Goal: Transaction & Acquisition: Purchase product/service

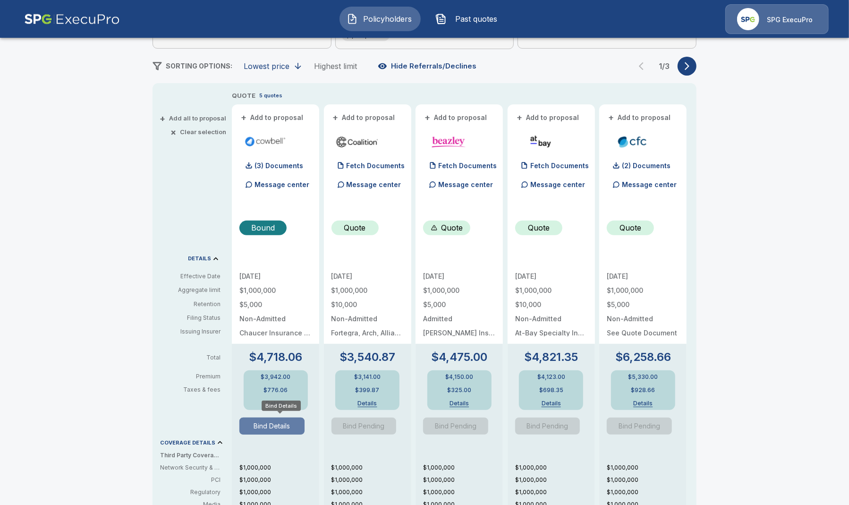
click at [289, 428] on button "Bind Details" at bounding box center [271, 426] width 65 height 17
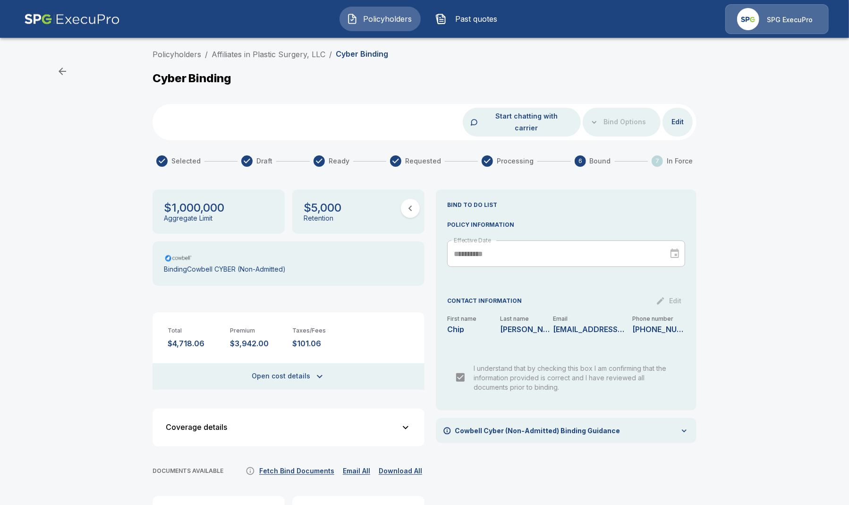
click at [268, 48] on div "Policyholders / Affiliates in Plastic Surgery, LLC / Cyber Binding Cyber Bindin…" at bounding box center [424, 338] width 849 height 587
click at [272, 50] on link "Affiliates in Plastic Surgery, LLC" at bounding box center [269, 54] width 114 height 9
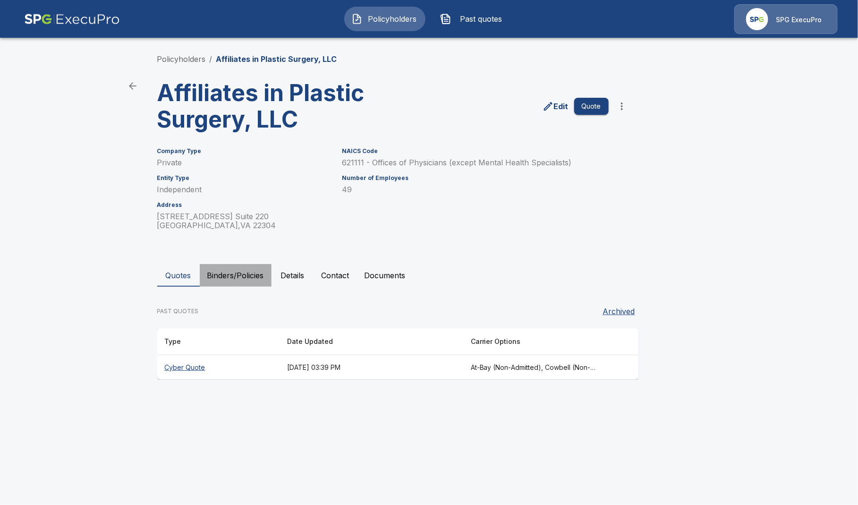
click at [250, 277] on button "Binders/Policies" at bounding box center [236, 275] width 72 height 23
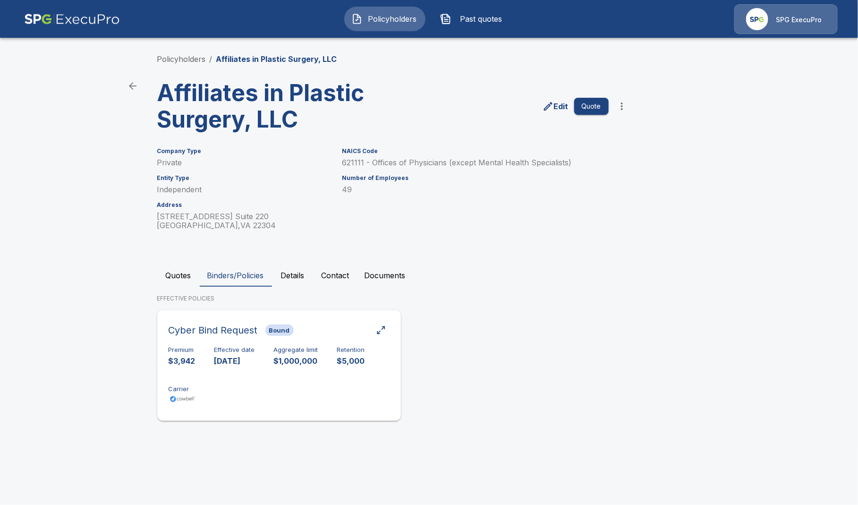
click at [227, 360] on p "10/7/2025" at bounding box center [234, 361] width 41 height 11
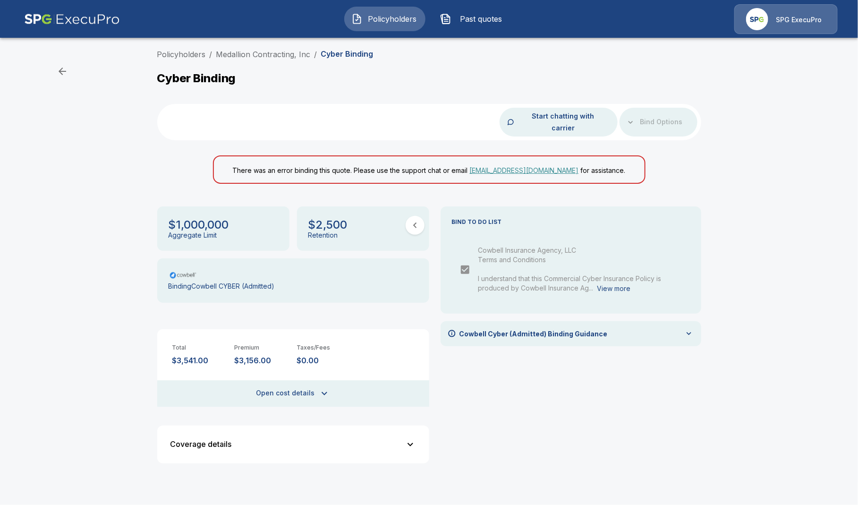
click at [679, 112] on div "Bind Options" at bounding box center [659, 122] width 78 height 29
click at [238, 49] on li "Medallion Contracting, Inc" at bounding box center [263, 54] width 94 height 11
click at [238, 51] on link "Medallion Contracting, Inc" at bounding box center [263, 54] width 94 height 9
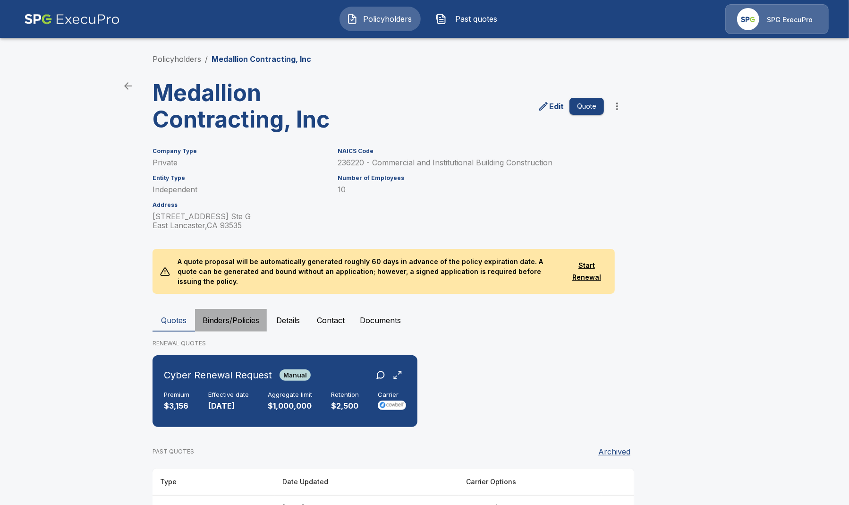
click at [245, 315] on button "Binders/Policies" at bounding box center [231, 320] width 72 height 23
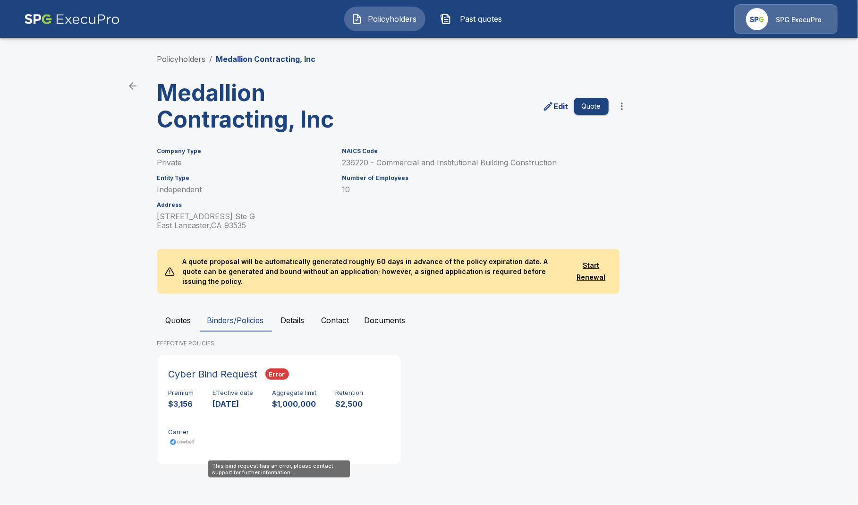
click at [257, 389] on div "Premium $3,156 Effective date 10/17/2025 Aggregate limit $1,000,000 Retention $…" at bounding box center [279, 419] width 221 height 60
click at [183, 310] on button "Quotes" at bounding box center [178, 320] width 43 height 23
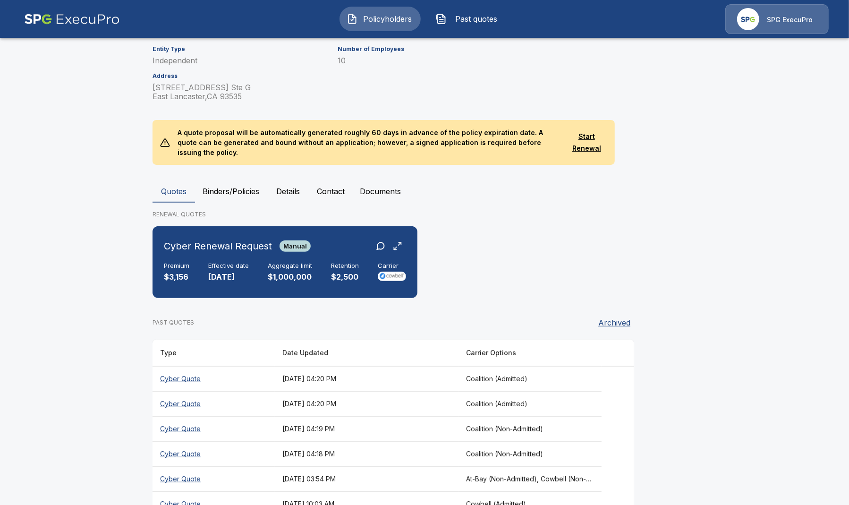
scroll to position [147, 0]
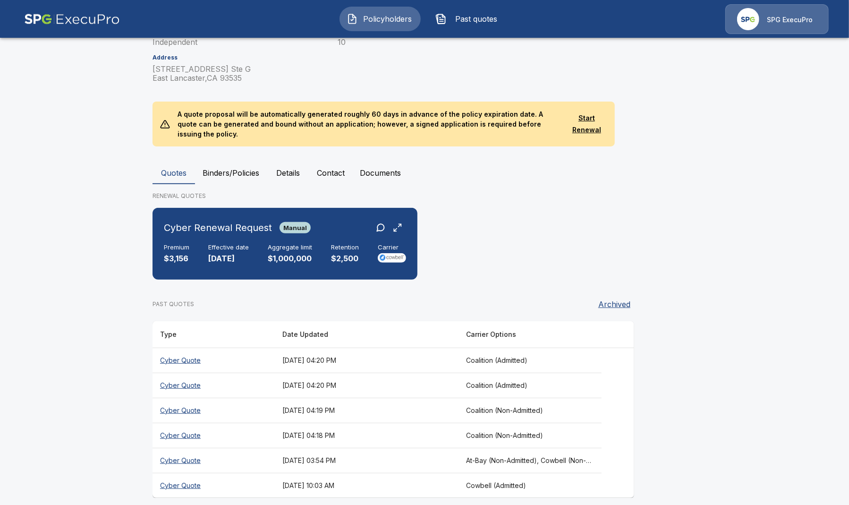
click at [195, 475] on th "Cyber Quote" at bounding box center [214, 485] width 122 height 25
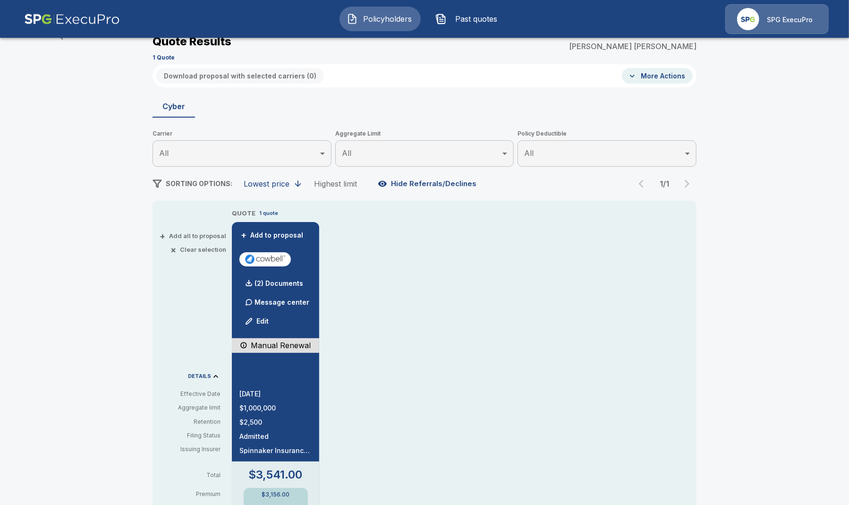
scroll to position [147, 0]
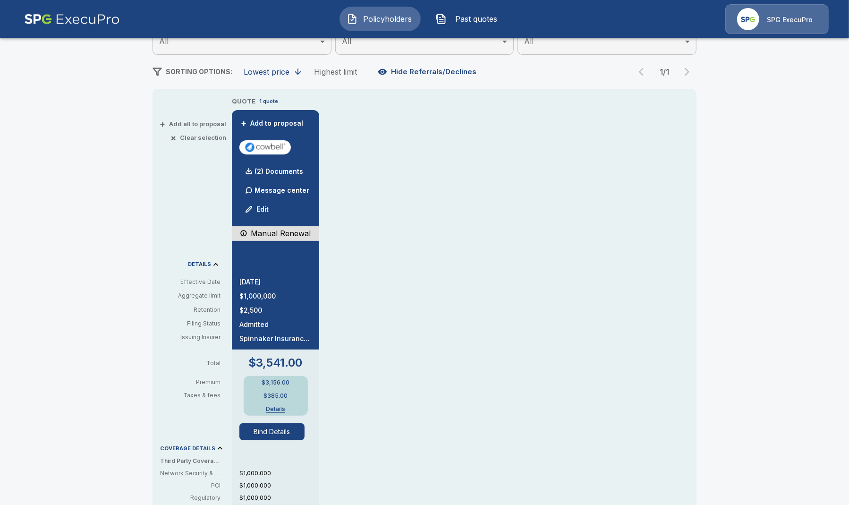
click at [286, 434] on button "Bind Details" at bounding box center [271, 431] width 65 height 17
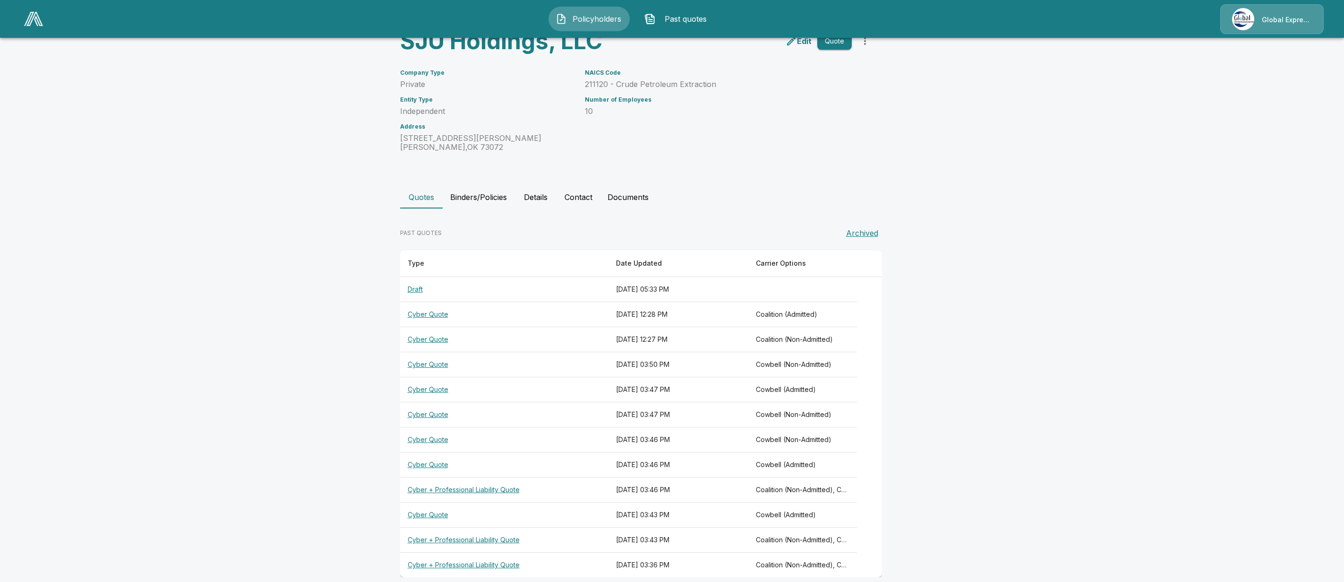
scroll to position [67, 0]
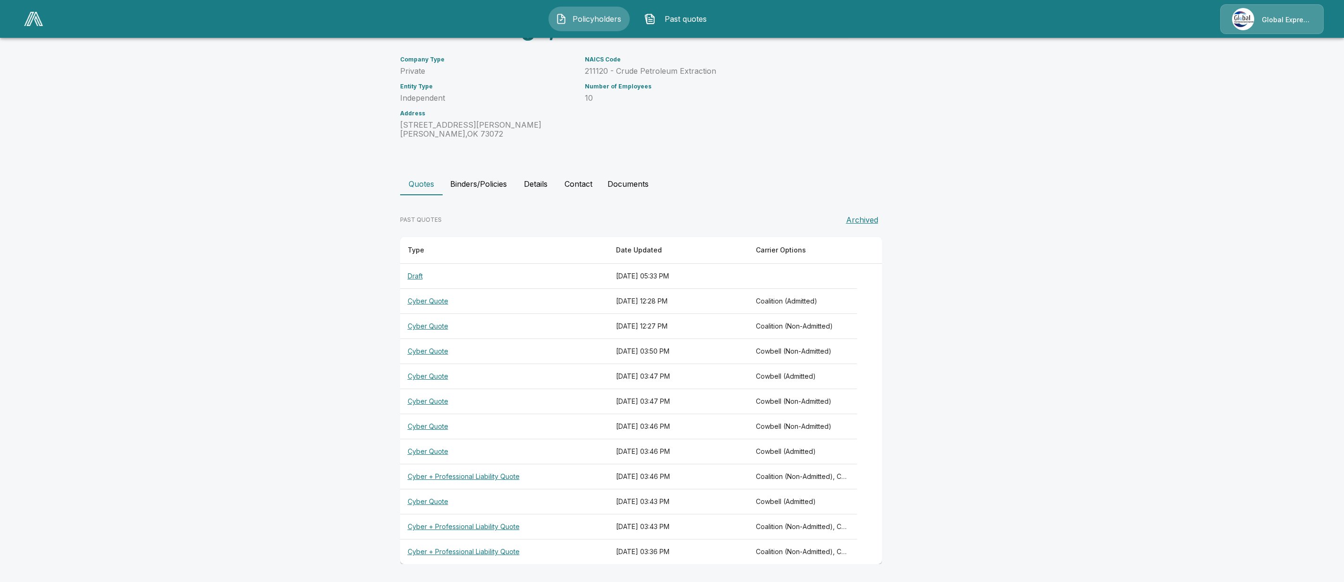
click at [432, 293] on th "Cyber Quote" at bounding box center [504, 301] width 209 height 25
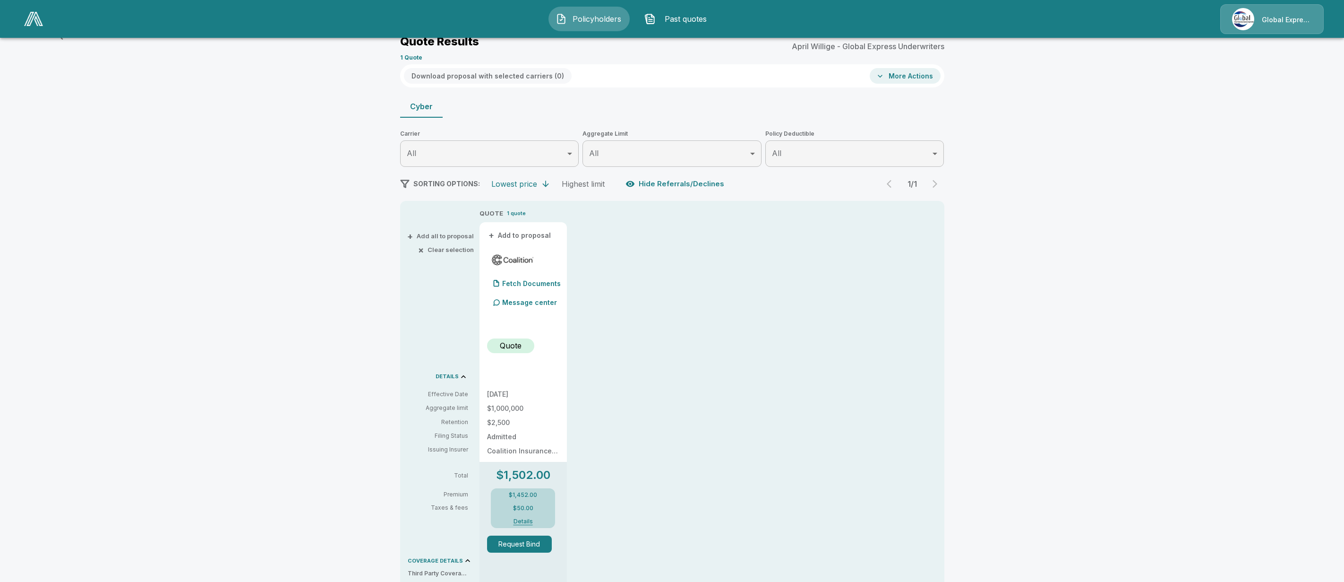
scroll to position [67, 0]
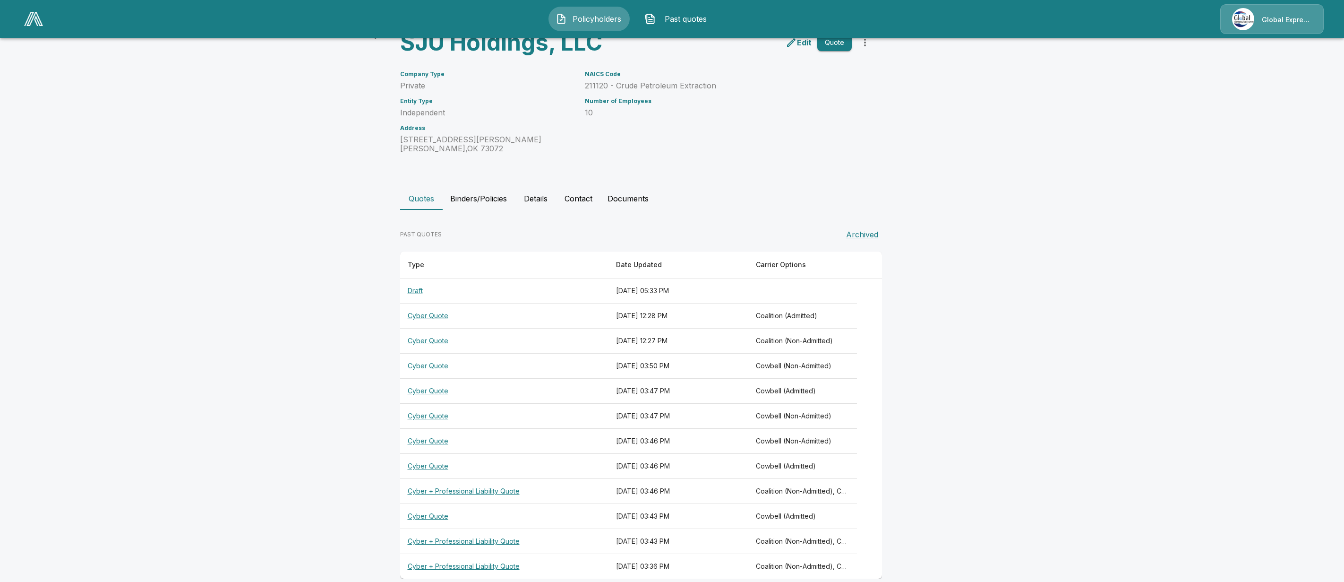
scroll to position [67, 0]
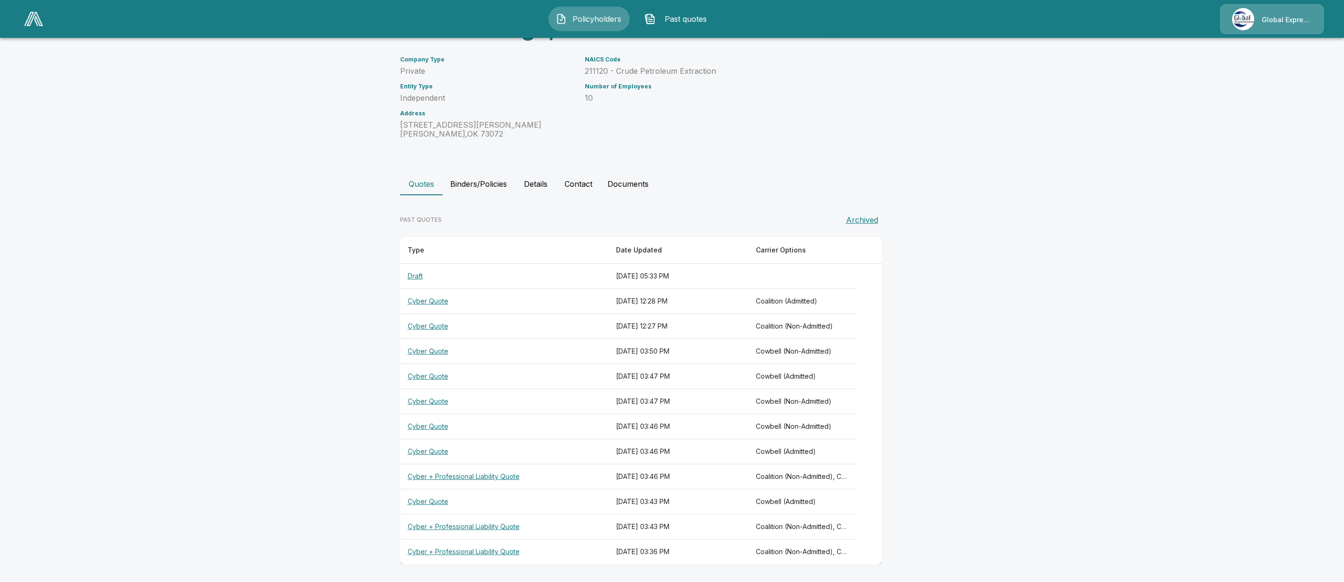
click at [486, 475] on th "Cyber + Professional Liability Quote" at bounding box center [504, 476] width 209 height 25
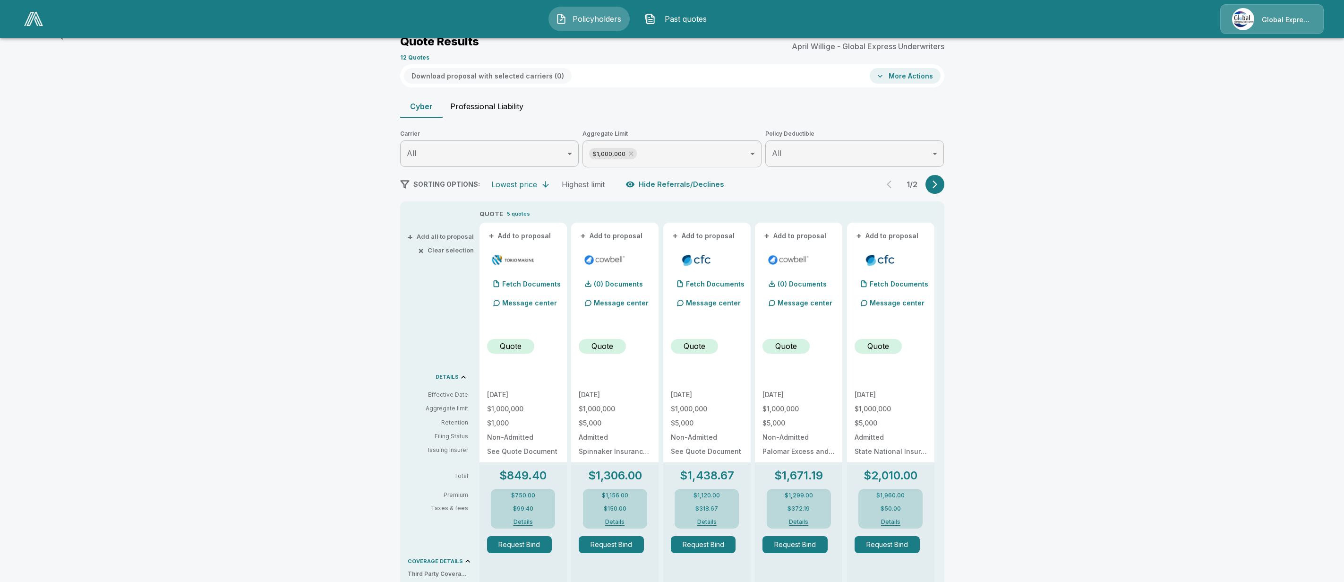
scroll to position [67, 0]
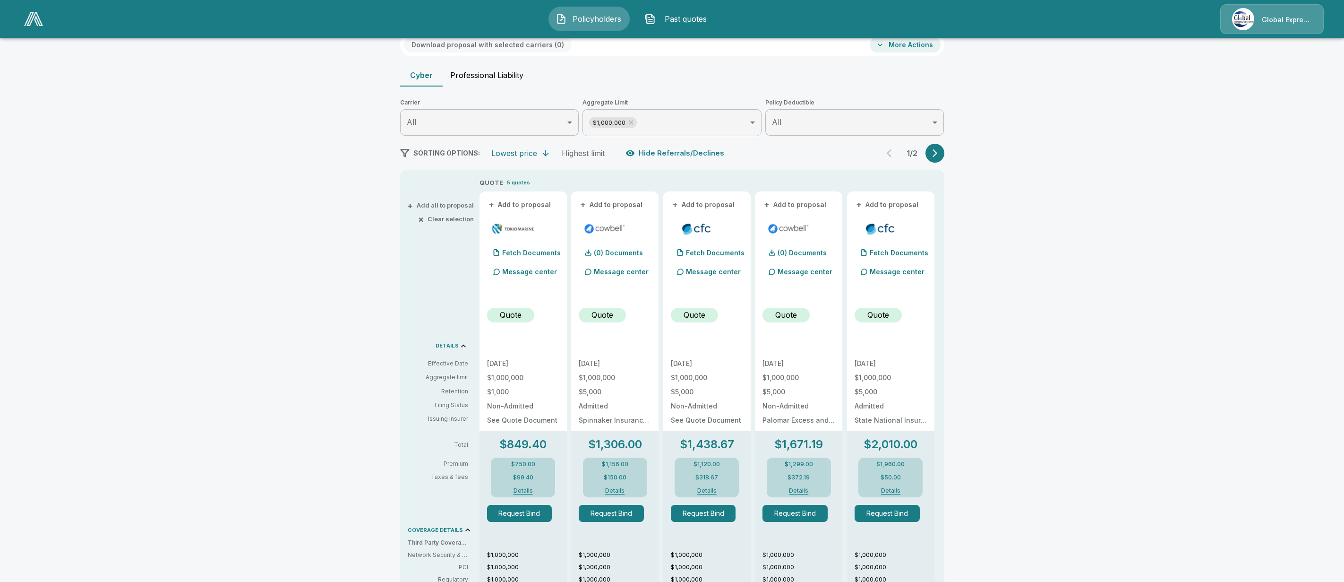
click at [921, 154] on p "1 / 2" at bounding box center [912, 153] width 19 height 8
click at [927, 153] on div "1 / 2" at bounding box center [912, 153] width 64 height 19
click at [936, 151] on icon "button" at bounding box center [934, 152] width 9 height 9
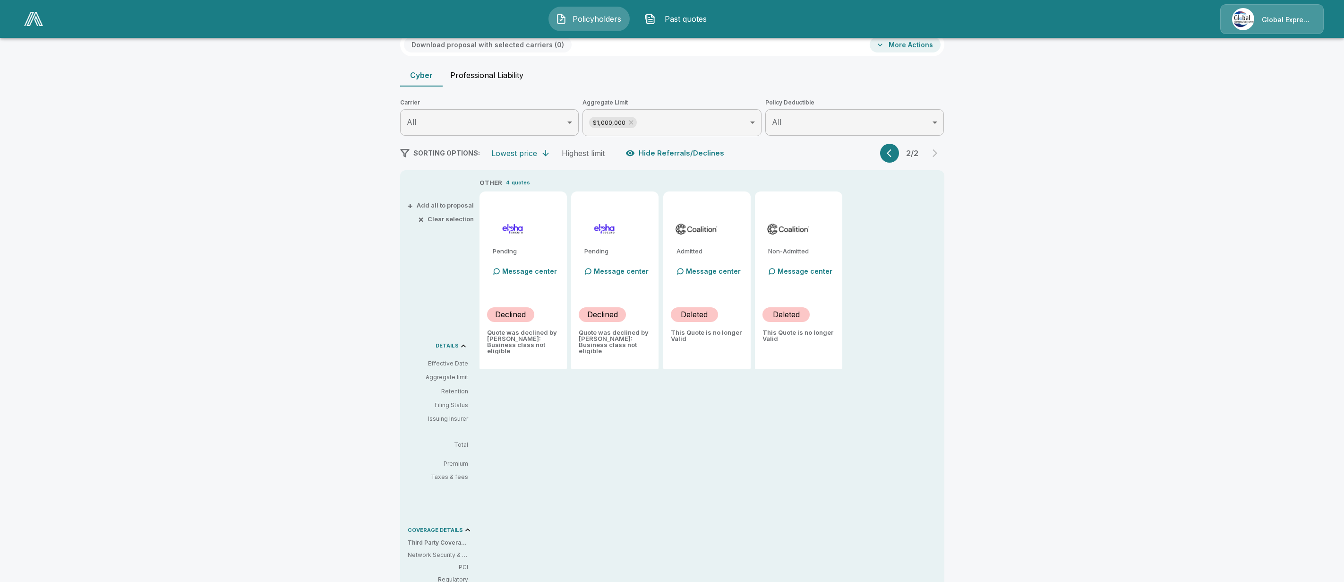
click at [896, 154] on icon "button" at bounding box center [891, 152] width 9 height 9
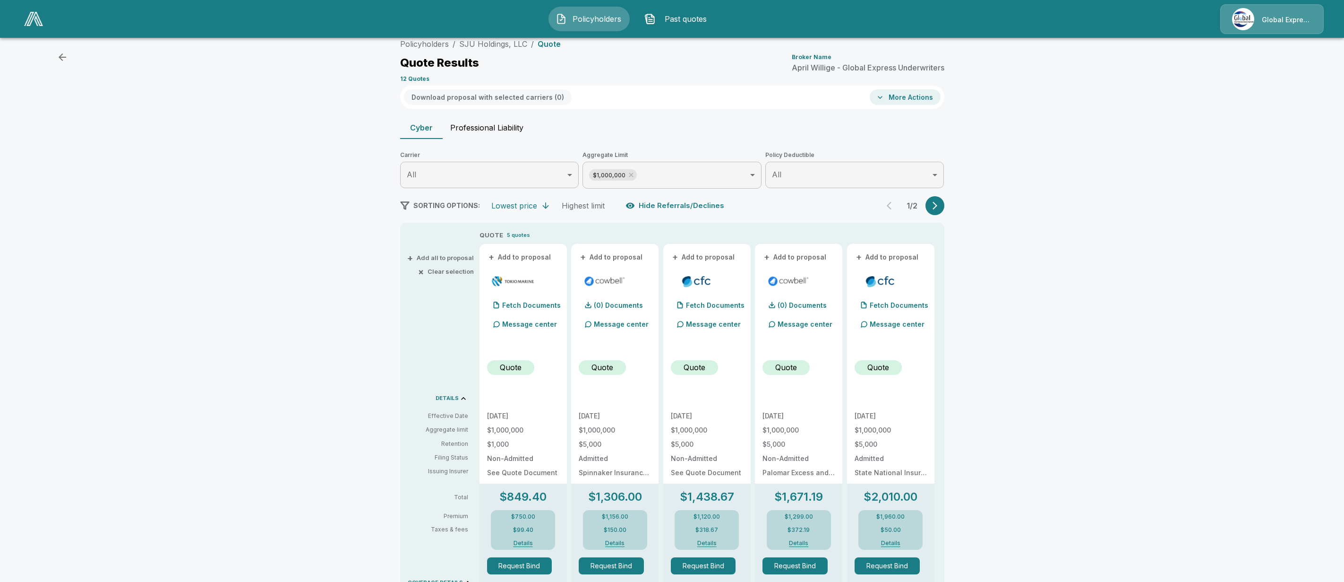
scroll to position [0, 0]
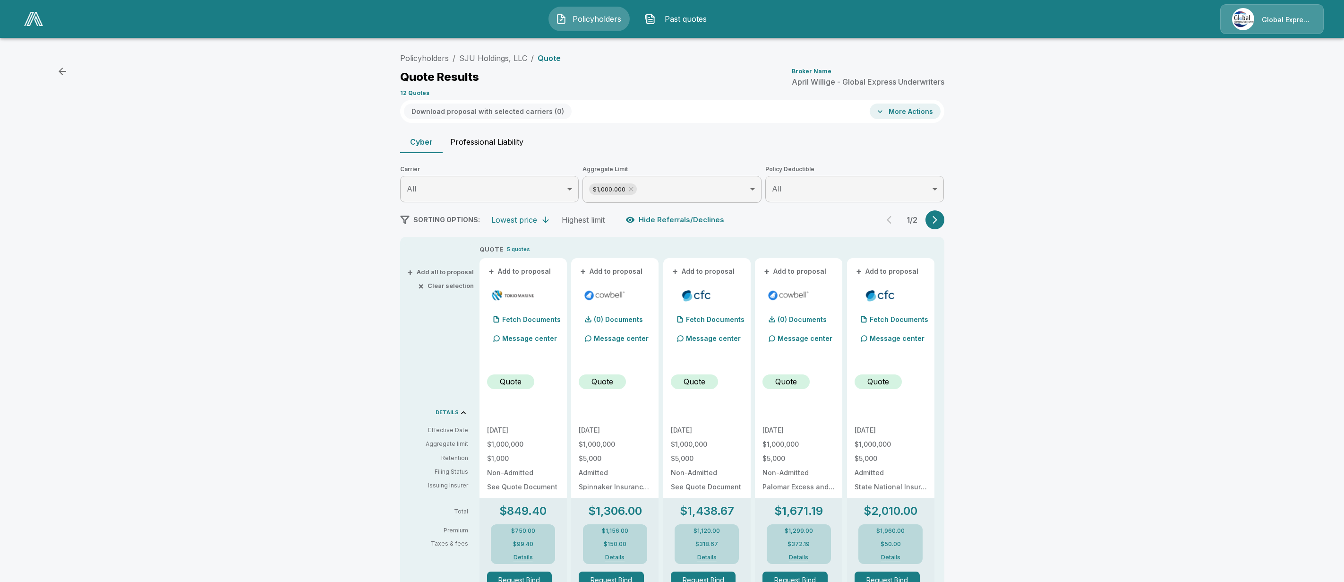
click at [483, 52] on li "SJU Holdings, LLC" at bounding box center [493, 57] width 68 height 11
click at [482, 57] on link "SJU Holdings, LLC" at bounding box center [493, 57] width 68 height 9
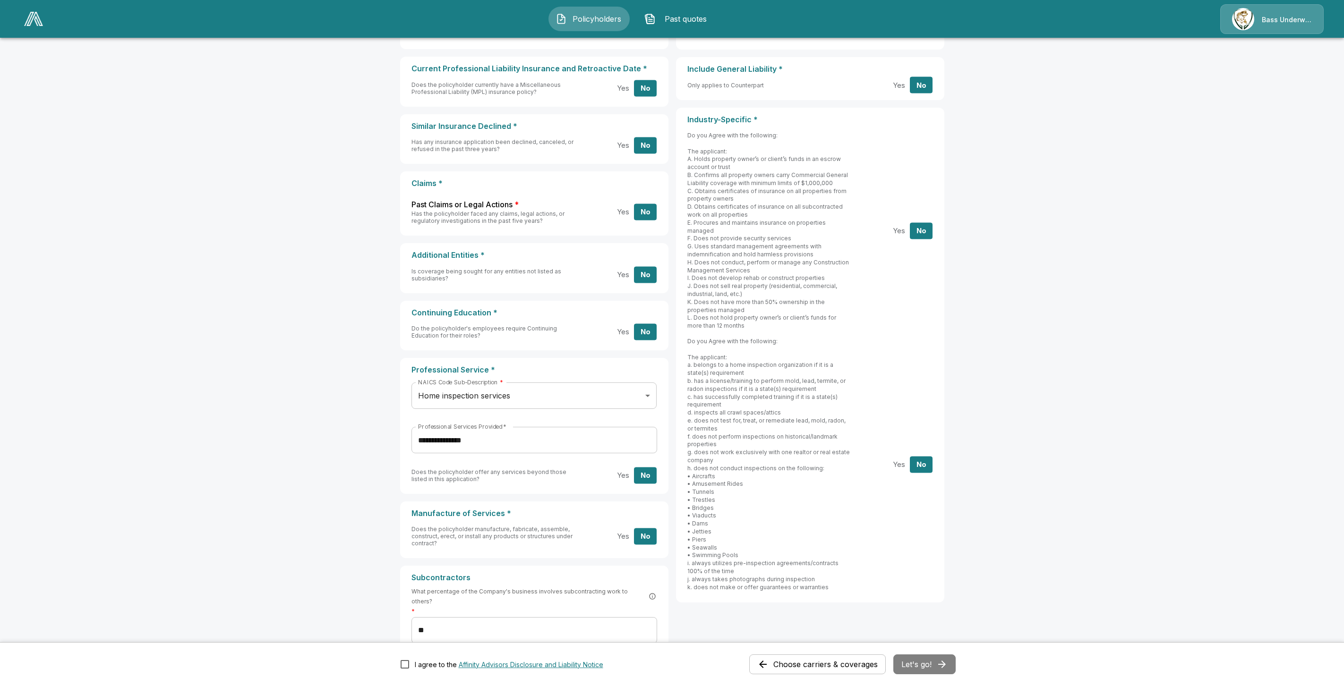
scroll to position [216, 0]
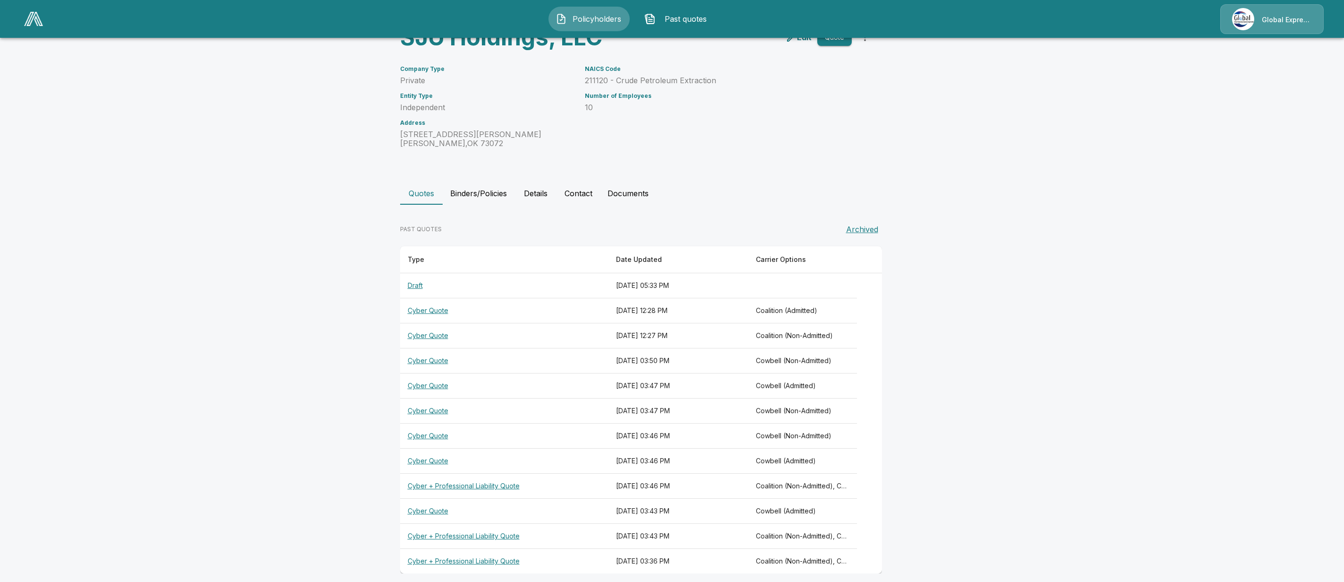
scroll to position [59, 0]
click at [818, 489] on th "Coalition (Non-Admitted), Cowbell (Admitted), Cowbell (Non-Admitted), CFC (Admi…" at bounding box center [802, 482] width 109 height 25
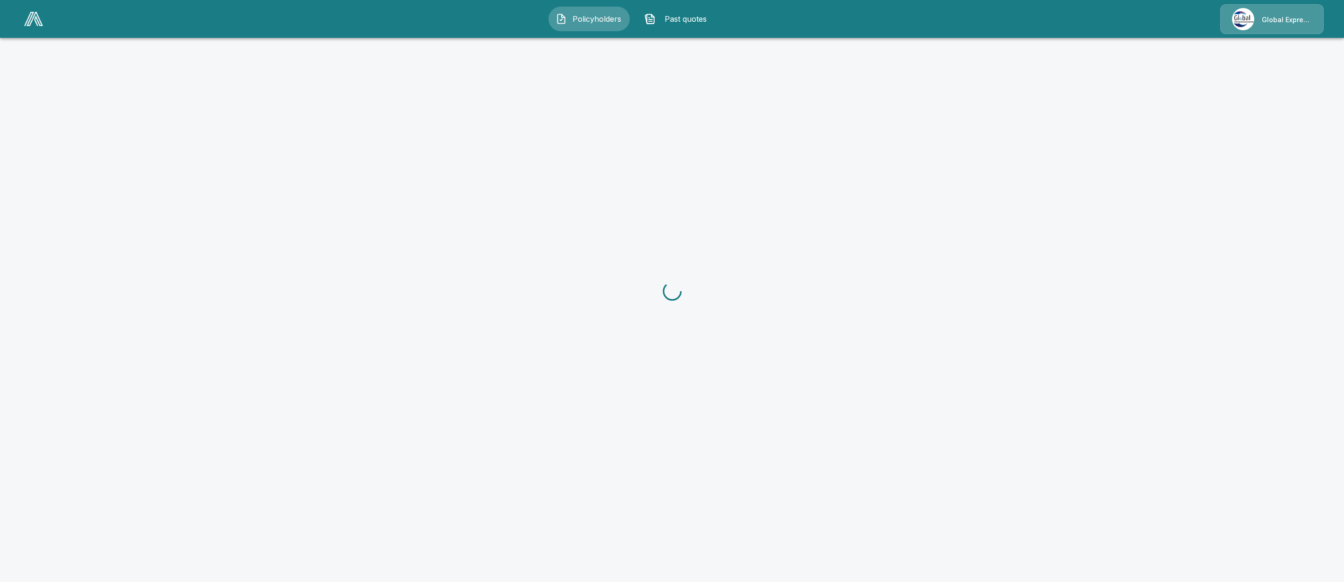
scroll to position [59, 0]
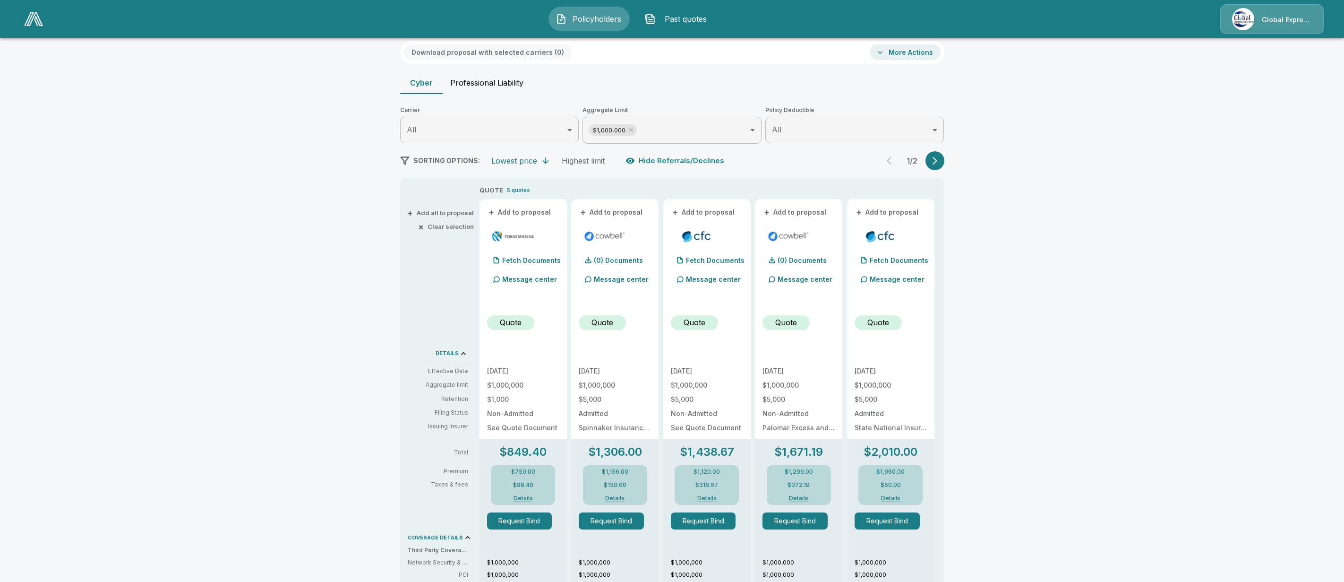
click at [938, 171] on div "Policyholders / SJU Holdings, LLC / Quote Quote Results Broker Name [PERSON_NAM…" at bounding box center [672, 471] width 567 height 963
click at [939, 168] on button "button" at bounding box center [934, 160] width 19 height 19
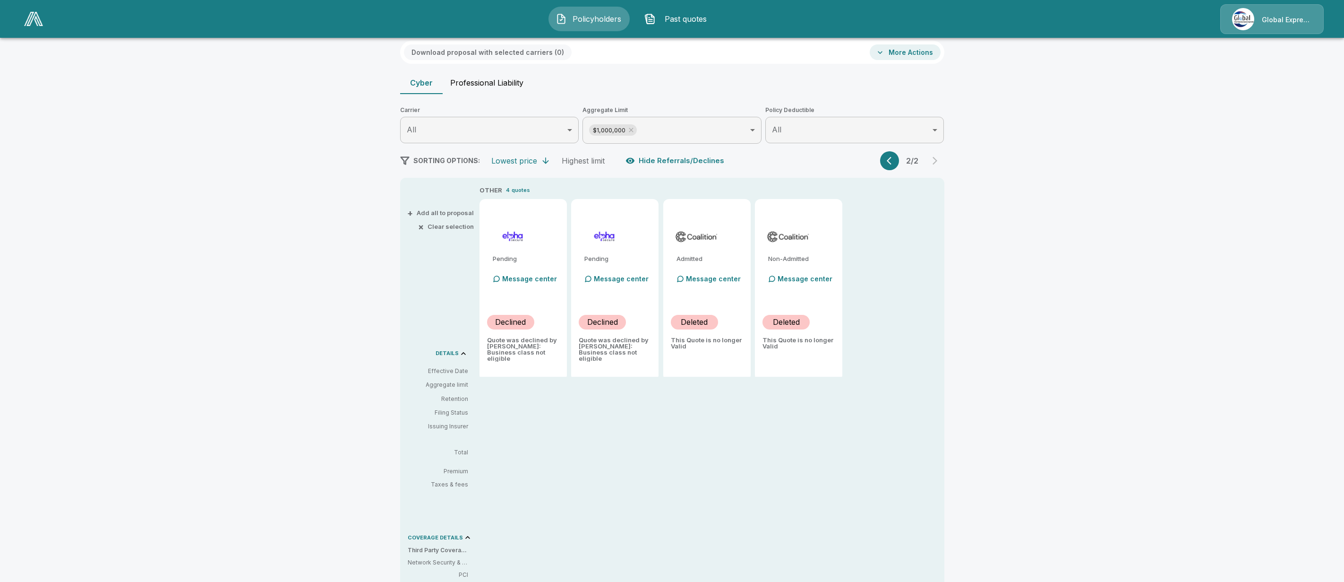
click at [941, 164] on div "2 / 2" at bounding box center [912, 160] width 64 height 19
click at [899, 157] on button "button" at bounding box center [889, 160] width 19 height 19
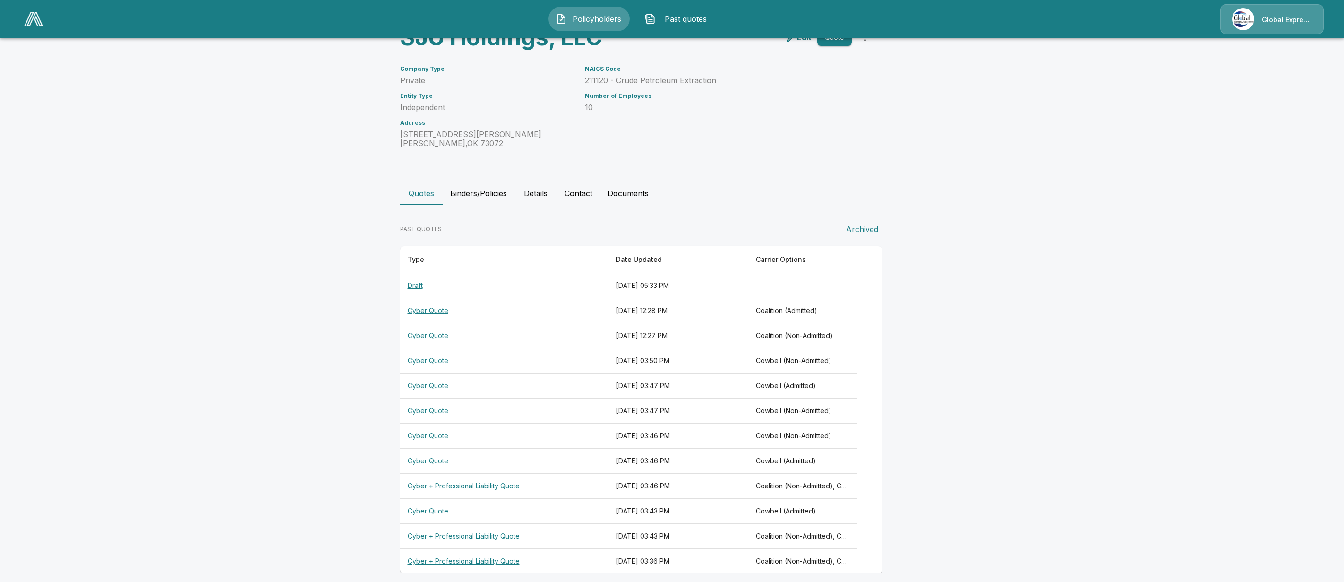
scroll to position [59, 0]
click at [430, 308] on th "Cyber Quote" at bounding box center [504, 307] width 209 height 25
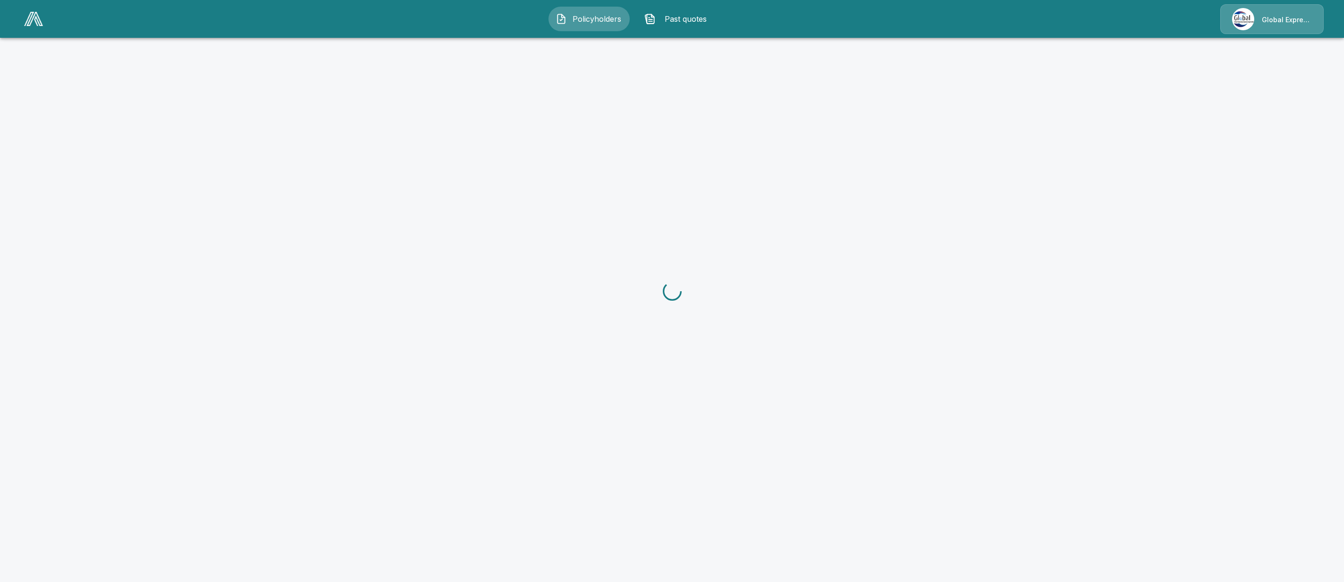
scroll to position [59, 0]
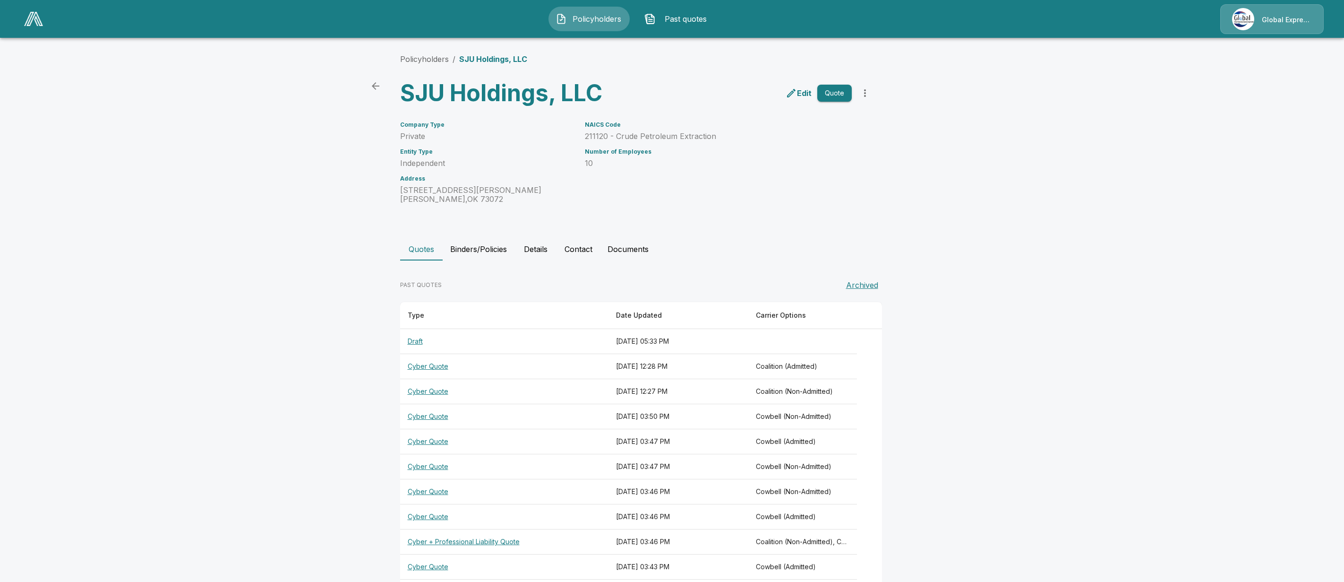
click at [445, 445] on th "Cyber Quote" at bounding box center [504, 441] width 209 height 25
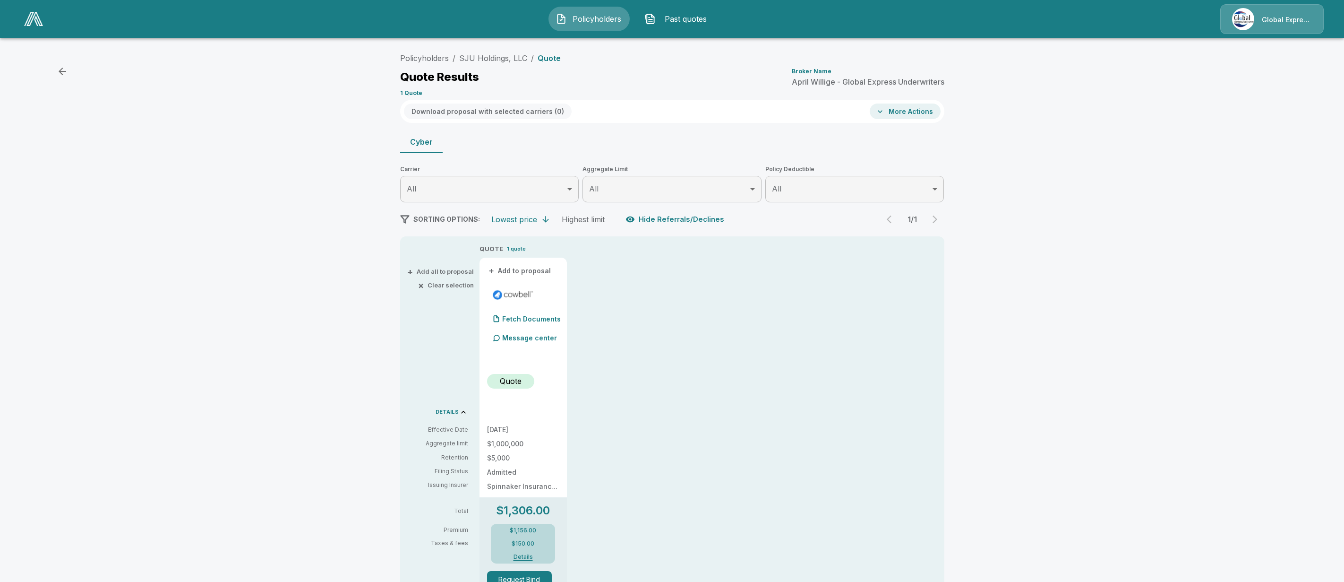
drag, startPoint x: 86, startPoint y: 361, endPoint x: 103, endPoint y: 352, distance: 19.5
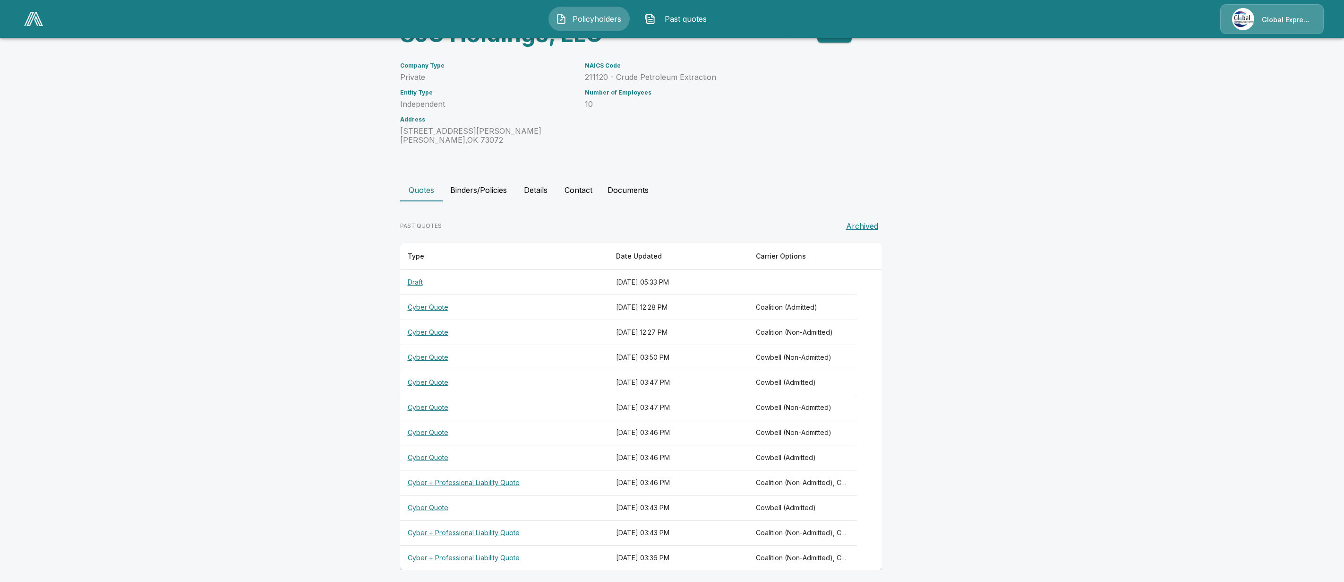
scroll to position [67, 0]
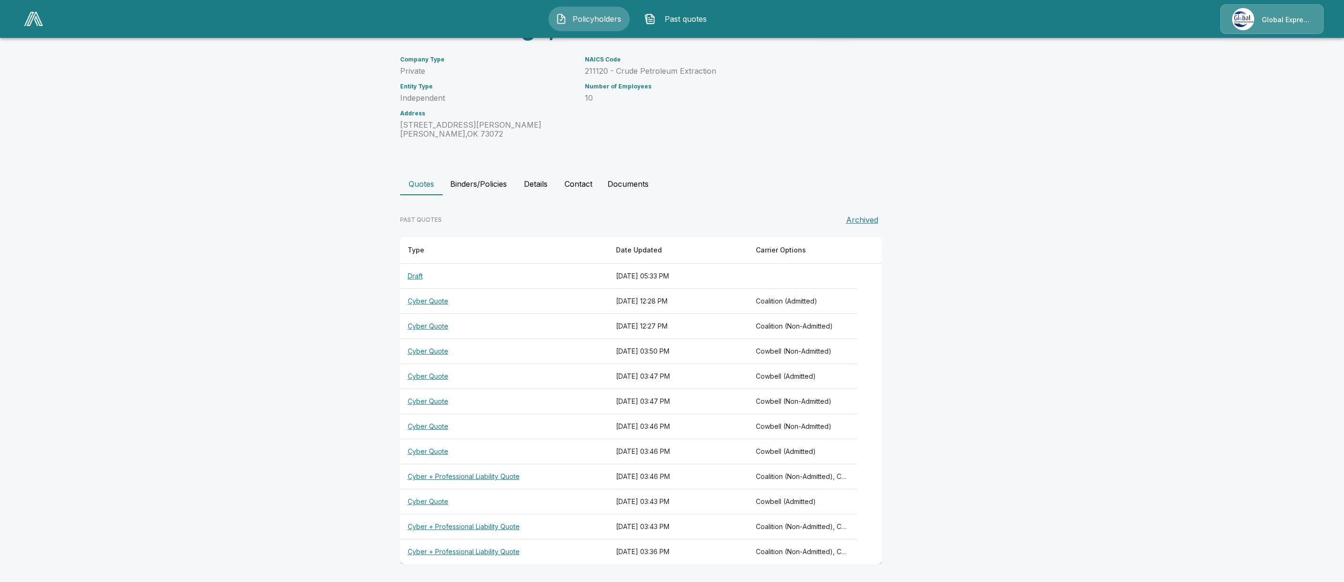
click at [480, 549] on th "Cyber + Professional Liability Quote" at bounding box center [504, 551] width 209 height 25
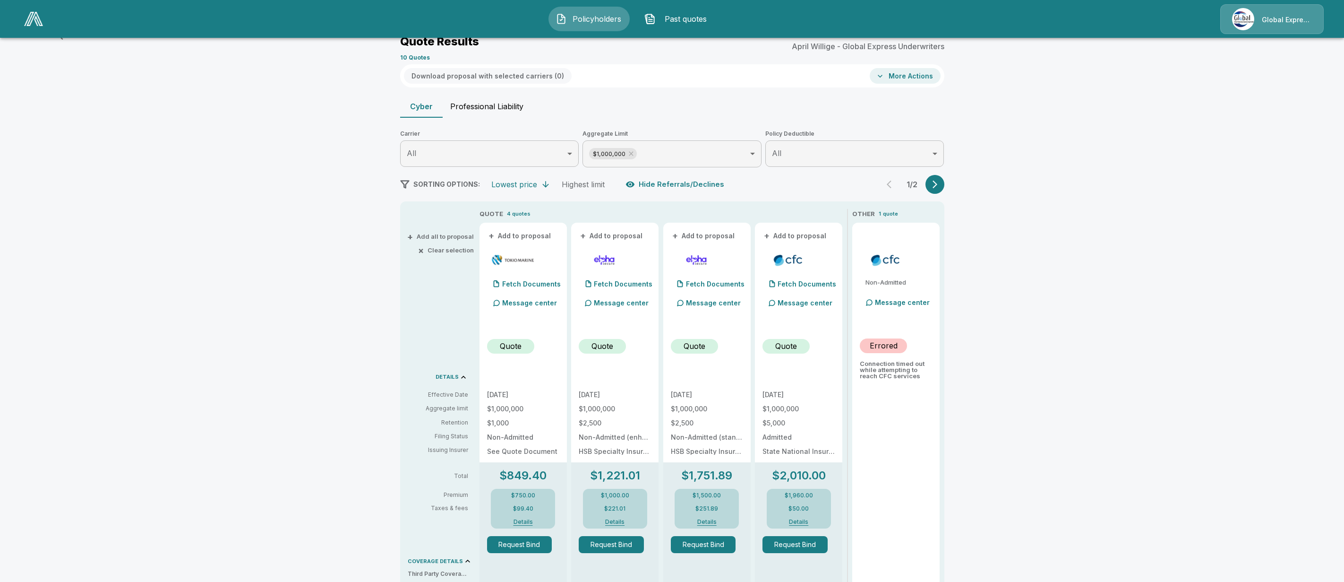
scroll to position [67, 0]
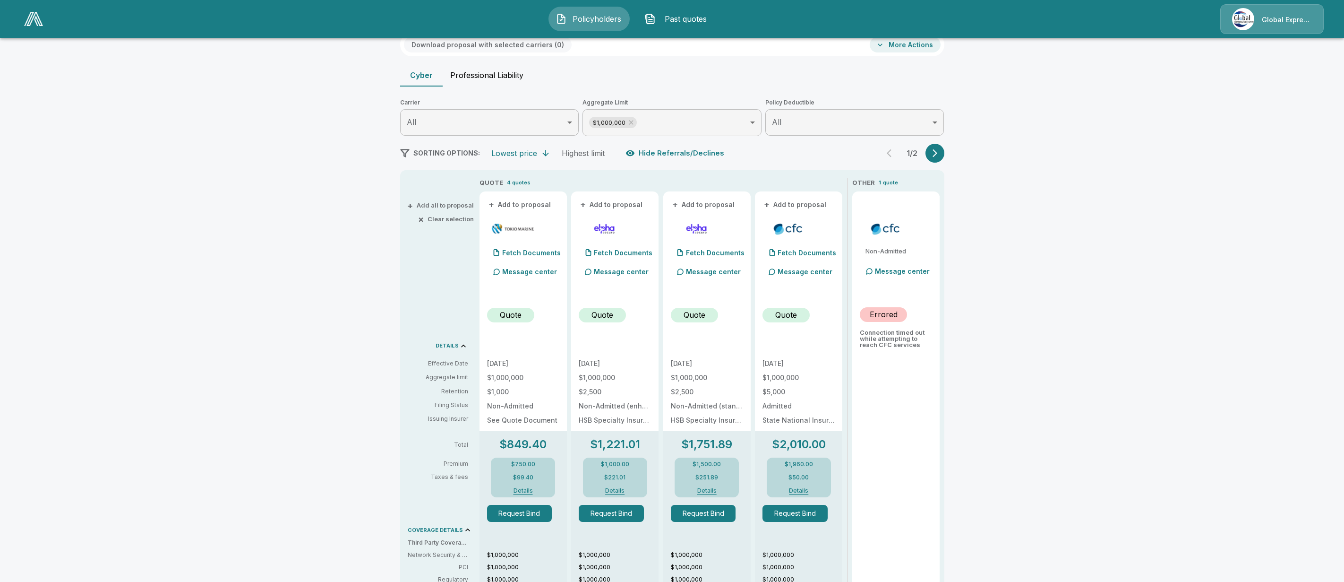
click at [940, 154] on icon "button" at bounding box center [934, 152] width 9 height 9
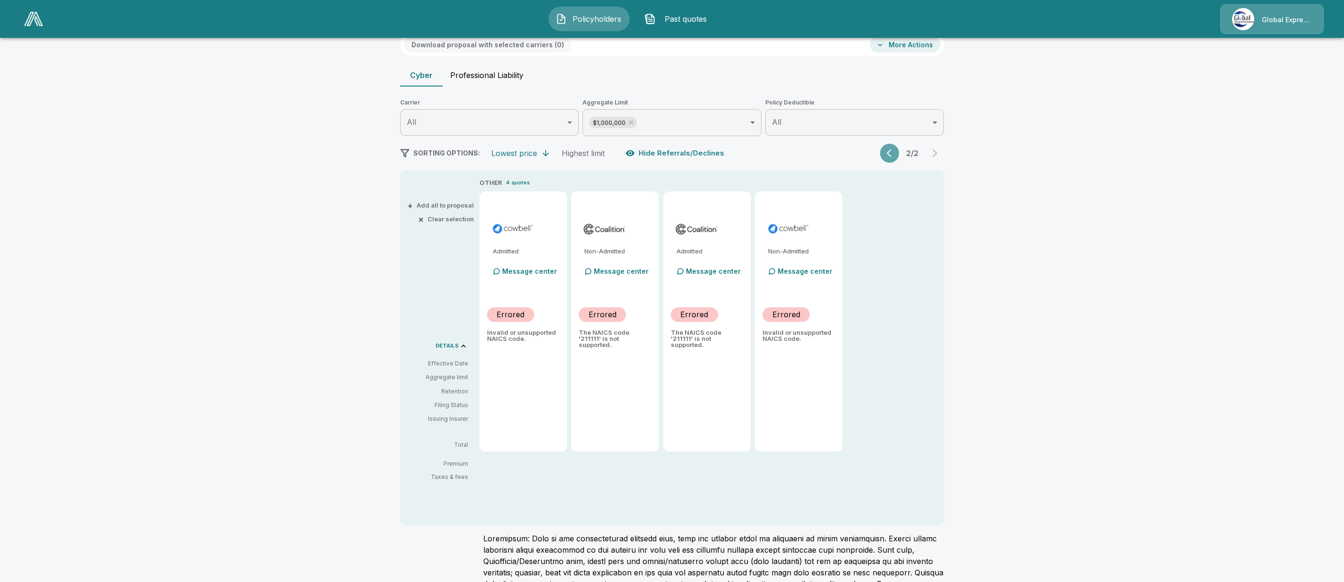
click at [889, 154] on button "button" at bounding box center [889, 153] width 19 height 19
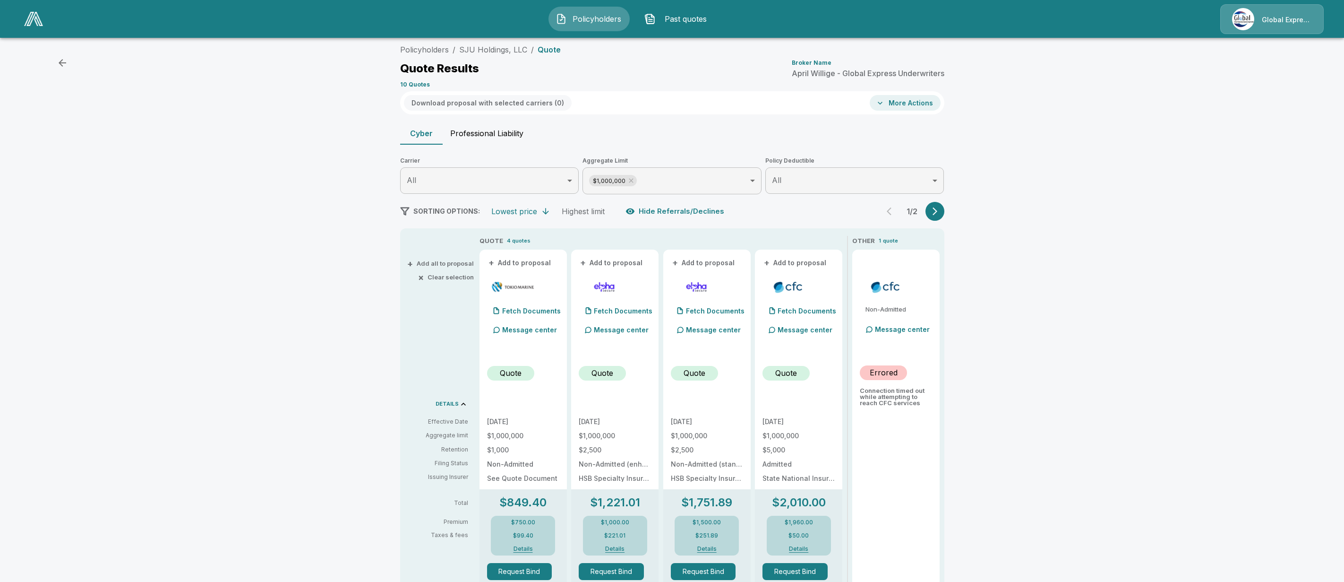
scroll to position [0, 0]
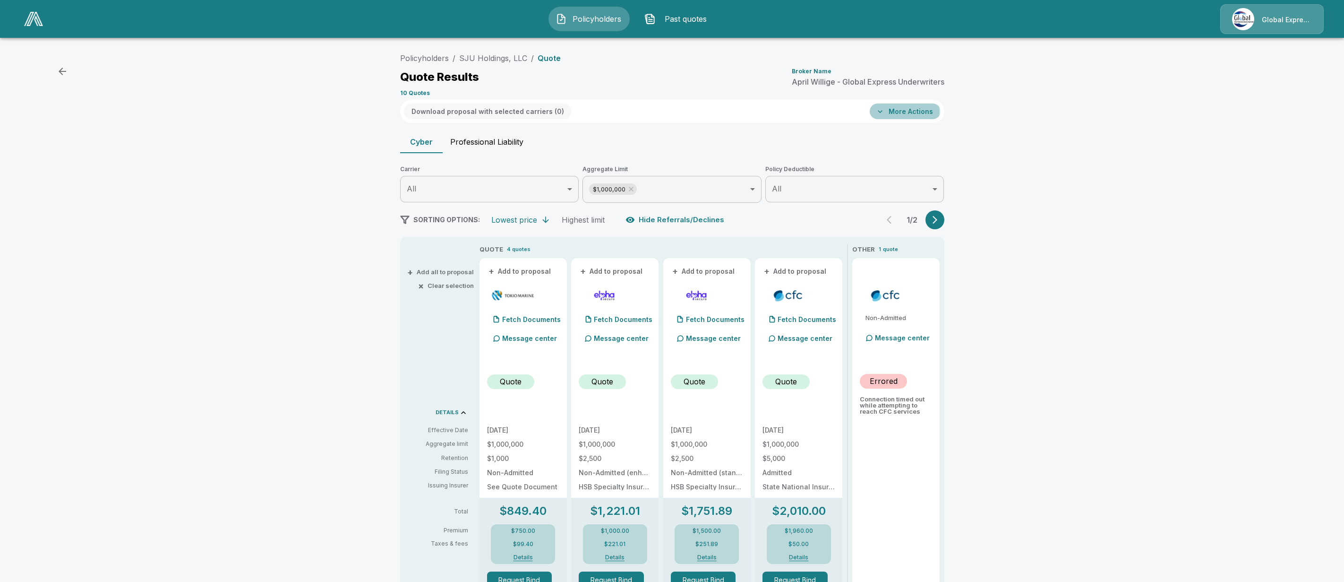
click at [905, 111] on button "More Actions" at bounding box center [905, 111] width 71 height 16
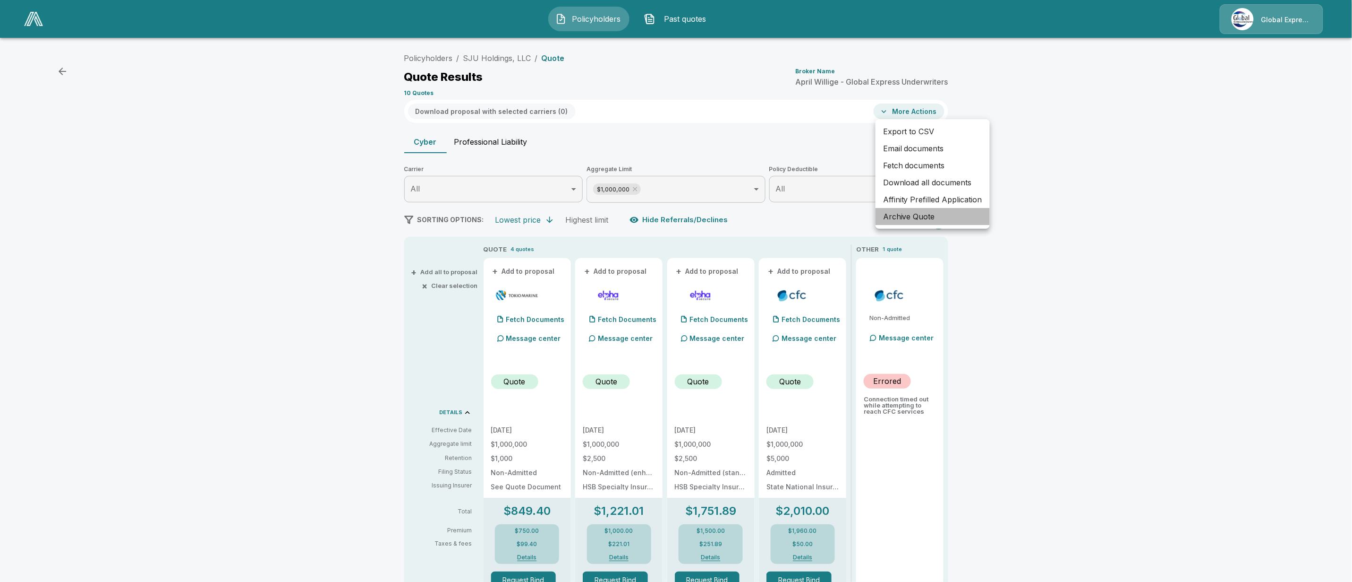
click at [918, 218] on li "Archive Quote" at bounding box center [933, 216] width 114 height 17
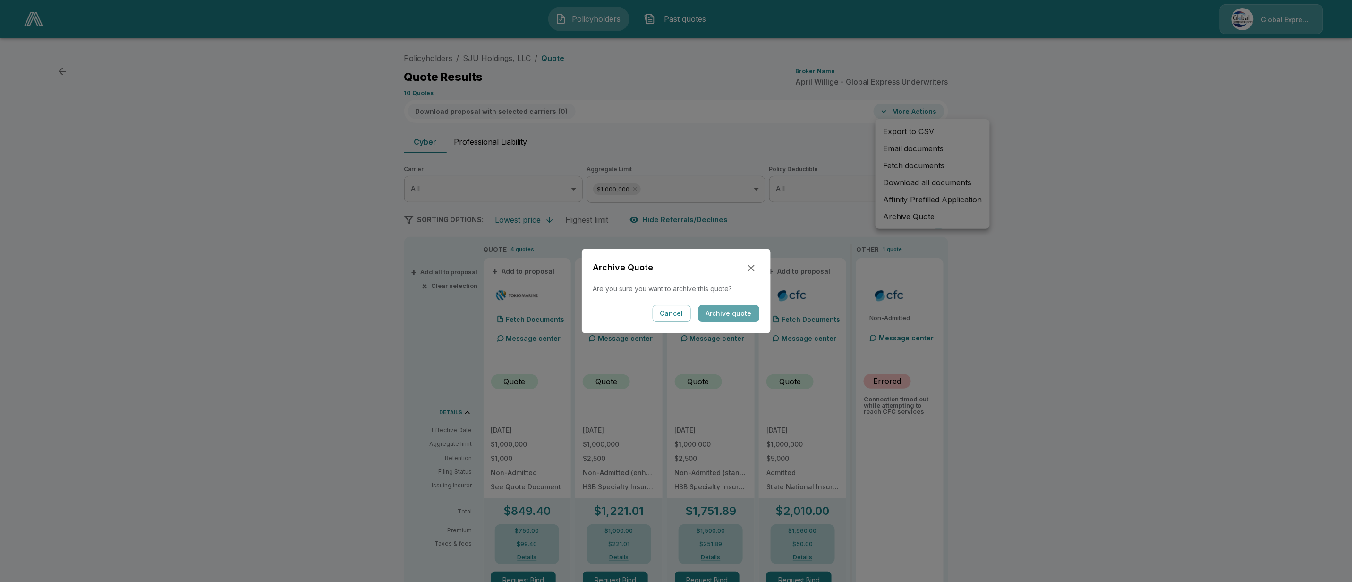
click at [740, 315] on button "Archive quote" at bounding box center [729, 313] width 61 height 17
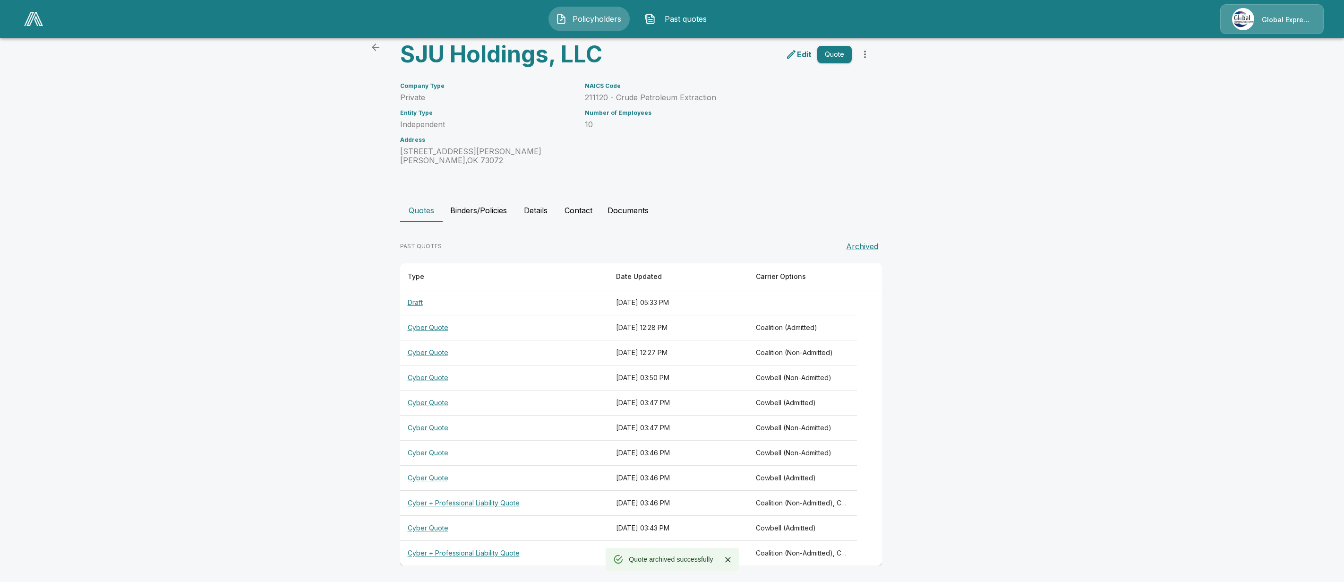
scroll to position [41, 0]
click at [442, 553] on th "Cyber + Professional Liability Quote" at bounding box center [504, 551] width 209 height 25
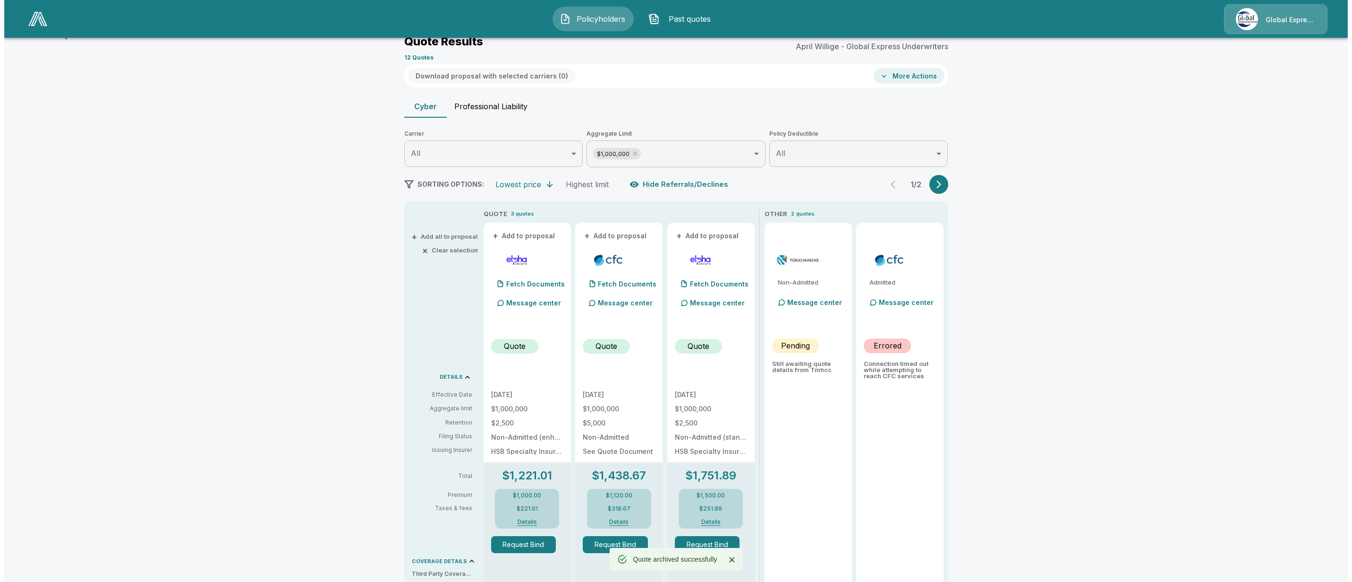
scroll to position [41, 0]
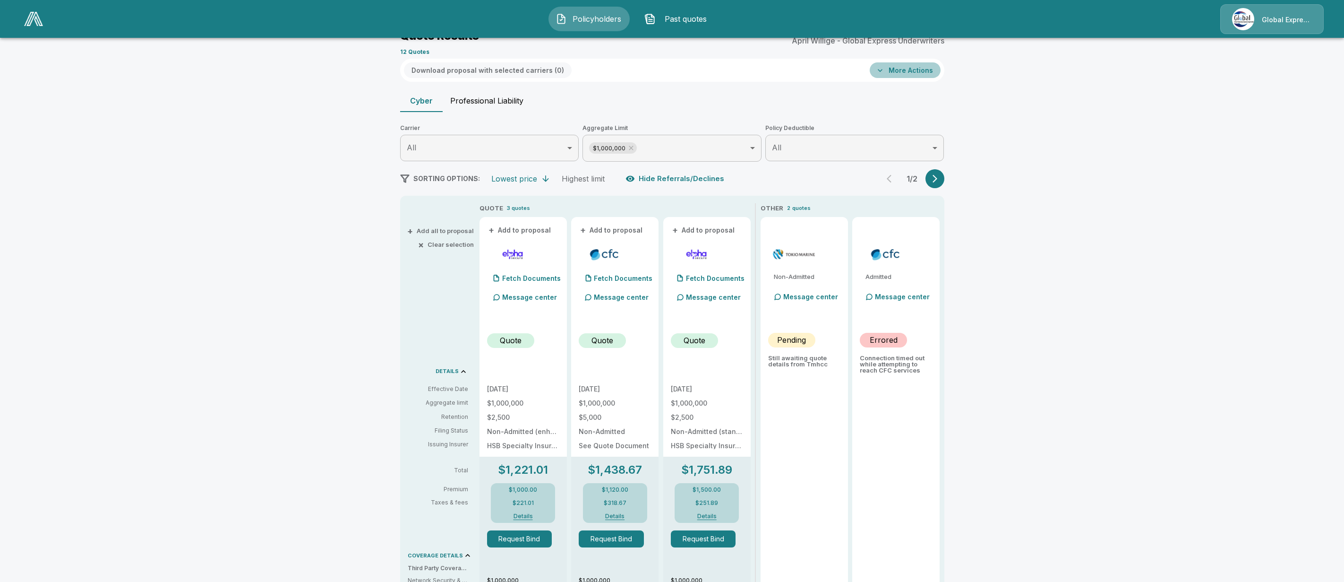
click at [918, 68] on button "More Actions" at bounding box center [905, 70] width 71 height 16
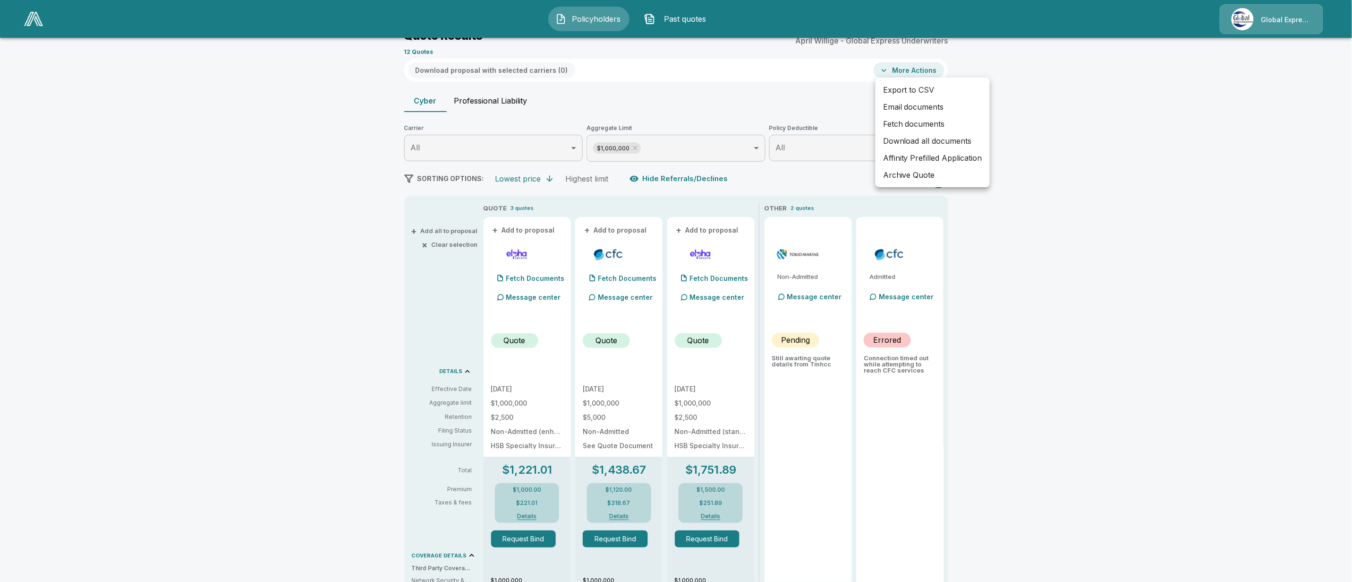
click at [912, 176] on li "Archive Quote" at bounding box center [933, 174] width 114 height 17
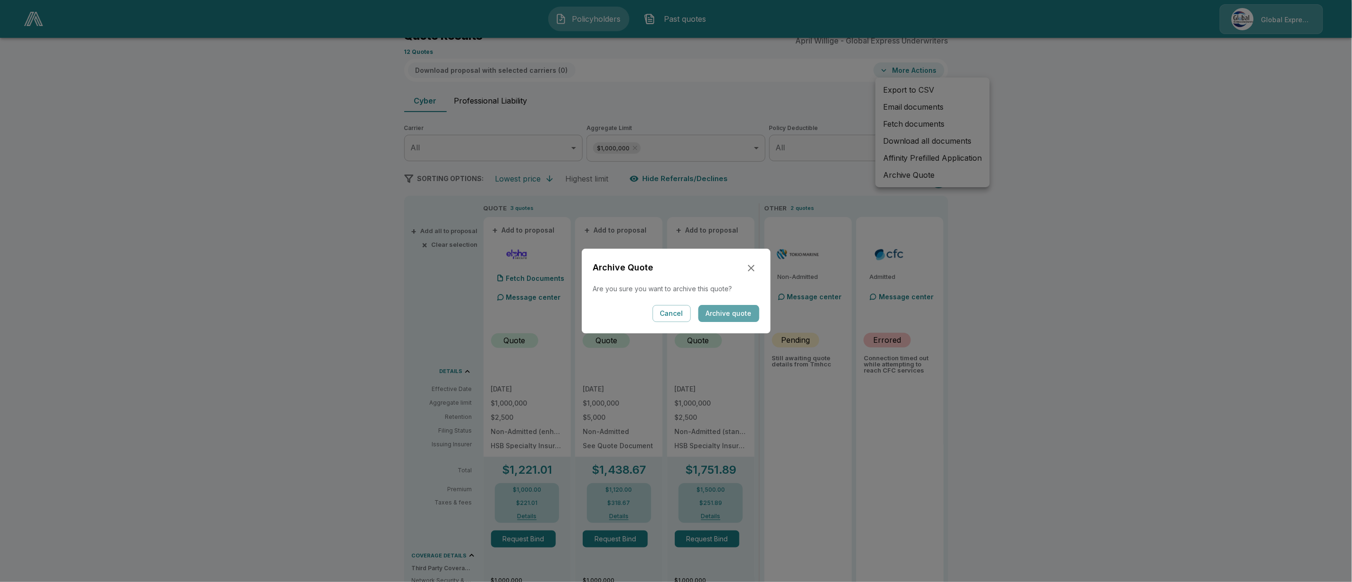
click at [740, 315] on button "Archive quote" at bounding box center [729, 313] width 61 height 17
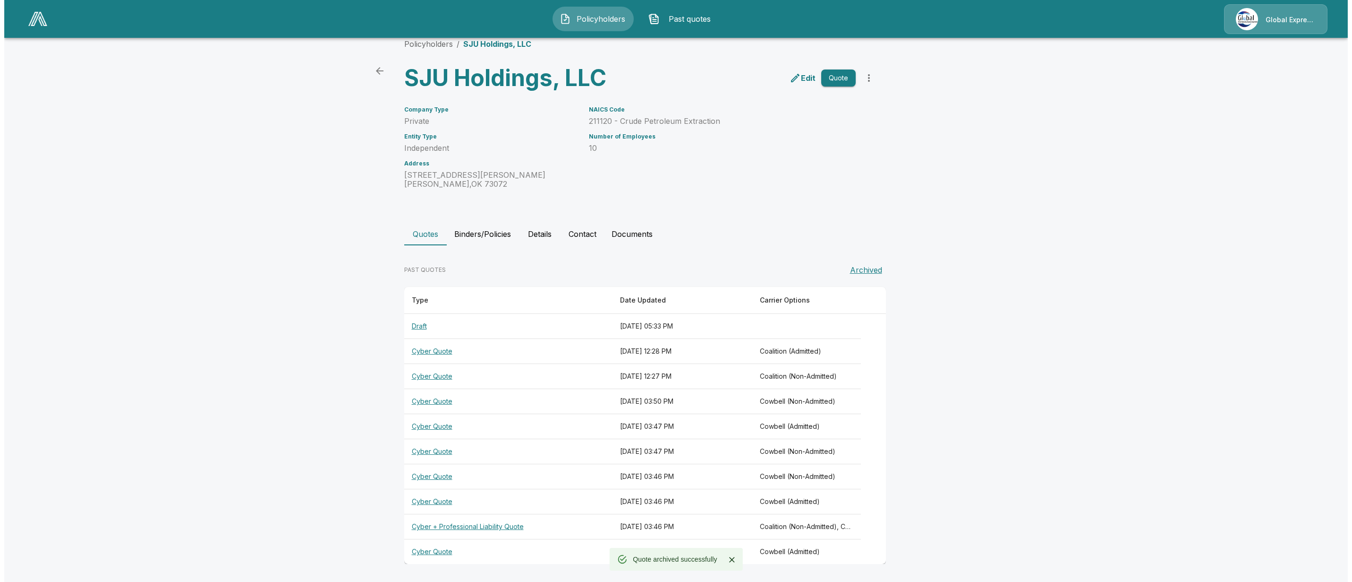
scroll to position [16, 0]
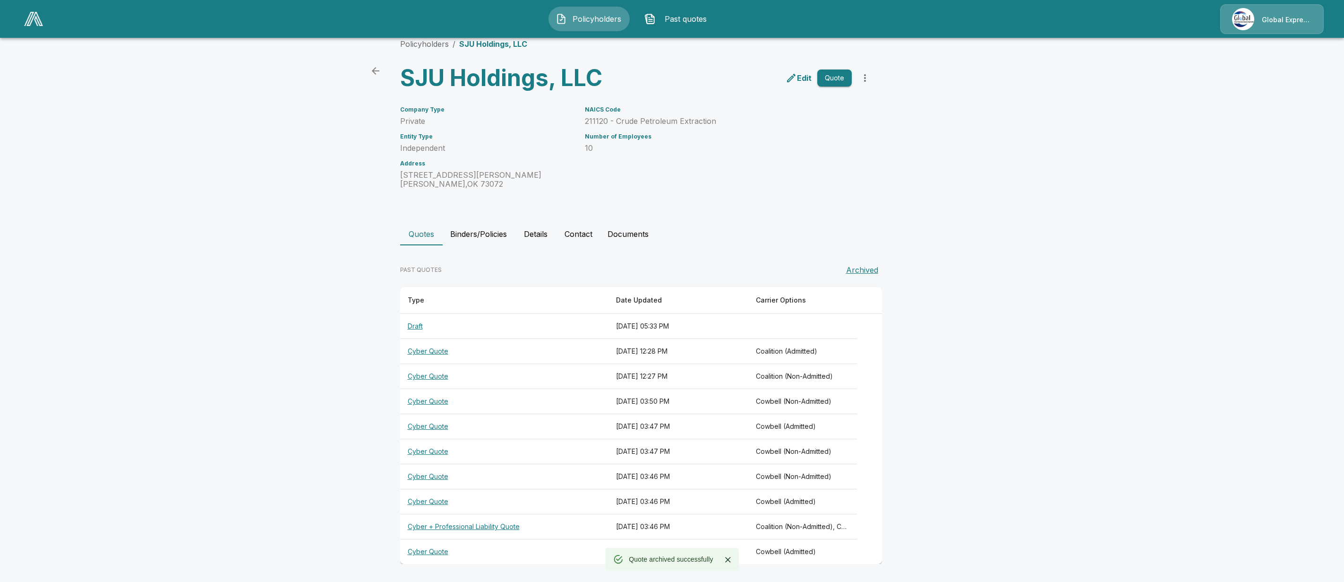
click at [442, 548] on th "Cyber Quote" at bounding box center [504, 551] width 209 height 25
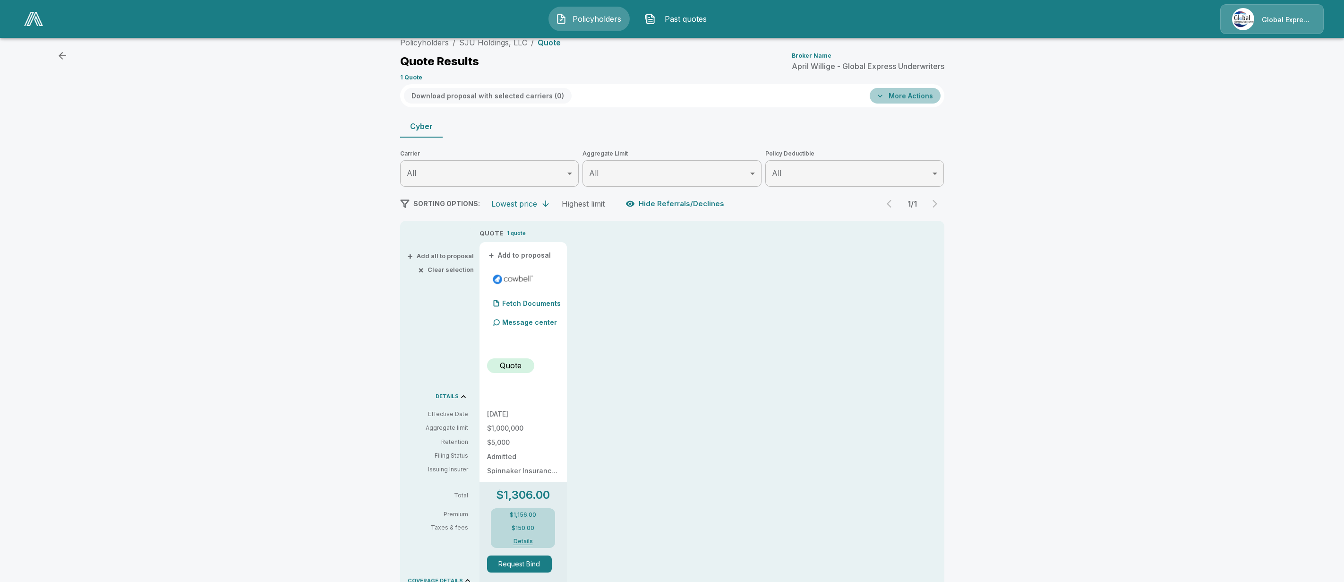
click at [932, 94] on button "More Actions" at bounding box center [905, 96] width 71 height 16
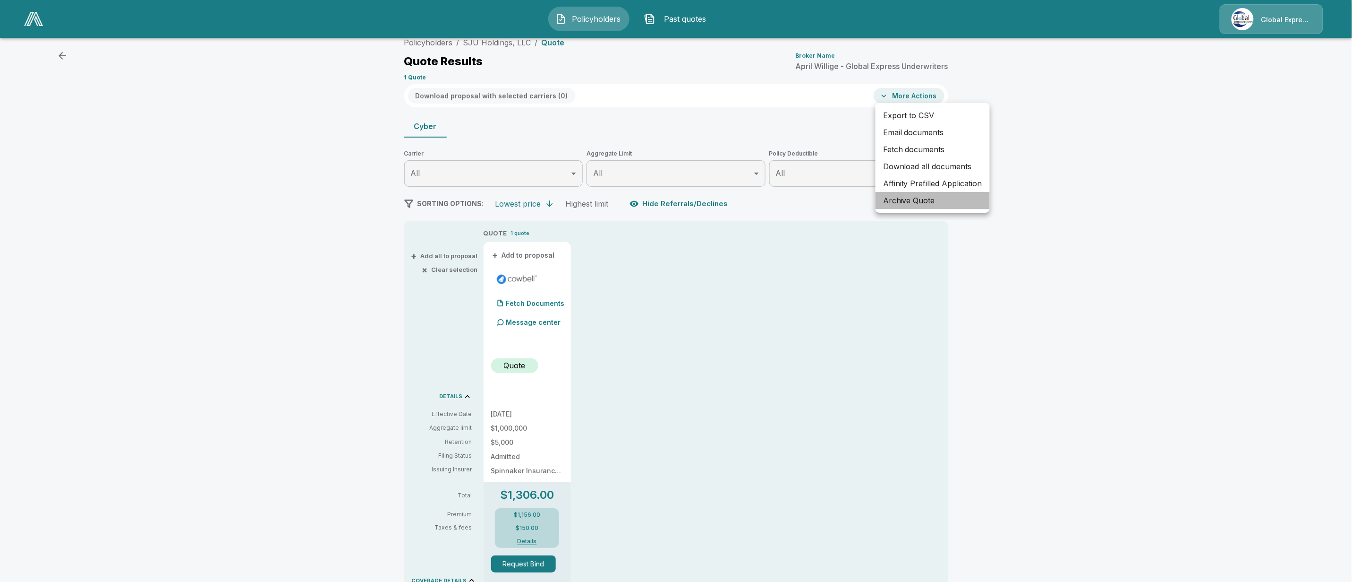
click at [930, 192] on li "Archive Quote" at bounding box center [933, 200] width 114 height 17
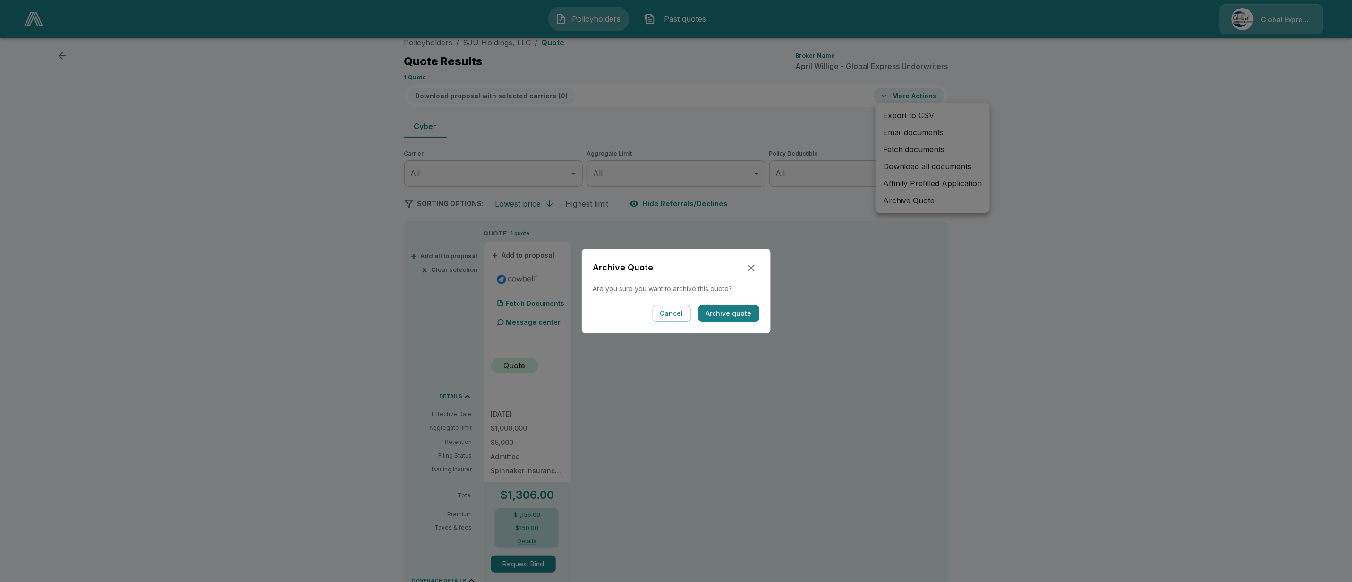
click at [718, 312] on button "Archive quote" at bounding box center [729, 313] width 61 height 17
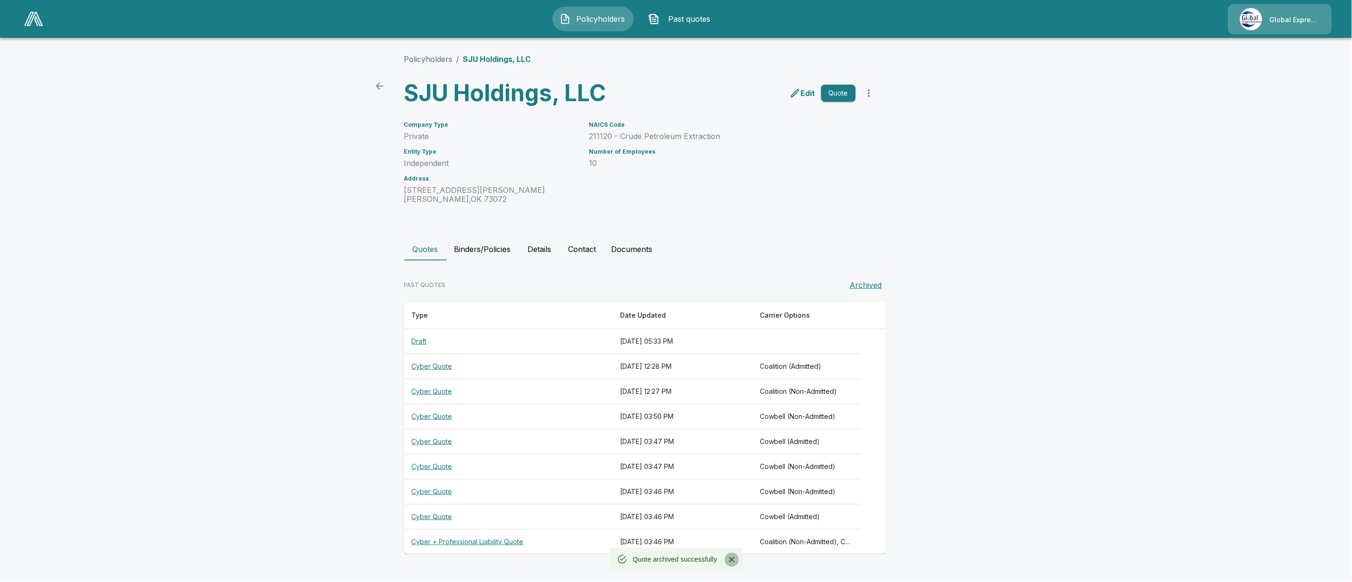
click at [734, 559] on icon "Close" at bounding box center [731, 559] width 9 height 9
click at [446, 545] on th "Cyber + Professional Liability Quote" at bounding box center [508, 541] width 209 height 25
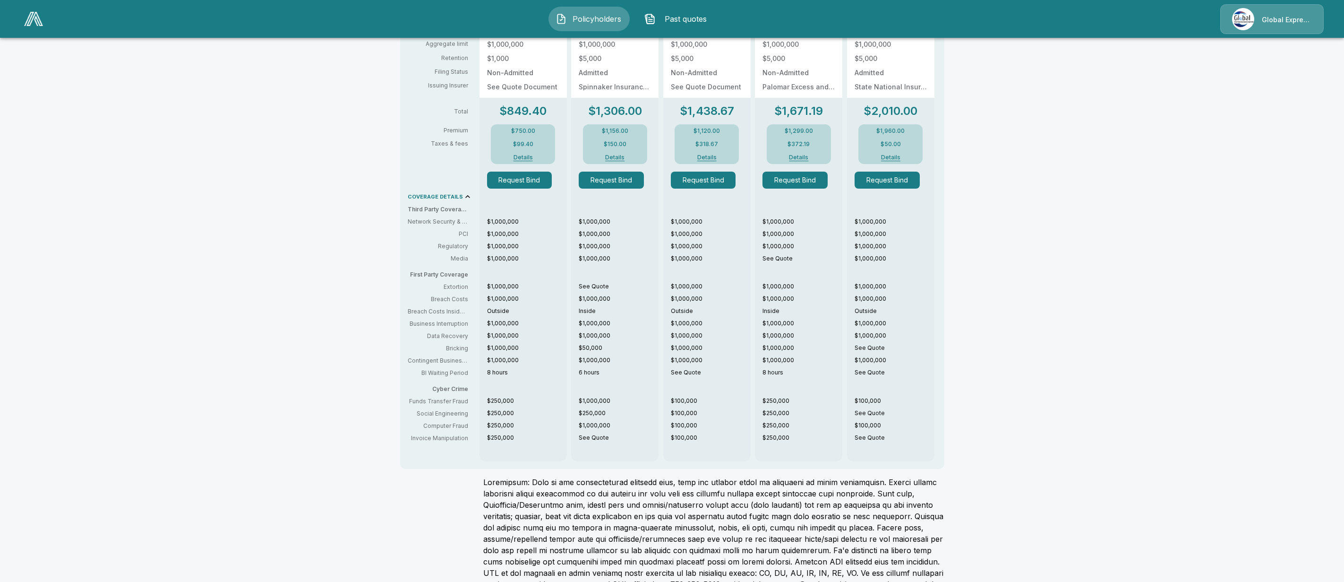
scroll to position [413, 0]
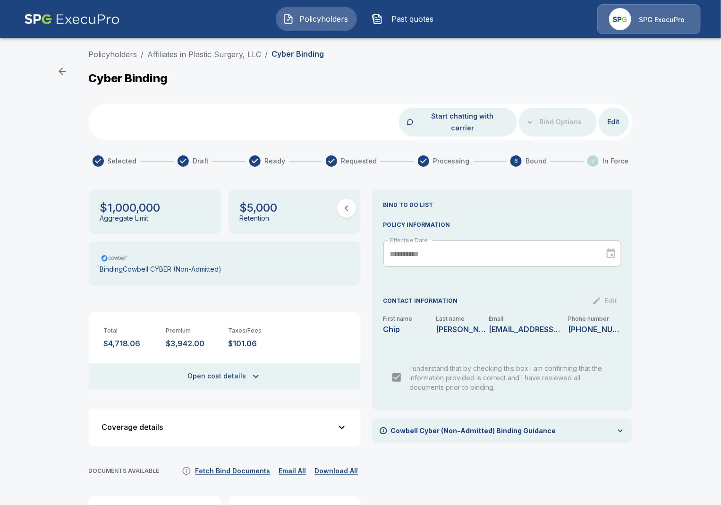
click at [45, 15] on img at bounding box center [72, 19] width 96 height 30
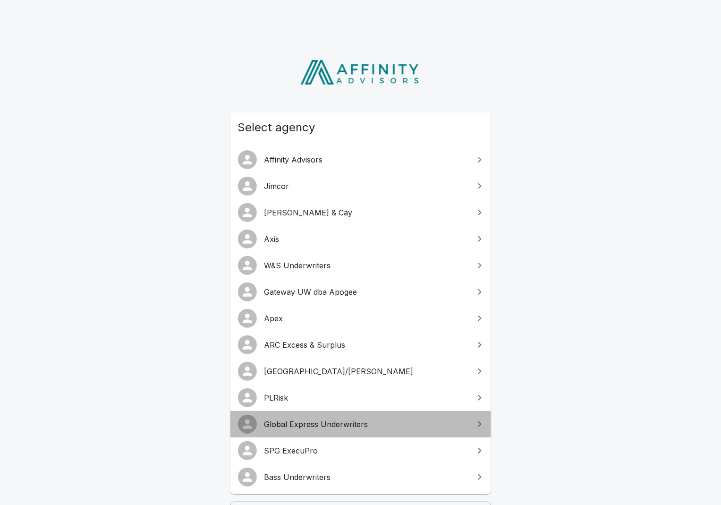
click at [301, 427] on span "Global Express Underwriters" at bounding box center [367, 424] width 204 height 11
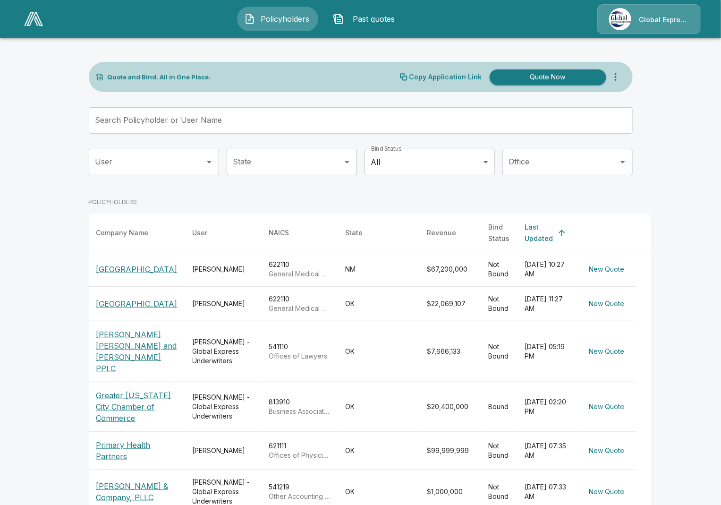
click at [366, 24] on span "Past quotes" at bounding box center [374, 18] width 52 height 11
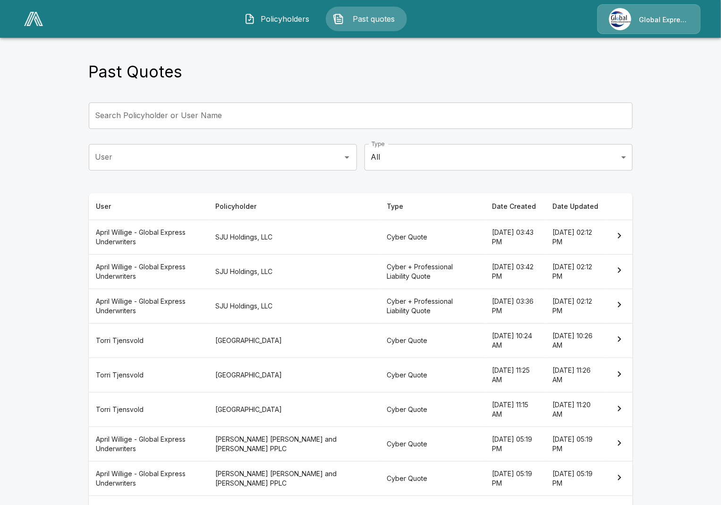
click at [191, 273] on th "[PERSON_NAME] - Global Express Underwriters" at bounding box center [149, 271] width 120 height 34
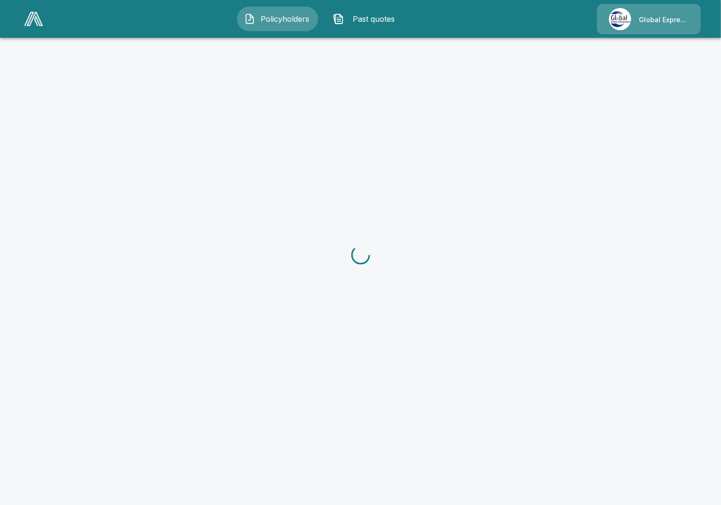
scroll to position [35, 0]
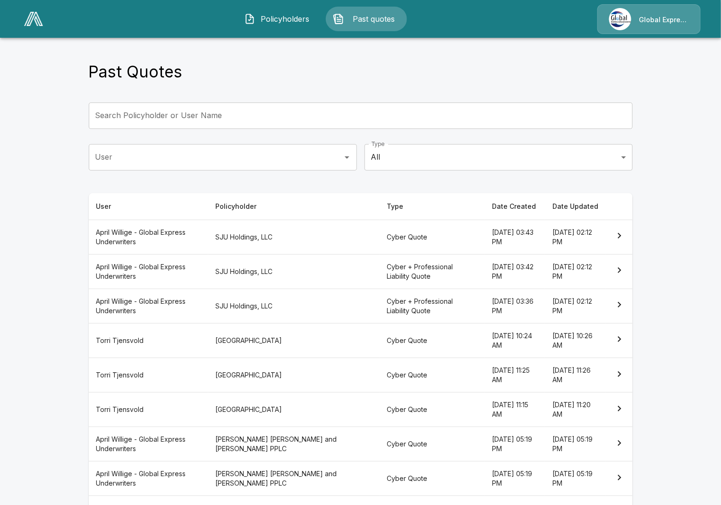
click at [272, 4] on div "Policyholders Past quotes Global Express Underwriters" at bounding box center [360, 19] width 703 height 30
click at [275, 21] on span "Policyholders" at bounding box center [285, 18] width 52 height 11
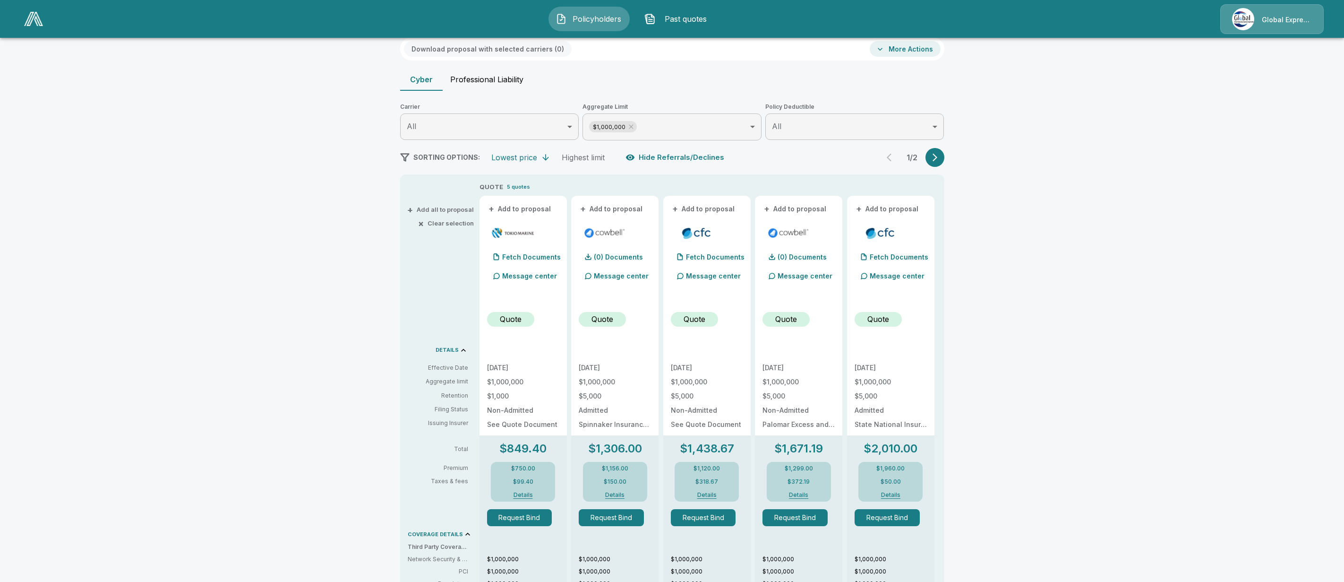
scroll to position [59, 0]
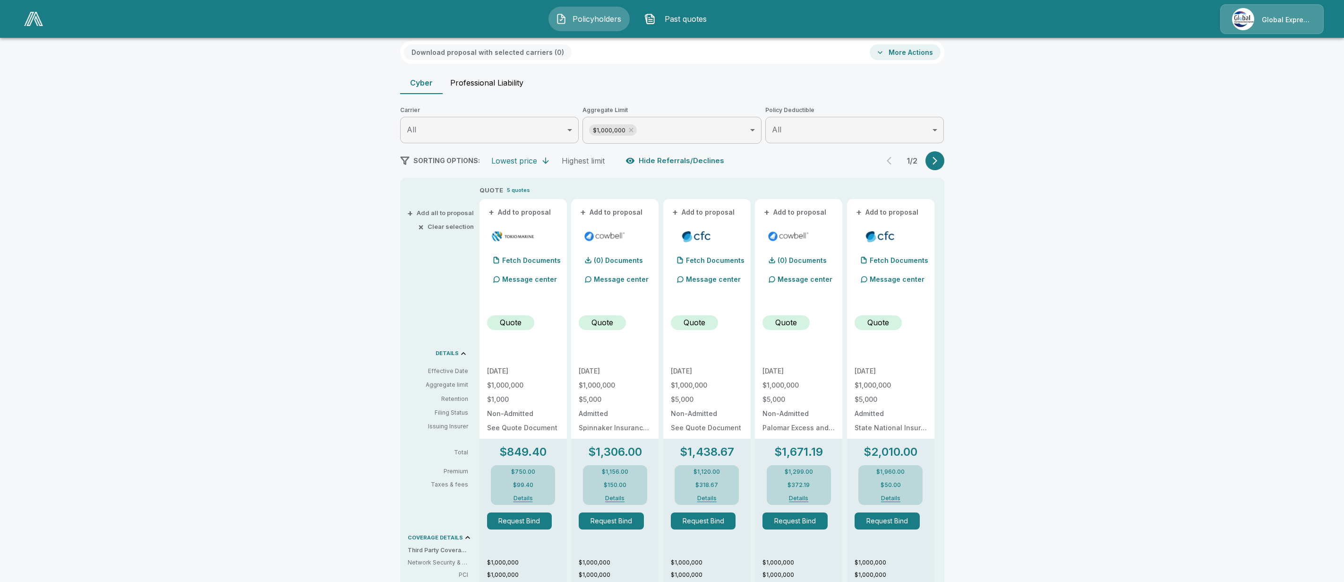
click at [28, 22] on img at bounding box center [33, 19] width 19 height 14
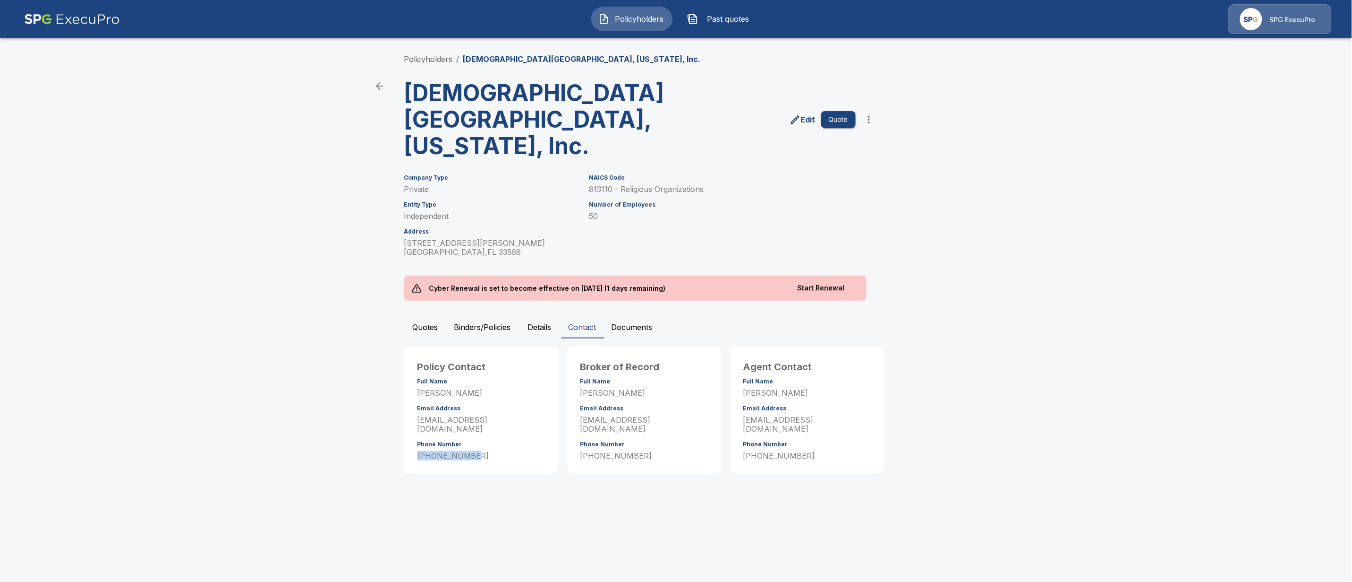
click at [638, 23] on span "Policyholders" at bounding box center [640, 18] width 52 height 11
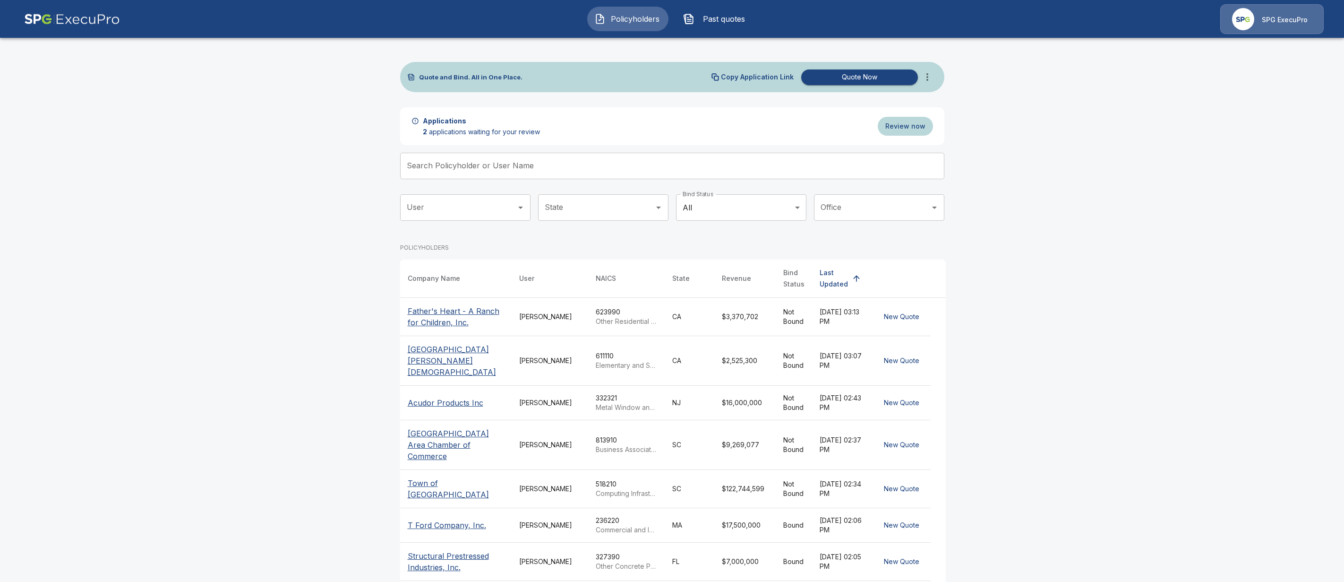
click at [536, 165] on input "Search Policyholder or User Name" at bounding box center [667, 166] width 534 height 26
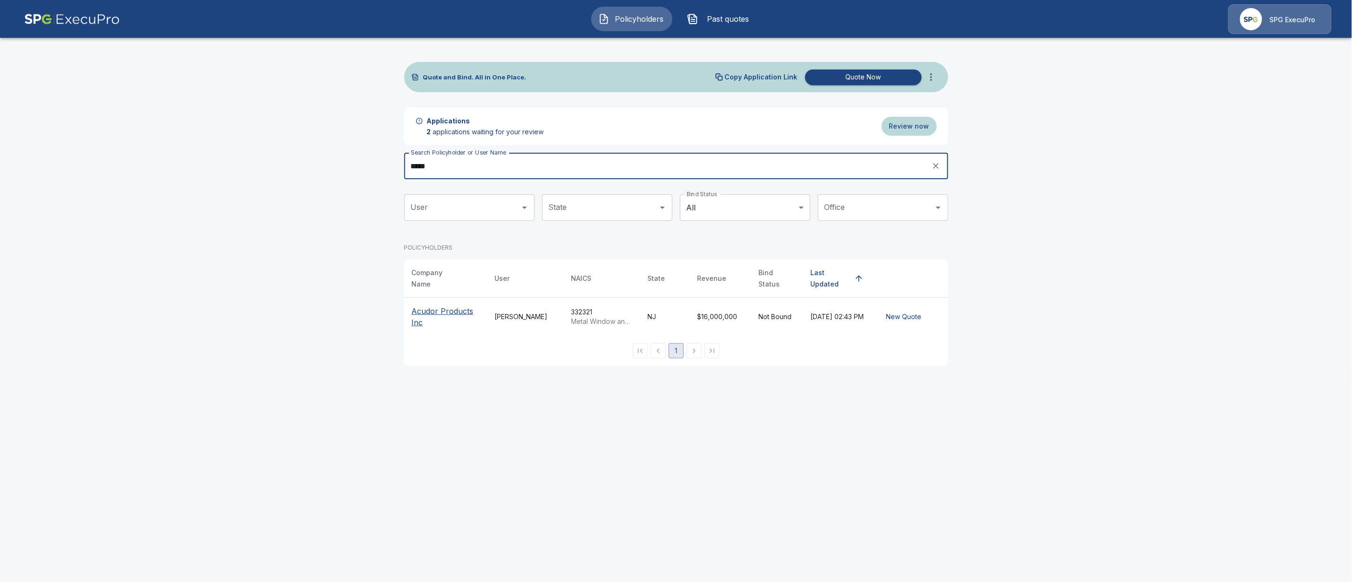
type input "*****"
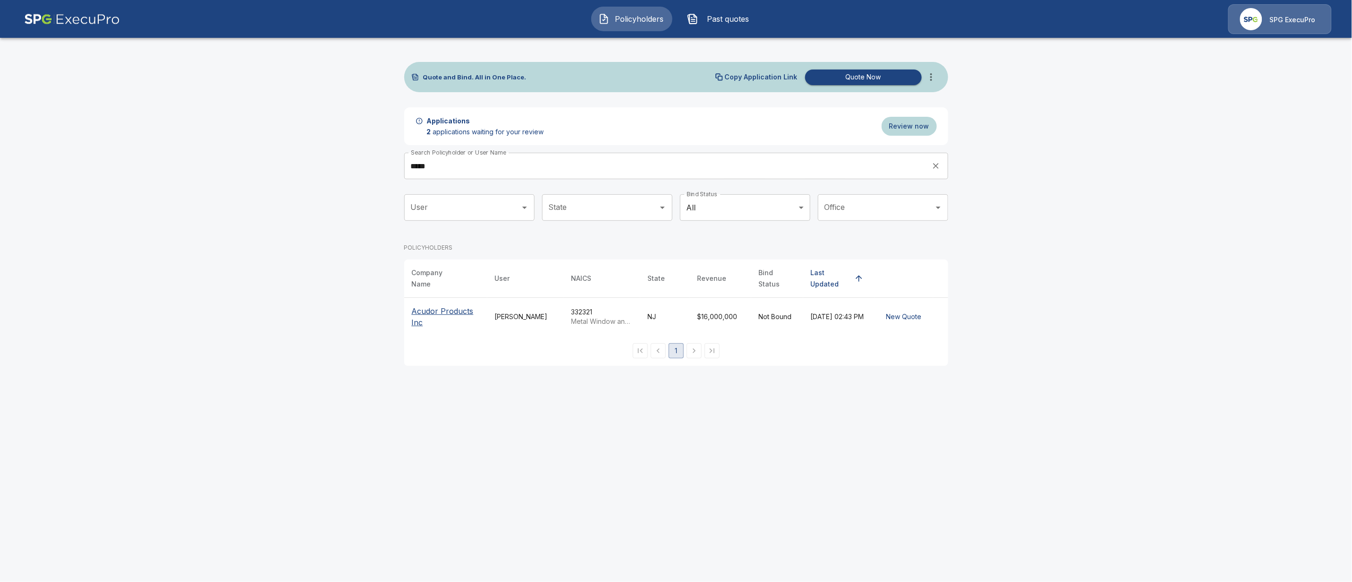
click at [450, 306] on p "Acudor Products Inc" at bounding box center [446, 316] width 68 height 23
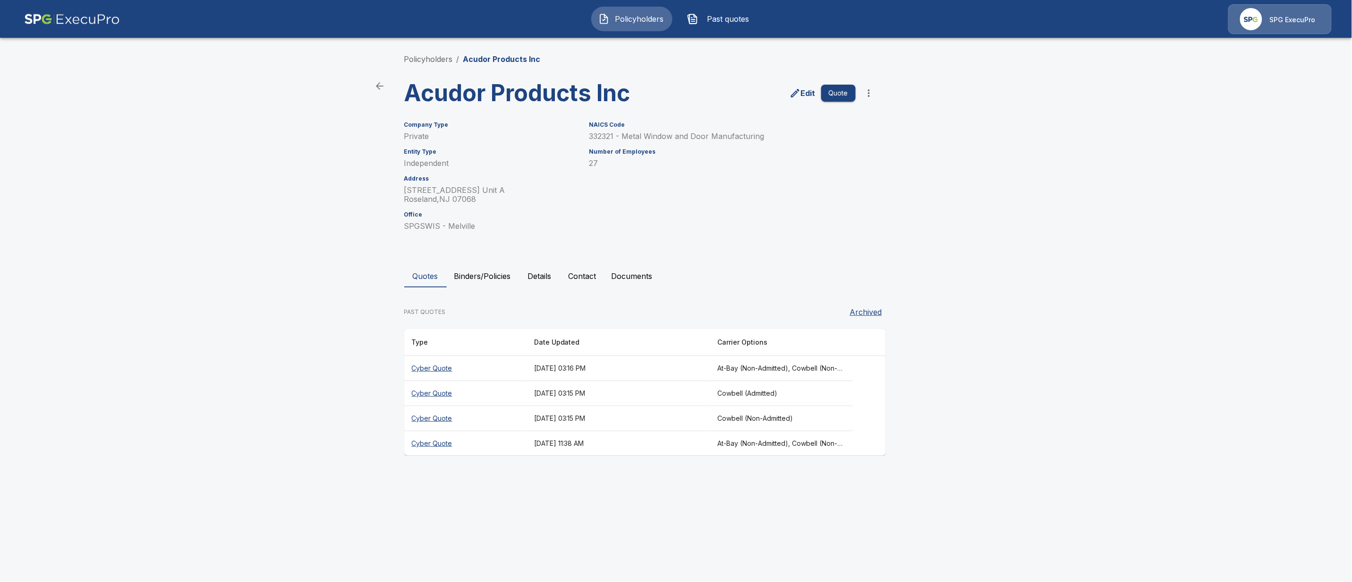
click at [439, 365] on th "Cyber Quote" at bounding box center [465, 368] width 122 height 25
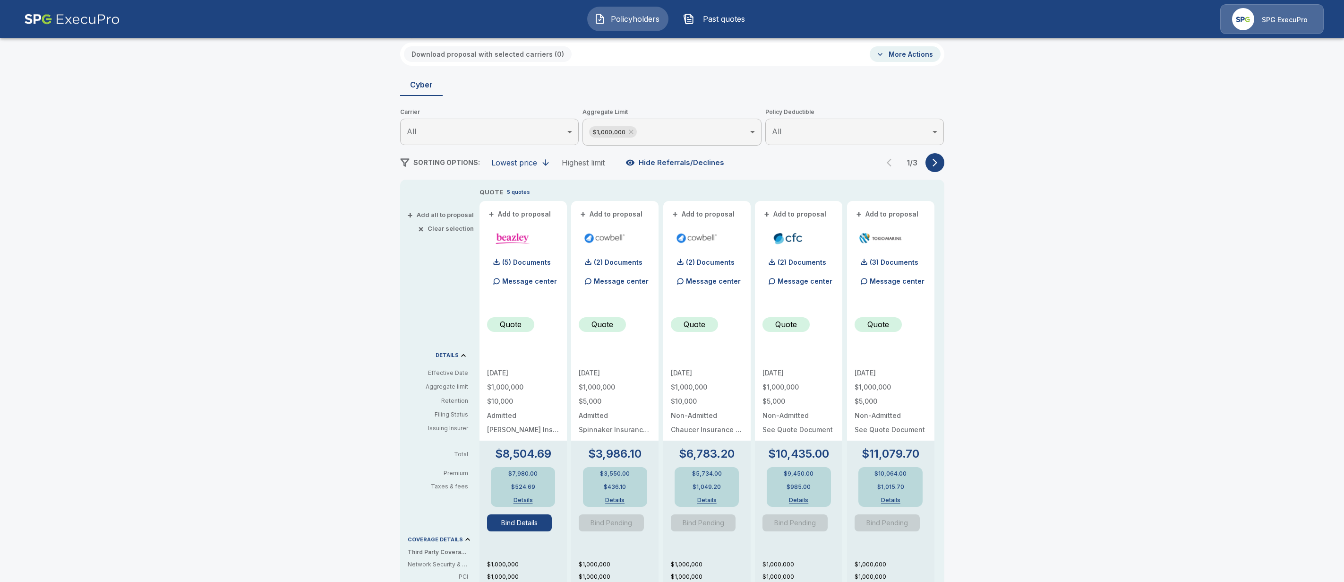
scroll to position [59, 0]
click at [635, 128] on icon at bounding box center [631, 130] width 8 height 8
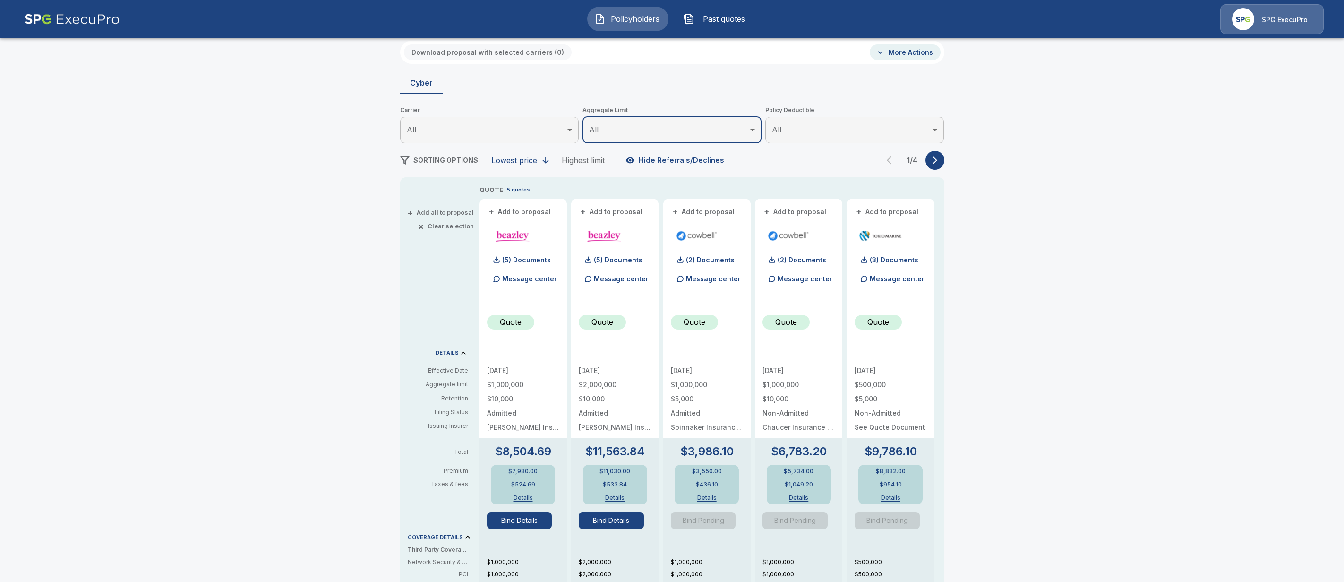
click at [626, 521] on button "Bind Details" at bounding box center [611, 520] width 65 height 17
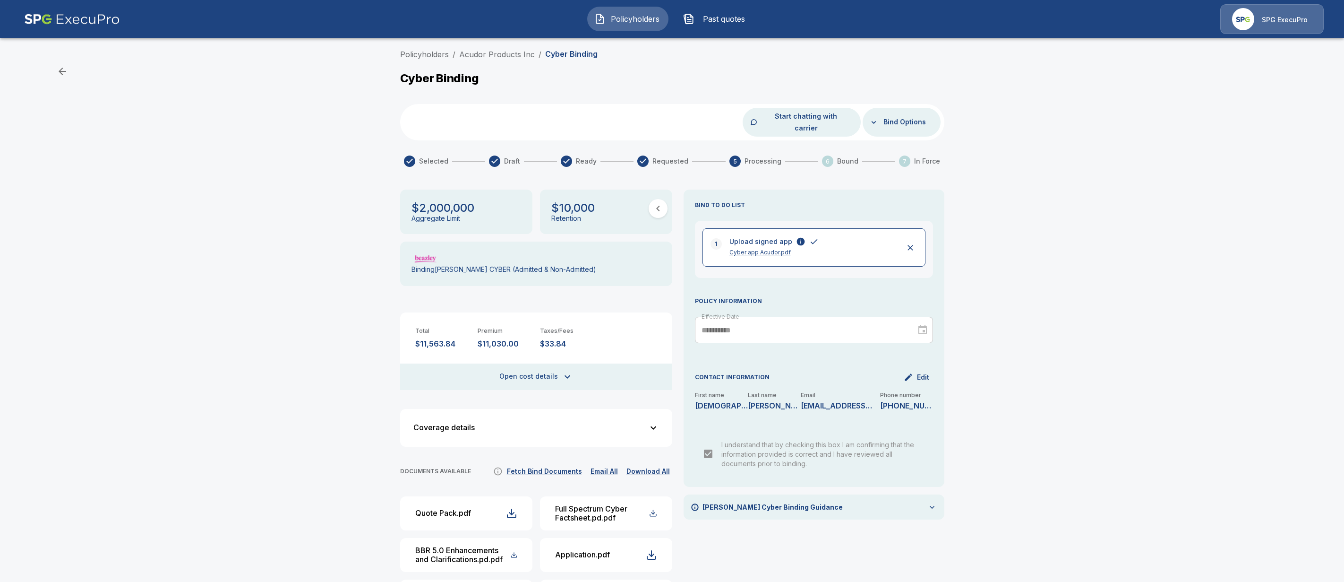
click at [898, 115] on button "Bind Options" at bounding box center [905, 121] width 50 height 17
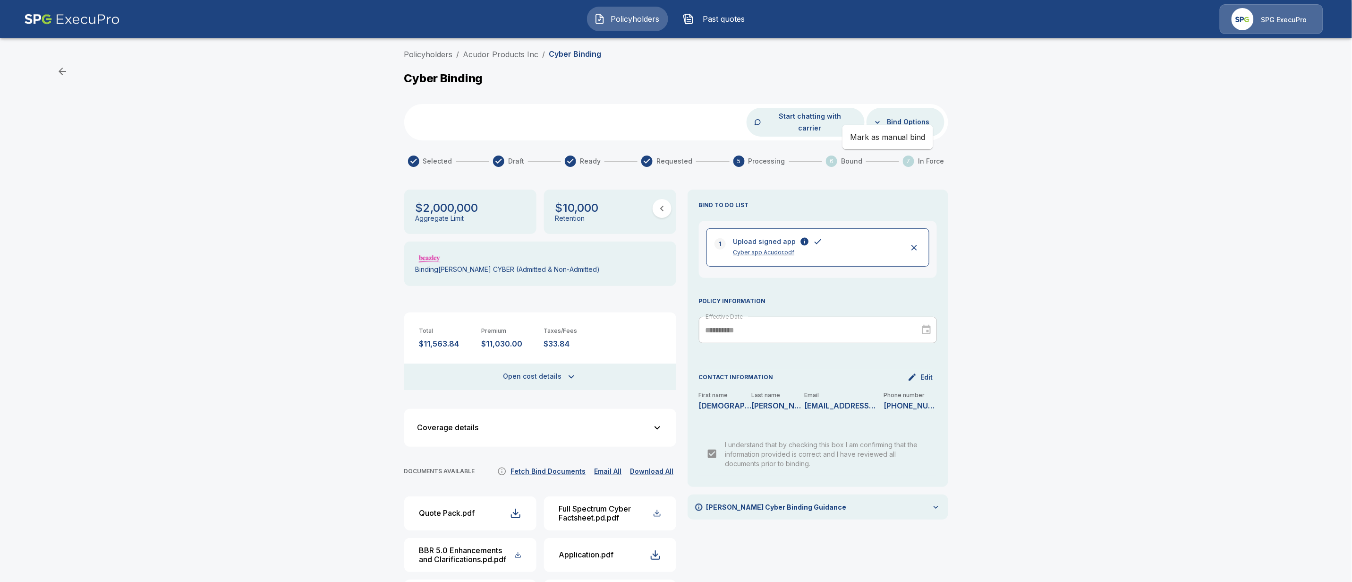
click at [289, 169] on div at bounding box center [676, 291] width 1352 height 582
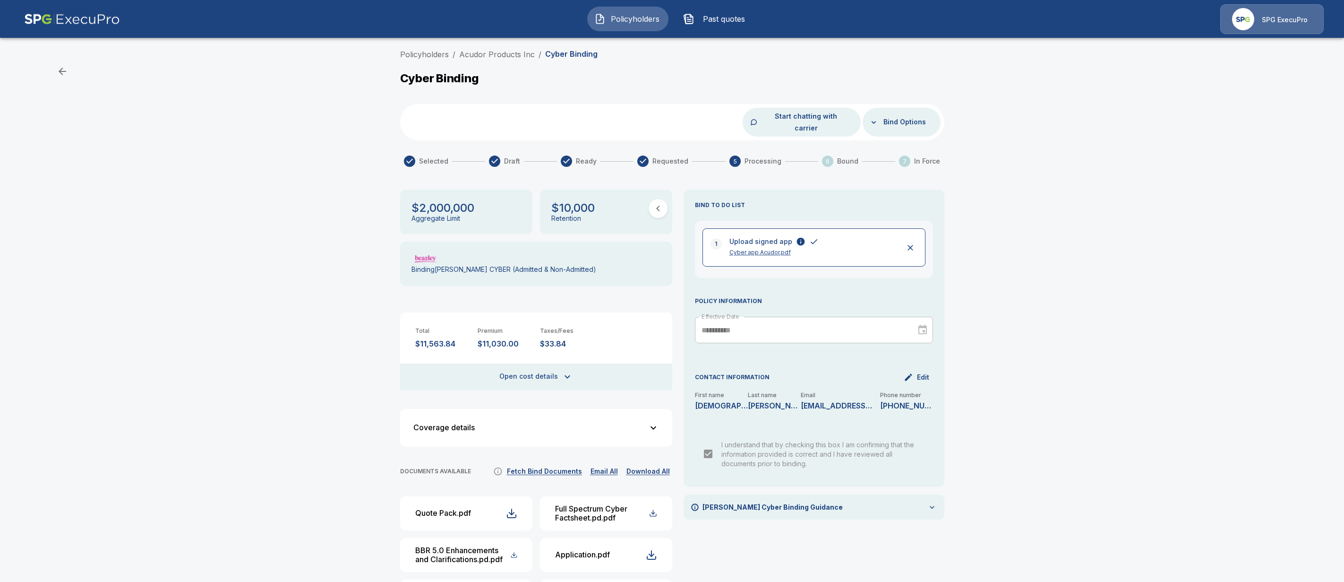
click at [813, 118] on button "Start chatting with carrier" at bounding box center [806, 122] width 94 height 29
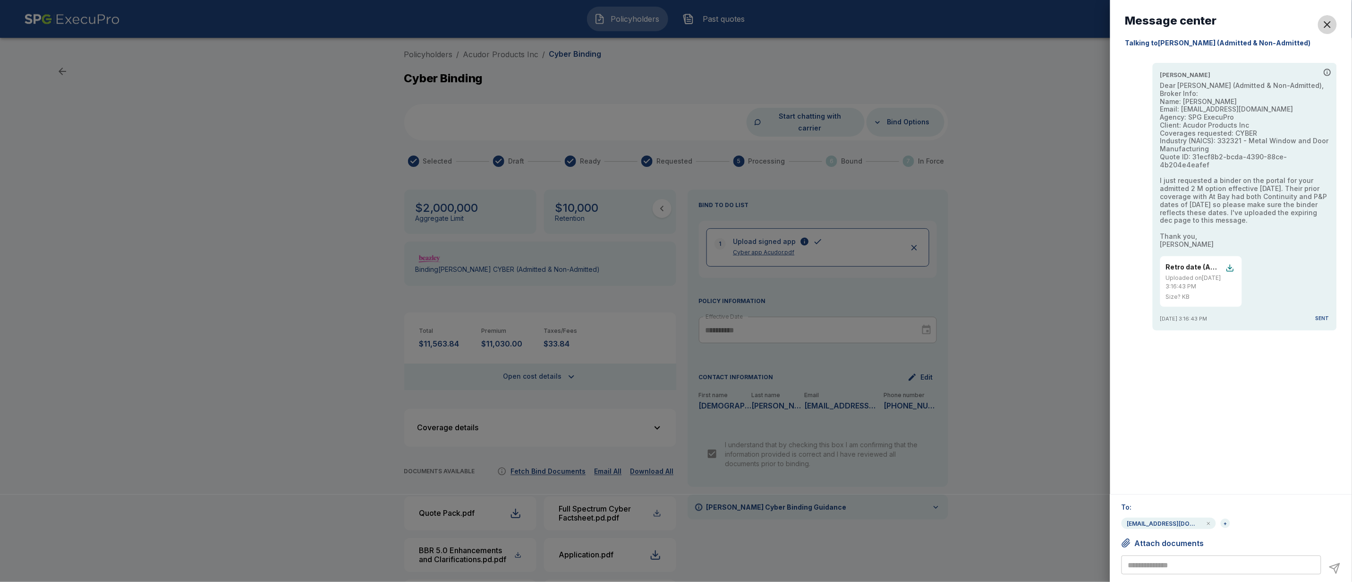
click at [1330, 25] on div "button" at bounding box center [1327, 24] width 11 height 11
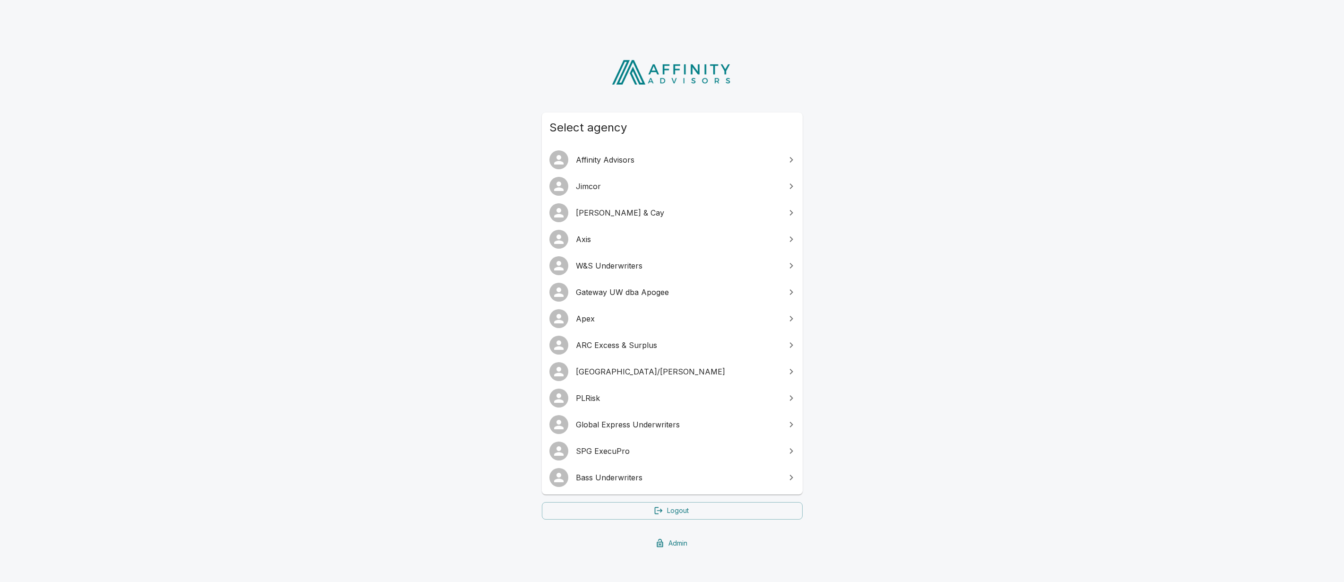
click at [586, 272] on link "W&S Underwriters" at bounding box center [672, 265] width 261 height 26
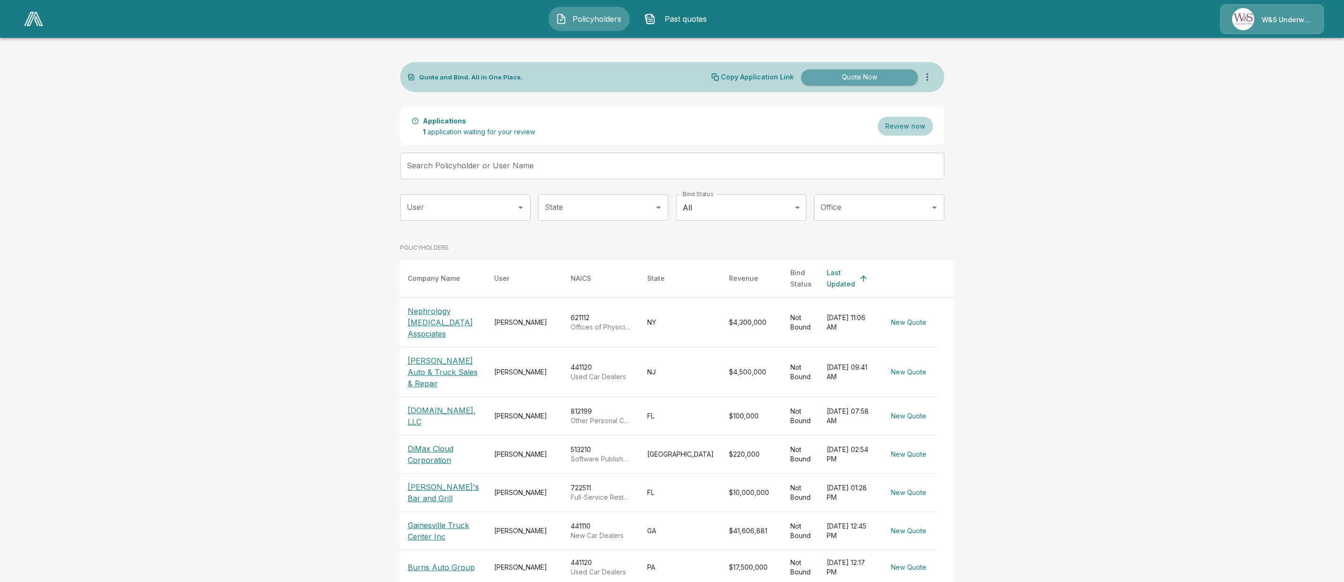
click at [894, 77] on button "Quote Now" at bounding box center [859, 77] width 117 height 16
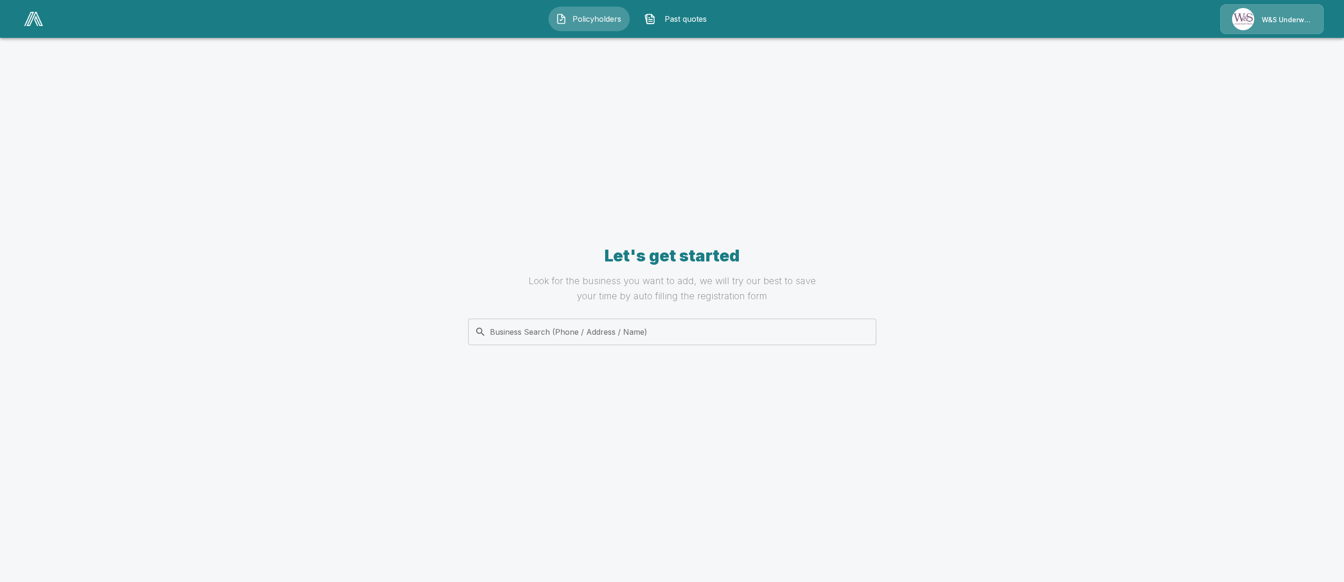
click at [612, 19] on span "Policyholders" at bounding box center [597, 18] width 52 height 11
click at [694, 21] on span "Past quotes" at bounding box center [685, 18] width 52 height 11
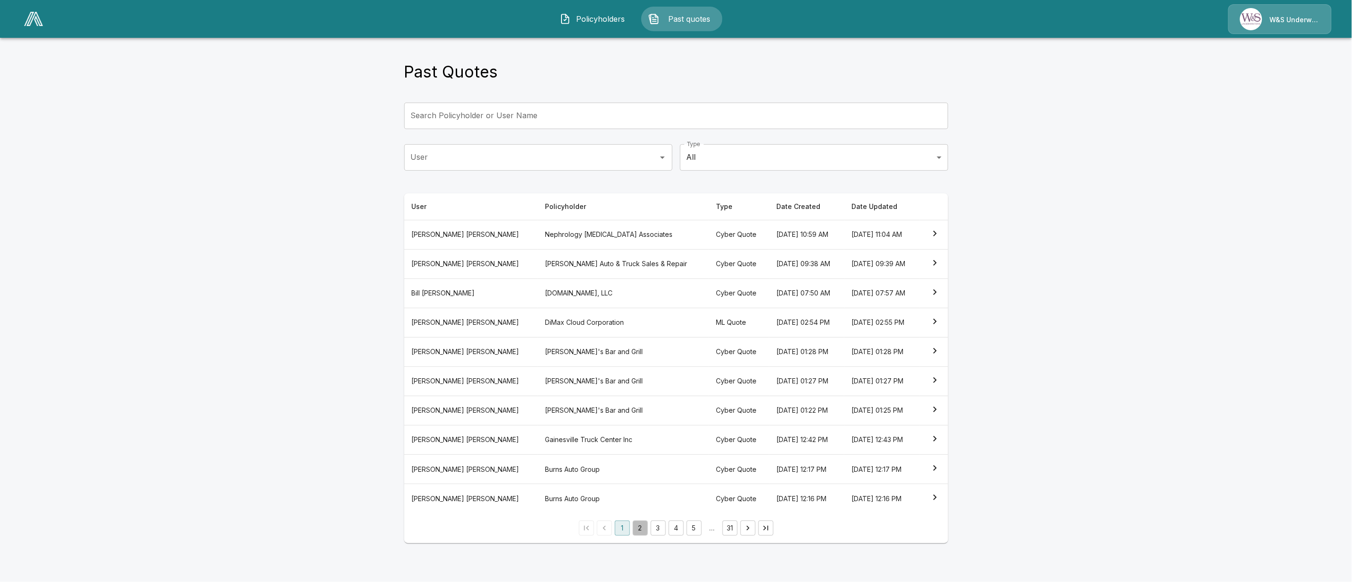
click at [637, 532] on button "2" at bounding box center [640, 527] width 15 height 15
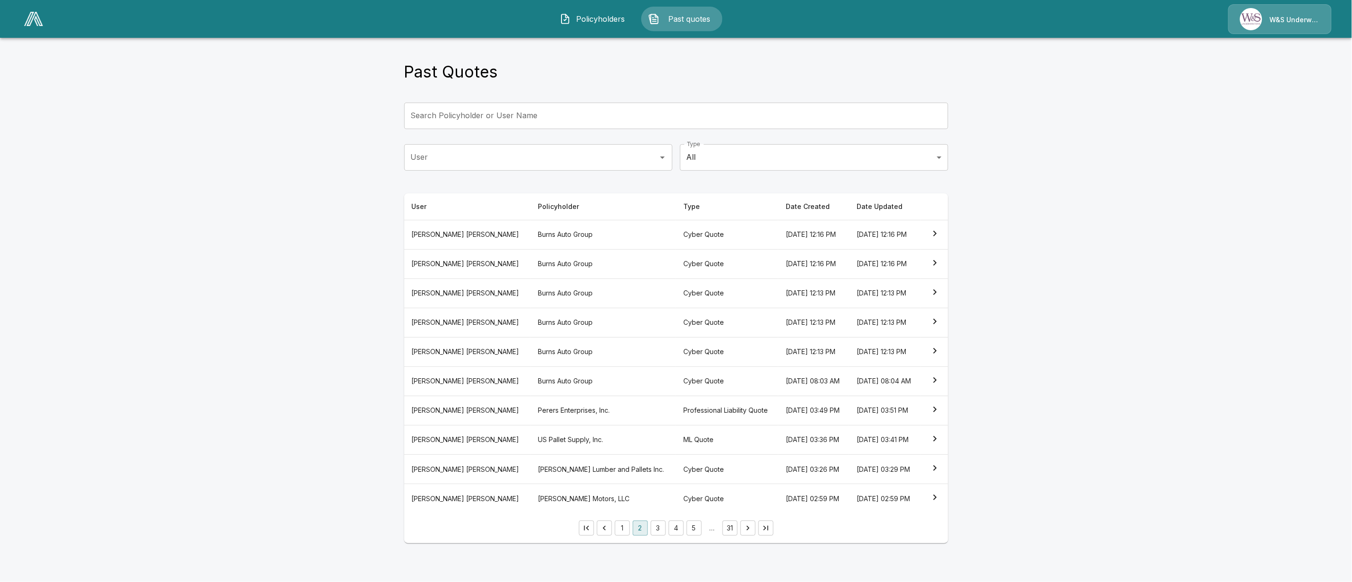
click at [661, 528] on button "3" at bounding box center [658, 527] width 15 height 15
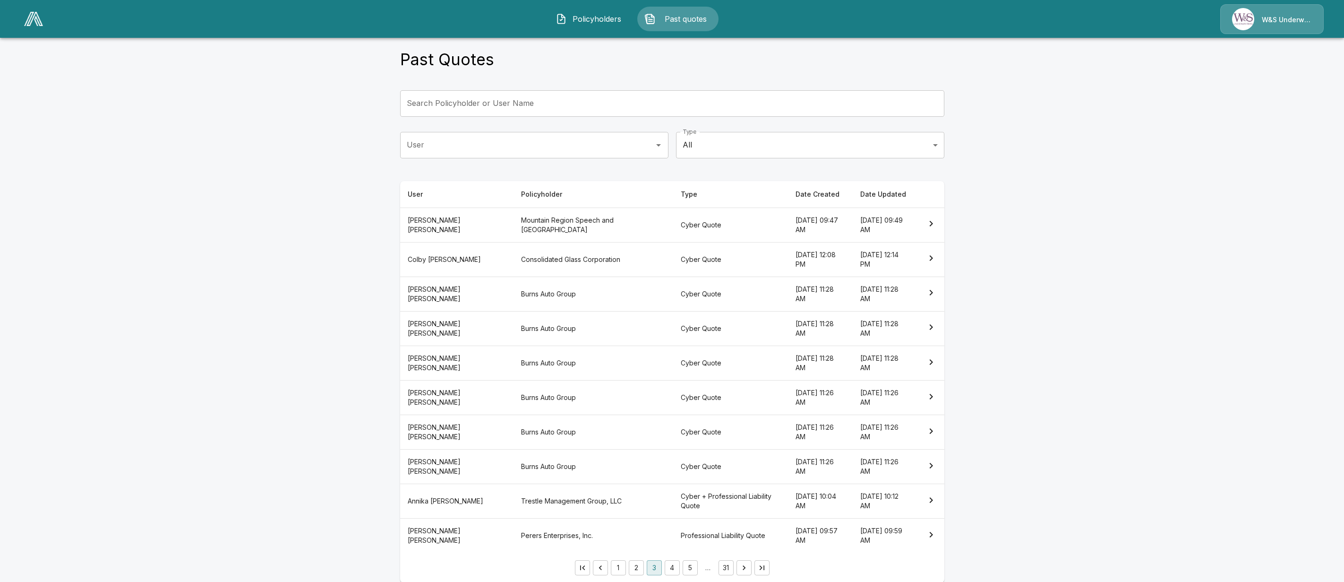
scroll to position [25, 0]
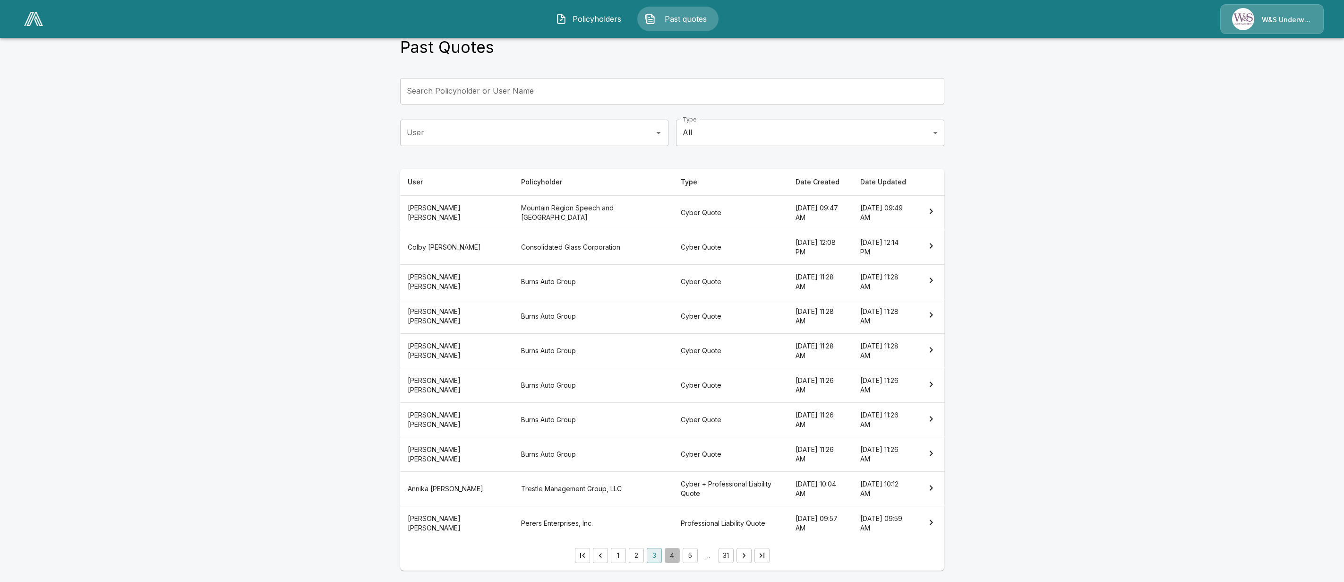
click at [673, 555] on button "4" at bounding box center [672, 554] width 15 height 15
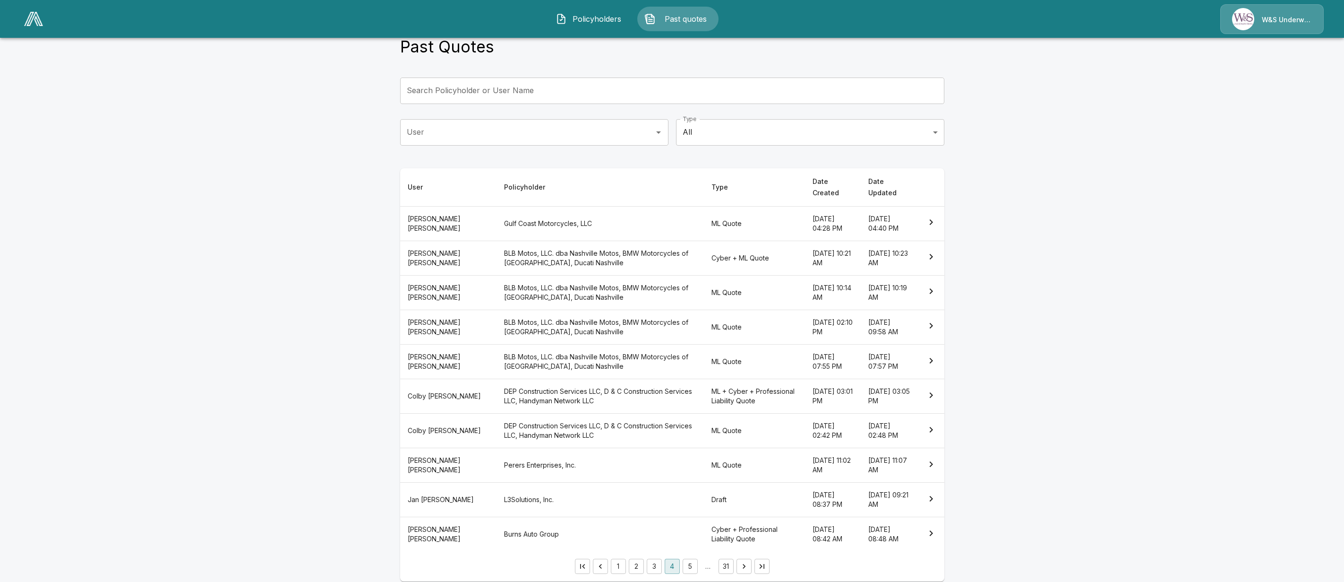
click at [558, 483] on th "L3Solutions, Inc." at bounding box center [599, 499] width 207 height 34
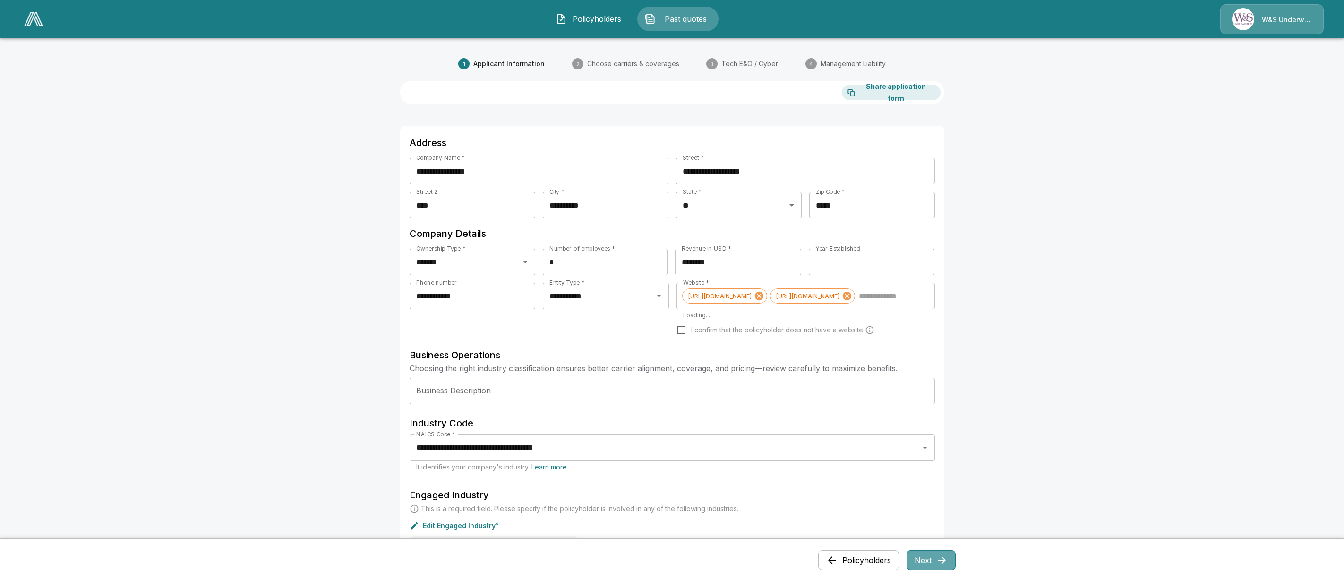
click at [922, 561] on button "Next" at bounding box center [931, 560] width 49 height 20
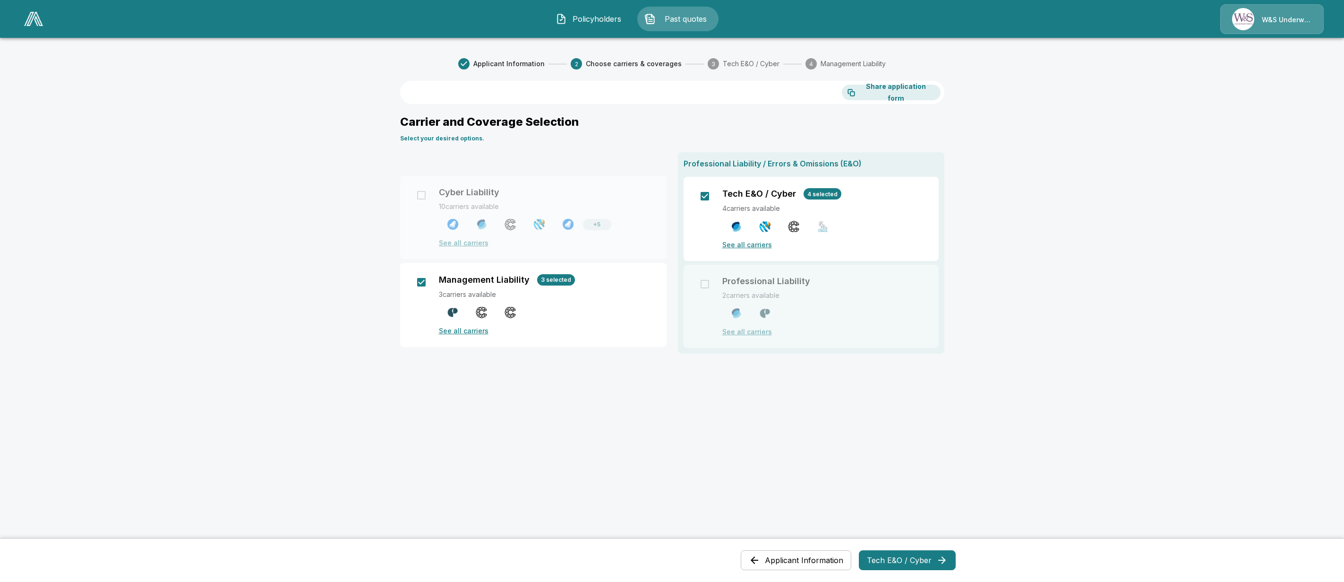
click at [815, 564] on button "Applicant Information" at bounding box center [796, 560] width 111 height 20
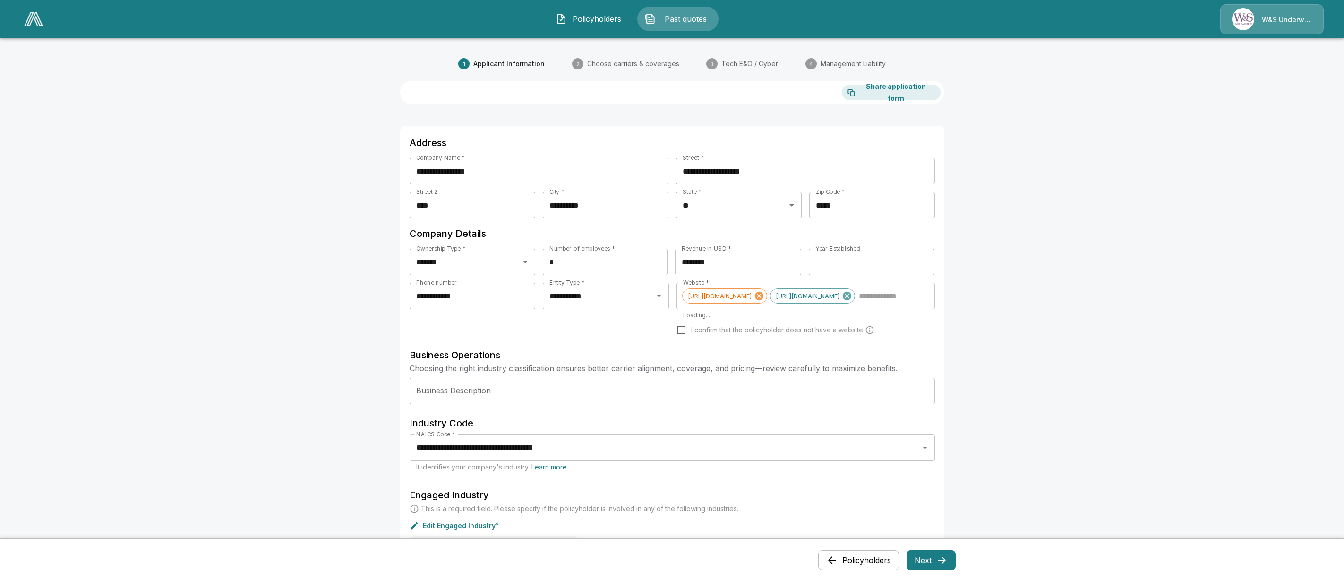
click at [853, 565] on button "Policyholders" at bounding box center [858, 560] width 81 height 20
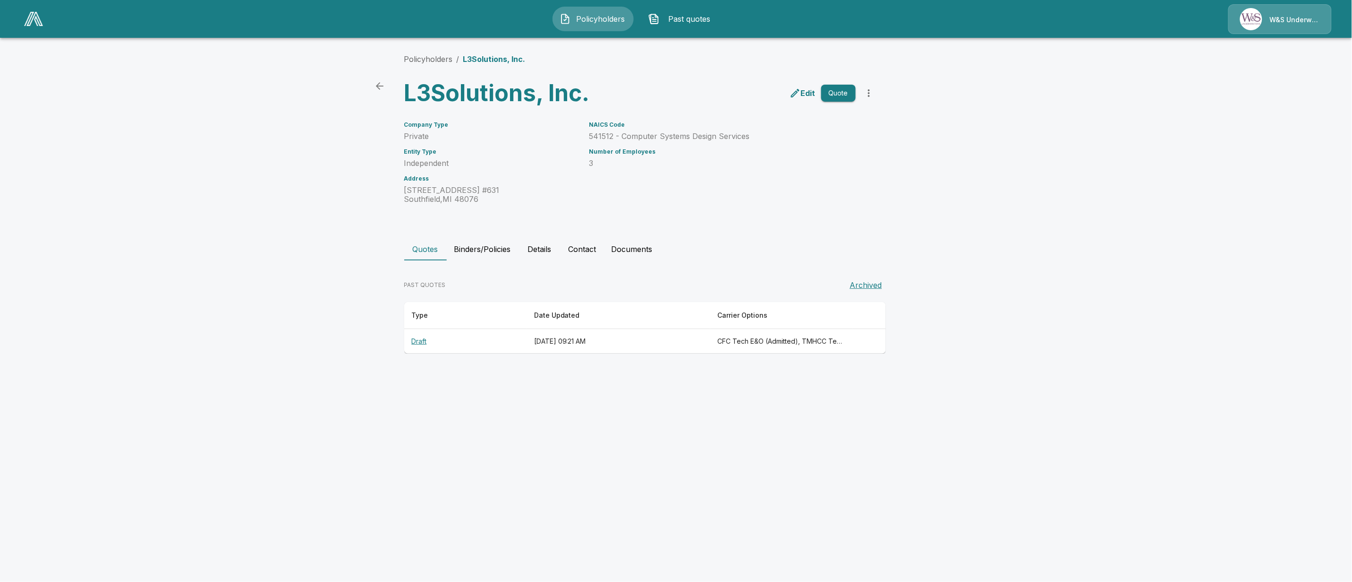
click at [579, 19] on span "Policyholders" at bounding box center [601, 18] width 52 height 11
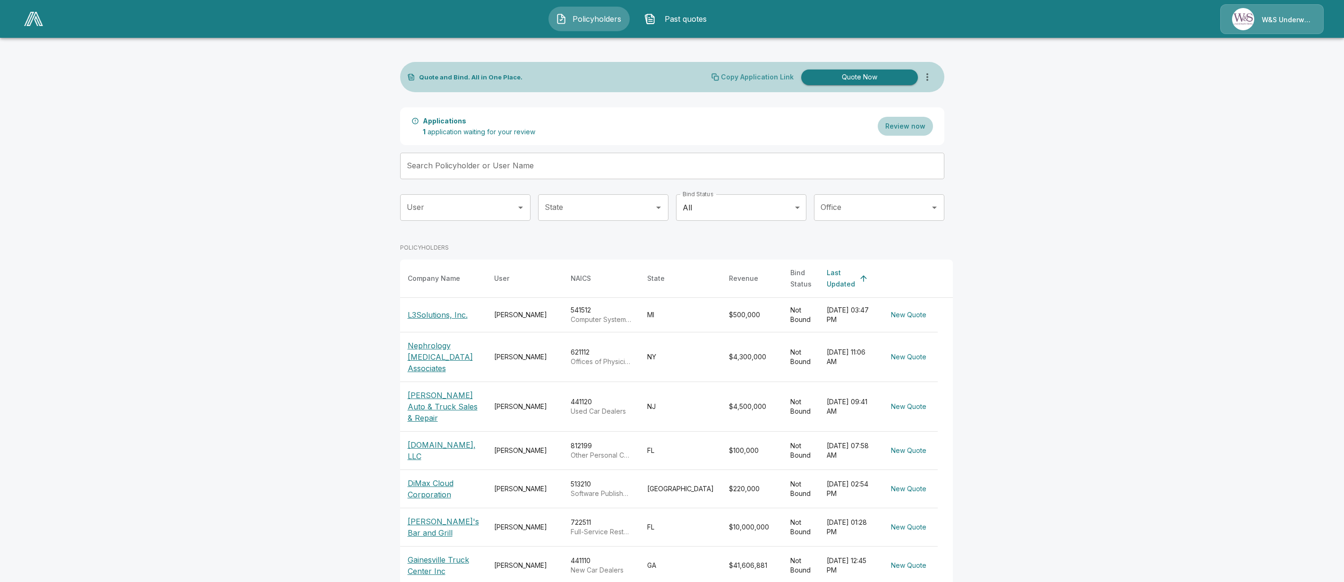
click at [758, 74] on p "Copy Application Link" at bounding box center [757, 77] width 73 height 7
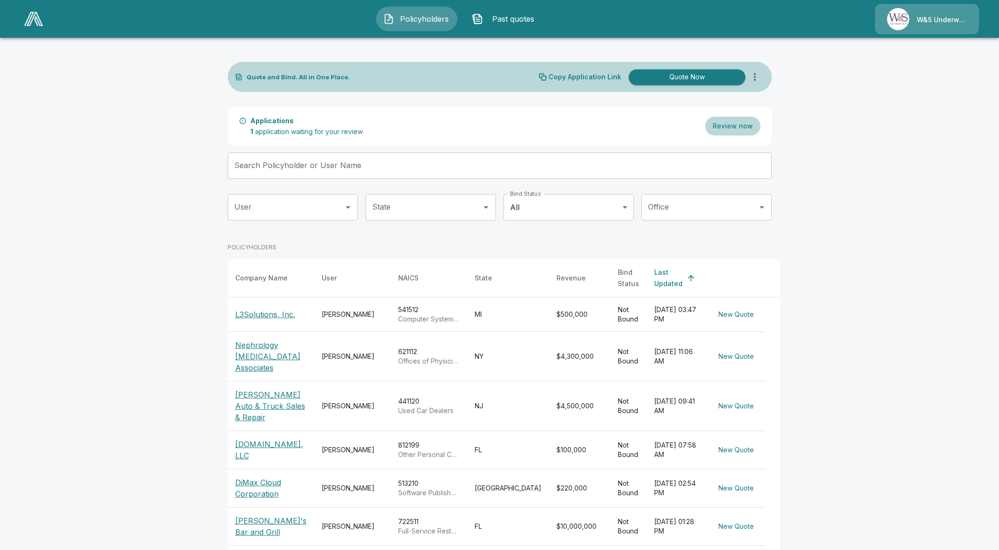
click at [549, 170] on input "Search Policyholder or User Name" at bounding box center [495, 166] width 534 height 26
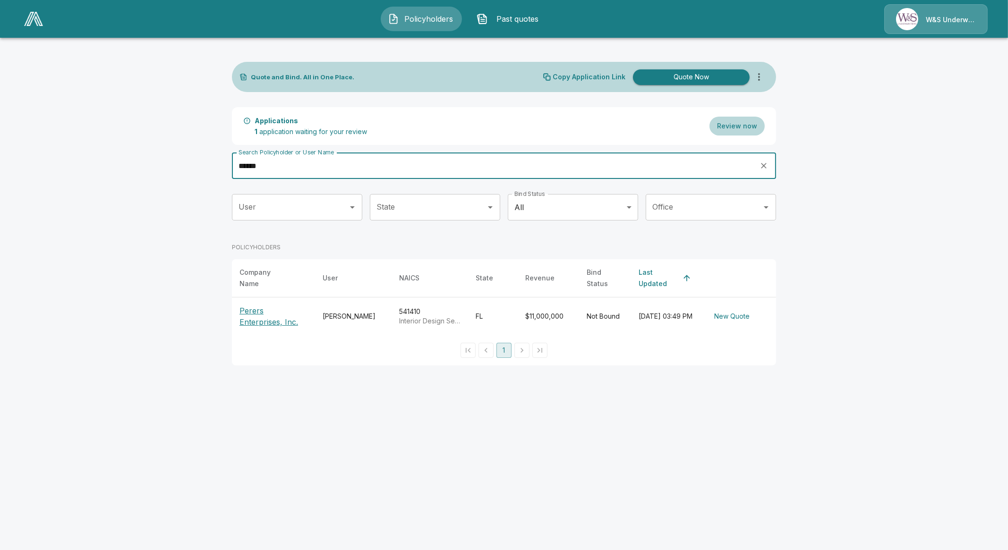
type input "******"
click at [264, 311] on p "Perers Enterprises, Inc." at bounding box center [273, 316] width 68 height 23
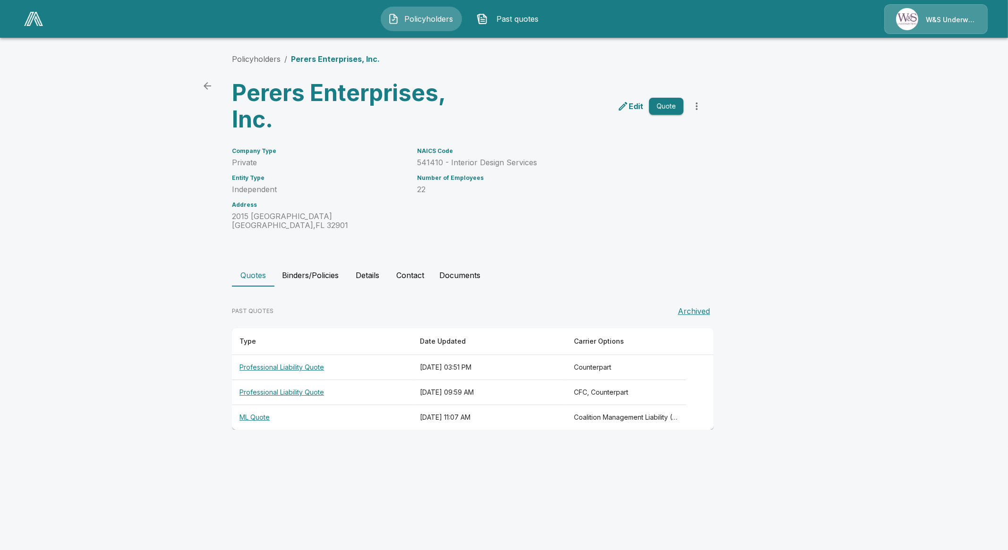
click at [261, 368] on th "Professional Liability Quote" at bounding box center [322, 367] width 180 height 25
click at [295, 394] on th "Professional Liability Quote" at bounding box center [322, 392] width 180 height 25
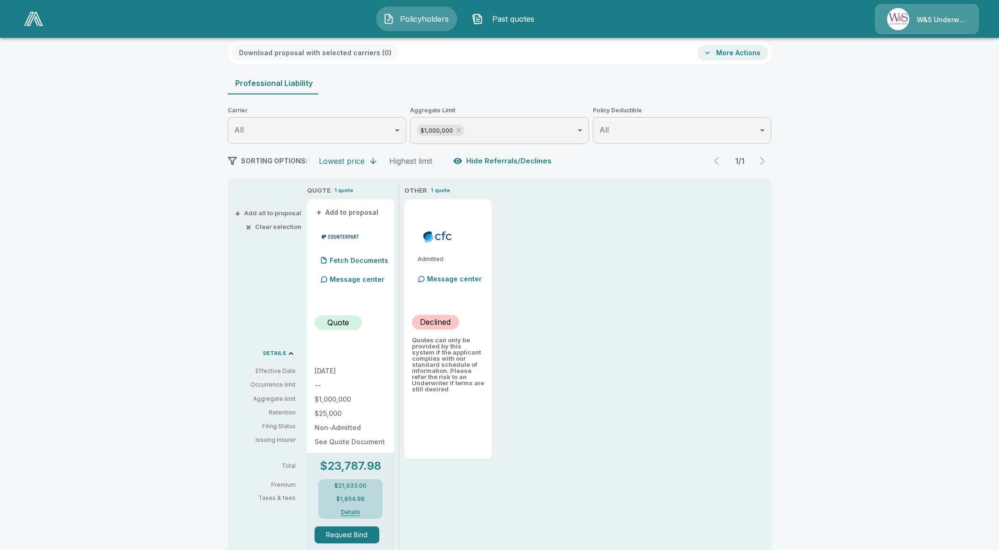
scroll to position [59, 0]
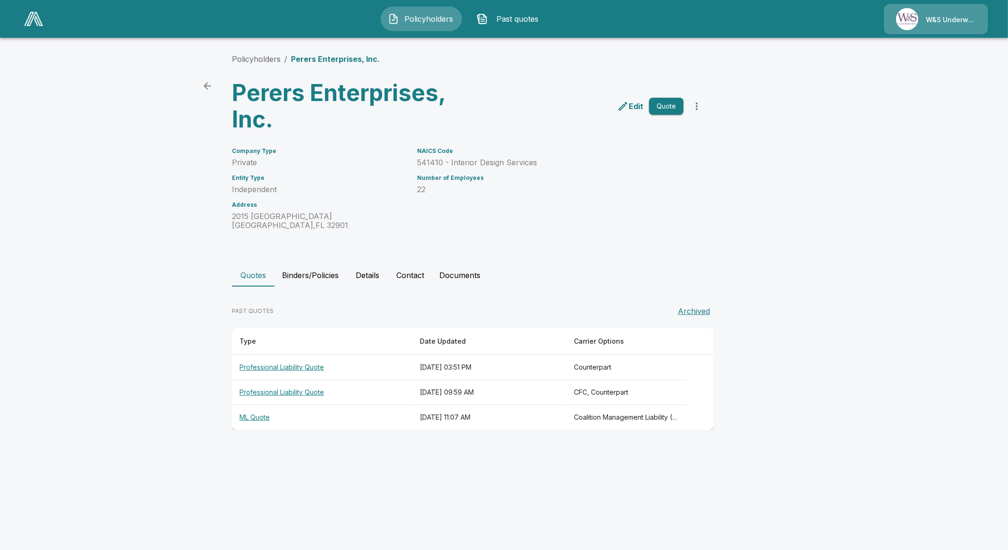
click at [257, 416] on th "ML Quote" at bounding box center [322, 417] width 180 height 25
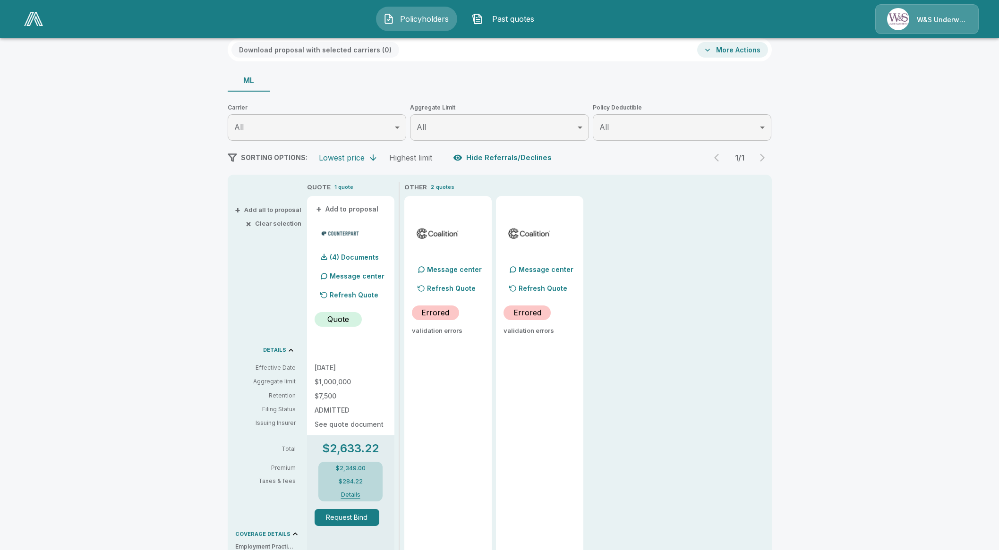
scroll to position [59, 0]
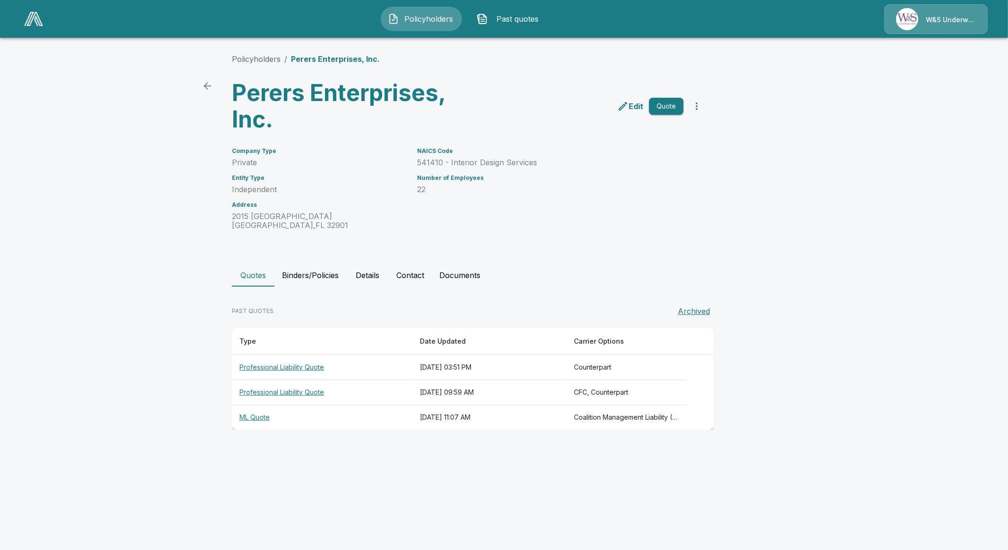
click at [251, 417] on th "ML Quote" at bounding box center [322, 417] width 180 height 25
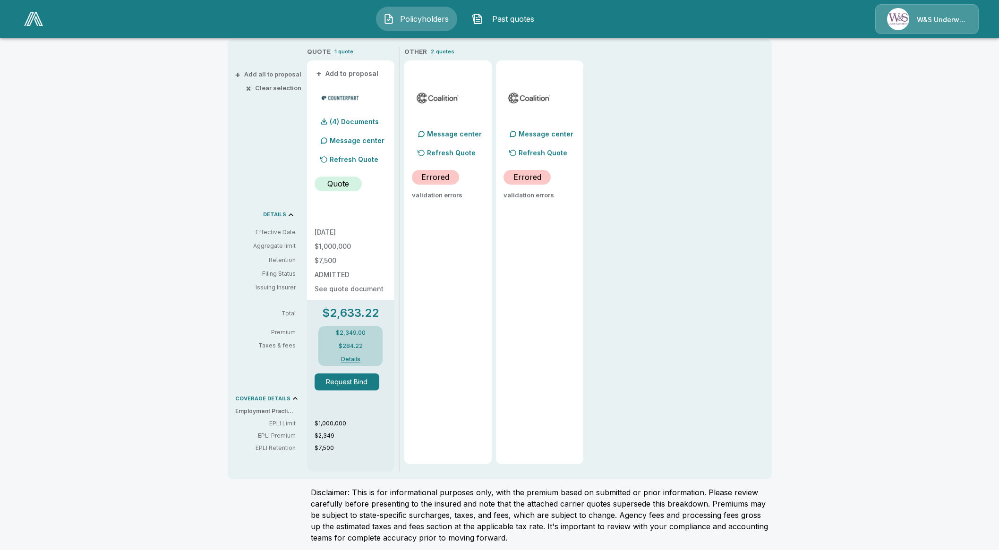
scroll to position [201, 0]
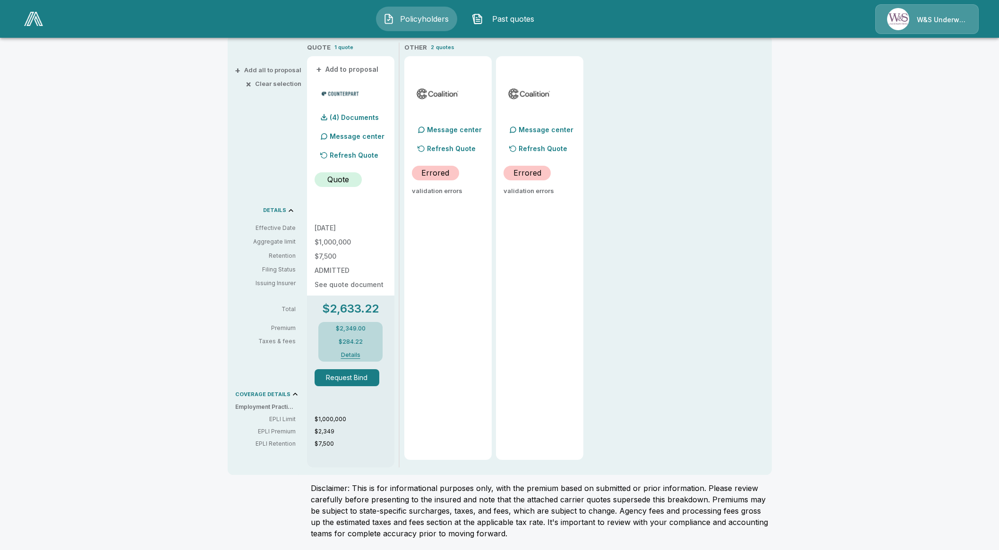
click at [453, 481] on div "Policyholders / Perers Enterprises, Inc. / Quote Quote Results Broker Name Mike…" at bounding box center [499, 198] width 567 height 703
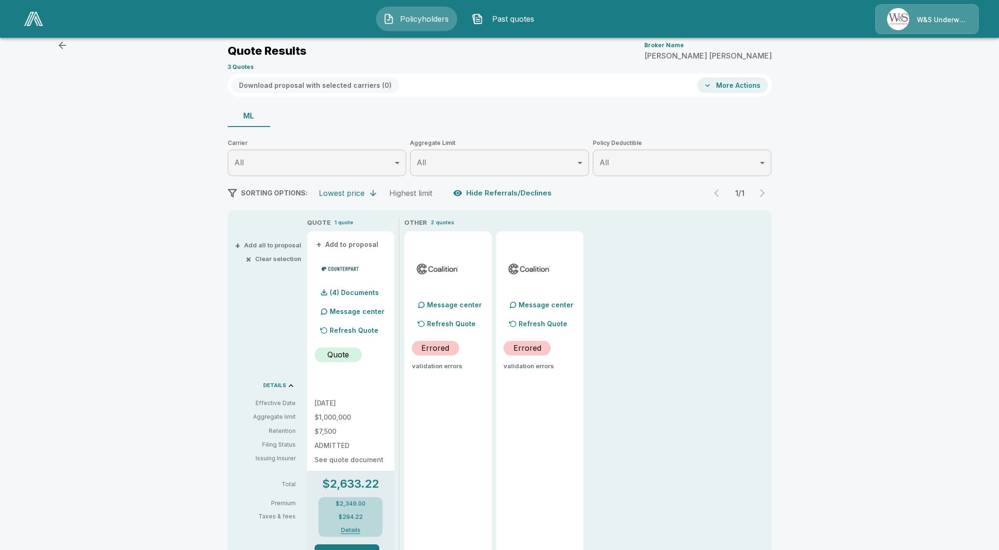
scroll to position [24, 0]
drag, startPoint x: 409, startPoint y: 44, endPoint x: 417, endPoint y: 34, distance: 13.1
click at [410, 43] on div "Policyholders / Perers Enterprises, Inc. / Quote Quote Results Broker Name Mike…" at bounding box center [500, 50] width 544 height 51
click at [421, 22] on span "Policyholders" at bounding box center [424, 18] width 52 height 11
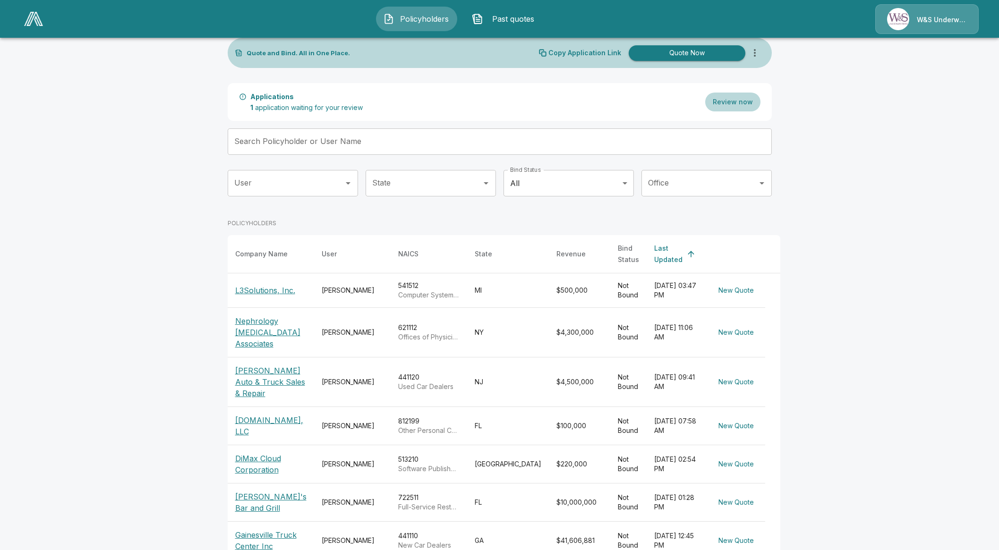
click at [509, 145] on input "Search Policyholder or User Name" at bounding box center [495, 141] width 534 height 26
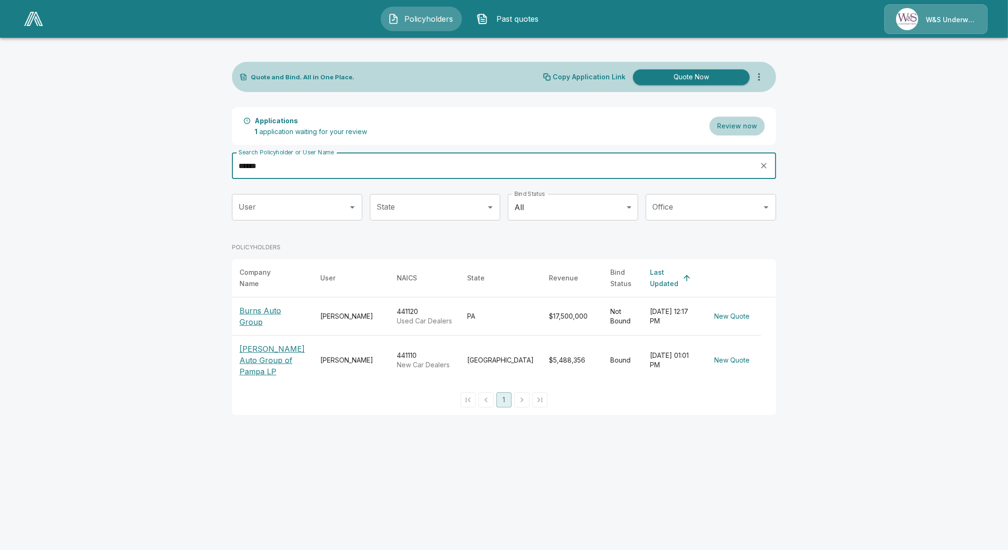
type input "******"
click at [269, 308] on p "Burns Auto Group" at bounding box center [272, 316] width 66 height 23
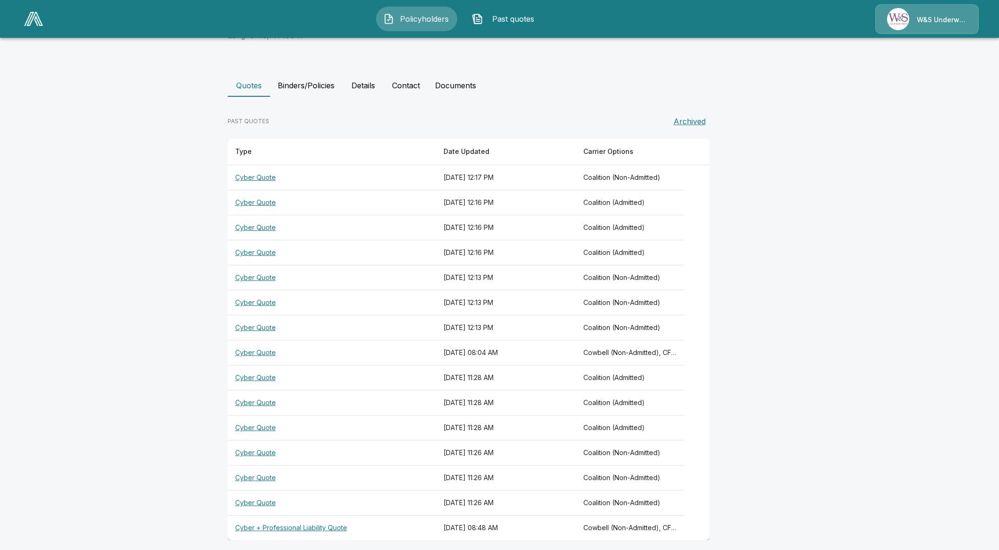
scroll to position [170, 0]
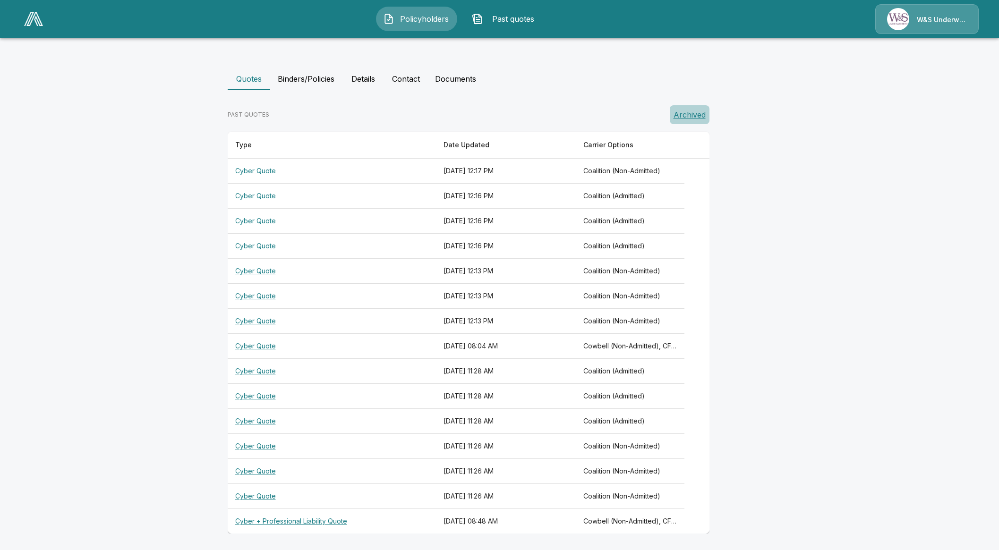
click at [697, 118] on button "Archived" at bounding box center [690, 114] width 40 height 19
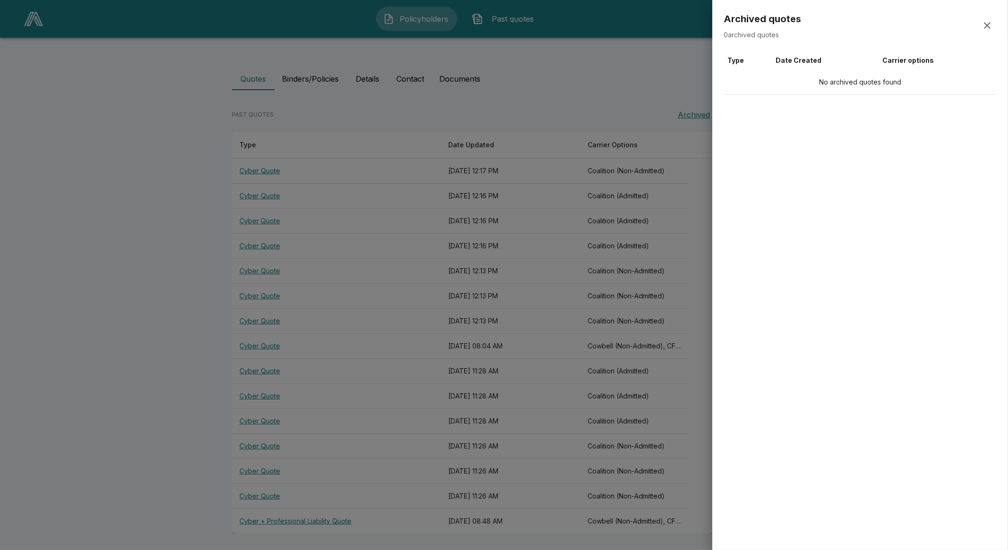
click at [560, 115] on div at bounding box center [504, 275] width 1008 height 550
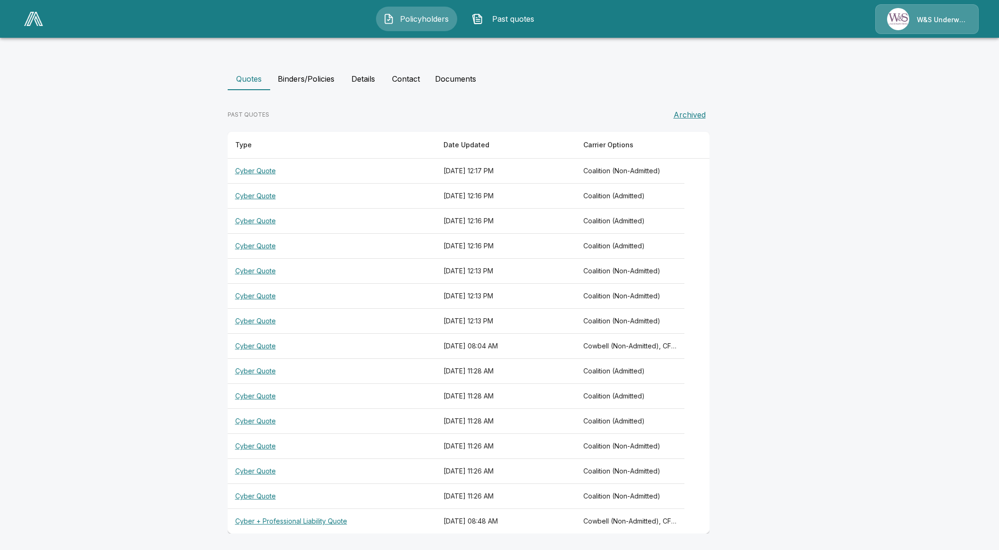
click at [252, 502] on th "Cyber Quote" at bounding box center [332, 496] width 209 height 25
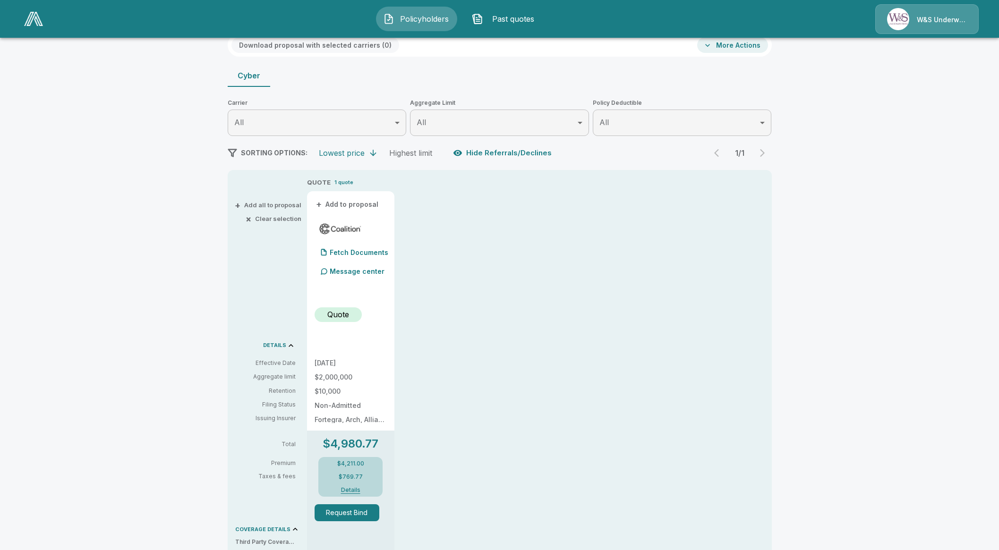
scroll to position [51, 0]
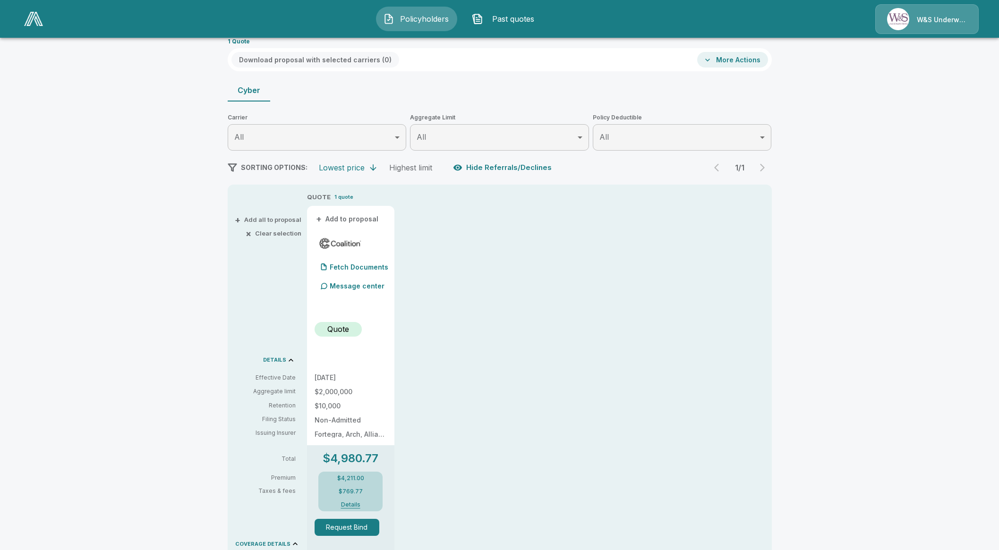
click at [749, 58] on button "More Actions" at bounding box center [732, 60] width 71 height 16
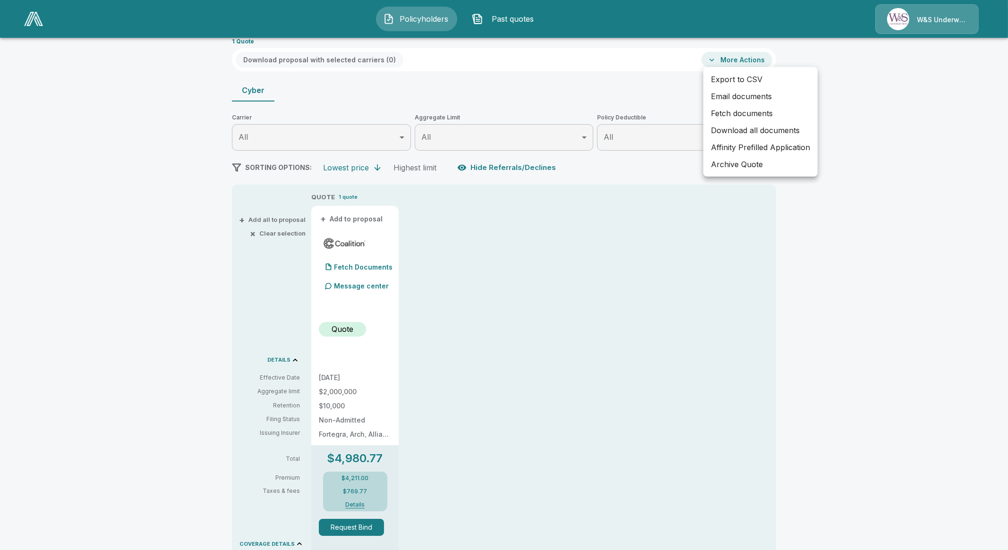
click at [542, 94] on div at bounding box center [504, 275] width 1008 height 550
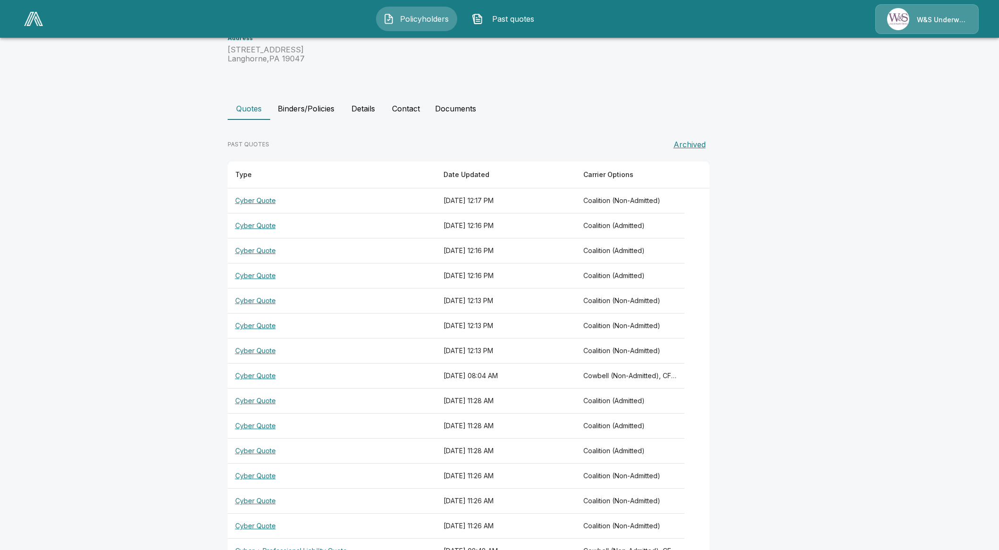
scroll to position [170, 0]
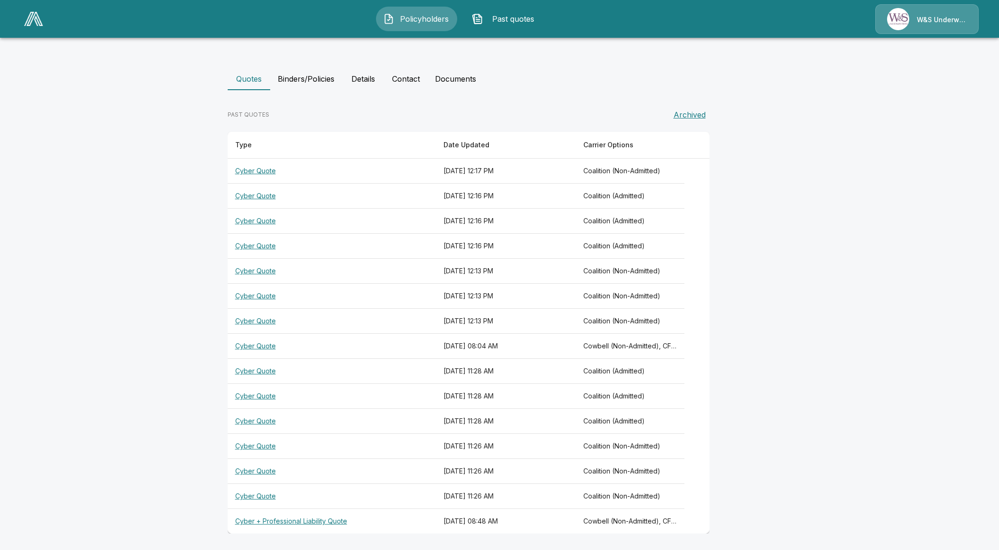
click at [253, 346] on th "Cyber Quote" at bounding box center [332, 346] width 209 height 25
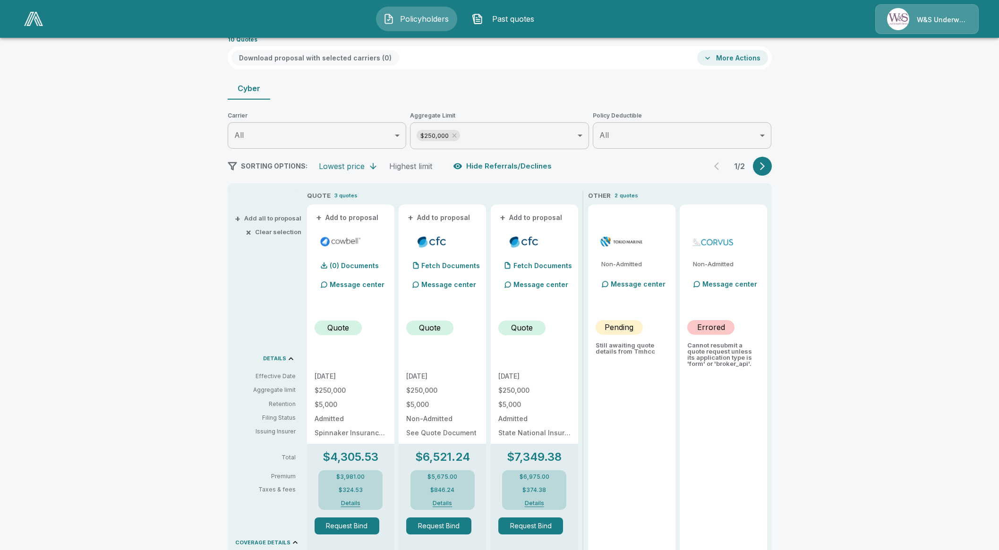
scroll to position [51, 0]
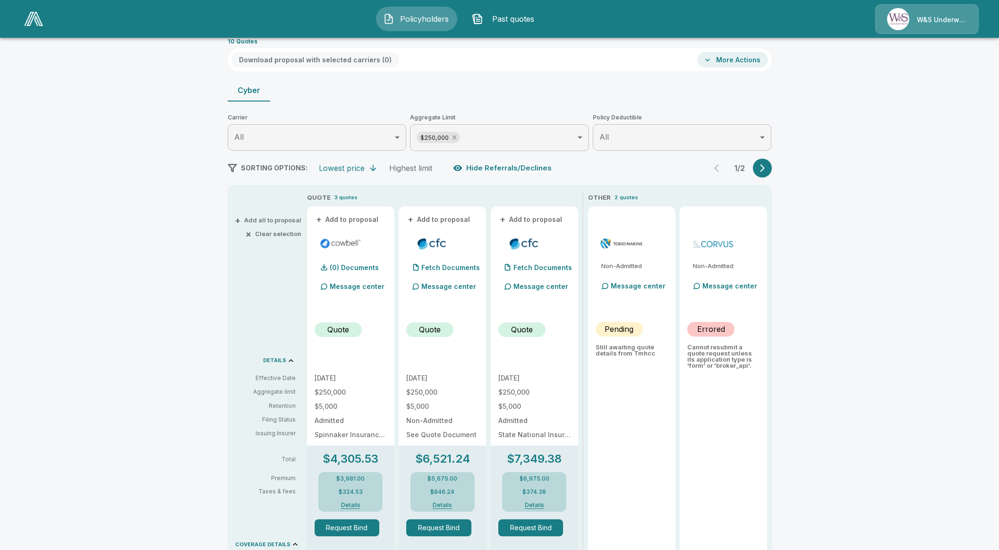
click at [456, 138] on icon at bounding box center [454, 138] width 4 height 4
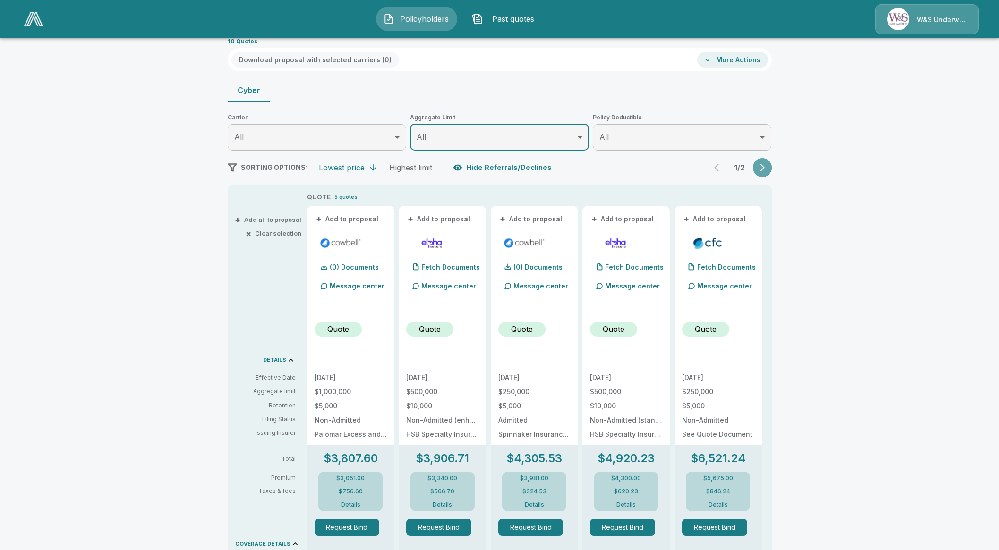
click at [765, 165] on icon "button" at bounding box center [762, 168] width 5 height 8
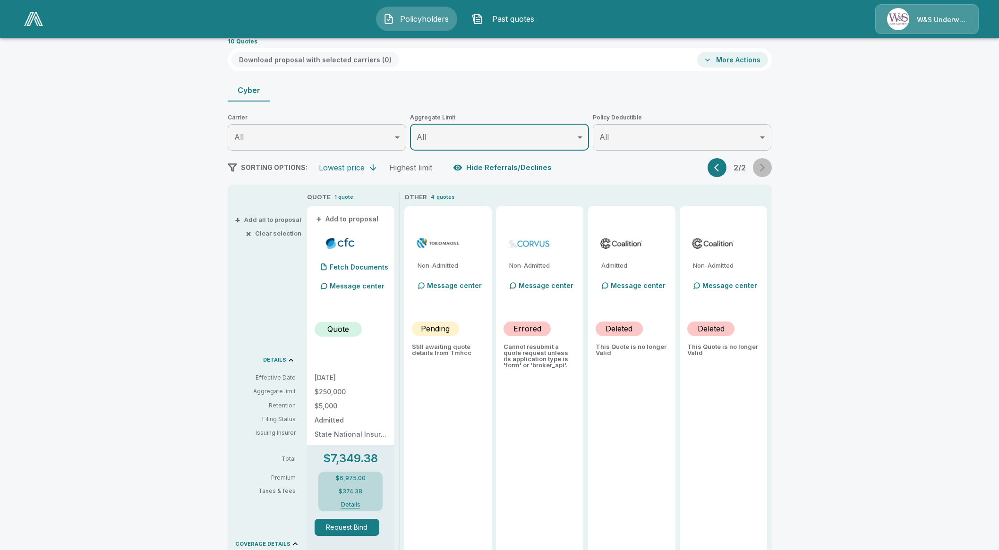
click at [767, 165] on div "2 / 2" at bounding box center [740, 167] width 64 height 19
click at [715, 164] on button "button" at bounding box center [717, 167] width 19 height 19
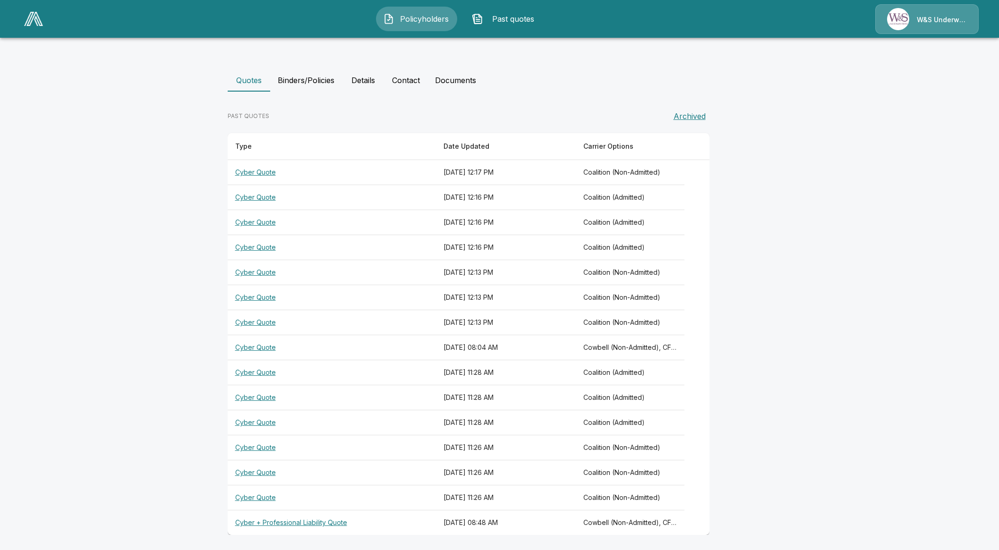
scroll to position [170, 0]
click at [674, 521] on th "Cowbell (Non-Admitted), CFC (Admitted), Coalition (Admitted), Tokio Marine TMHC…" at bounding box center [630, 521] width 109 height 25
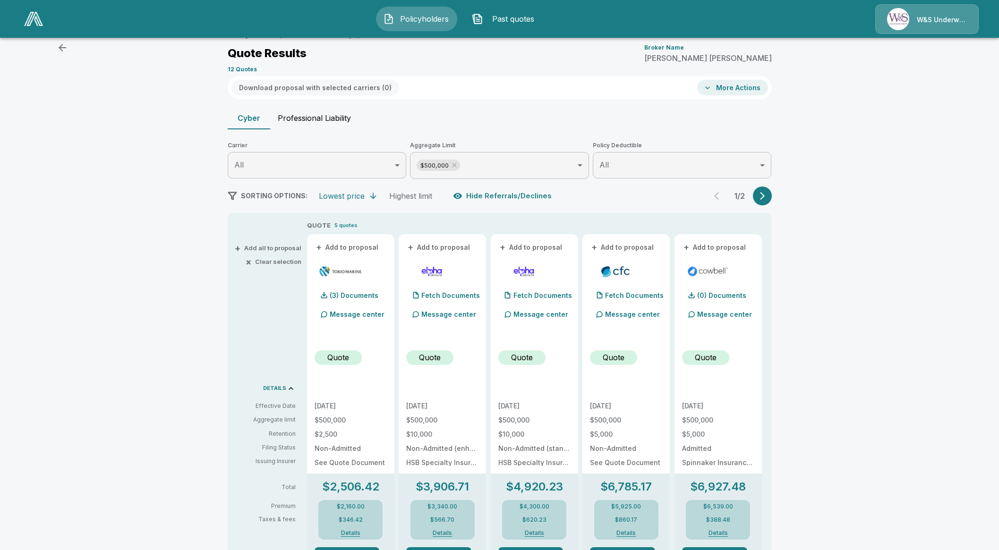
scroll to position [59, 0]
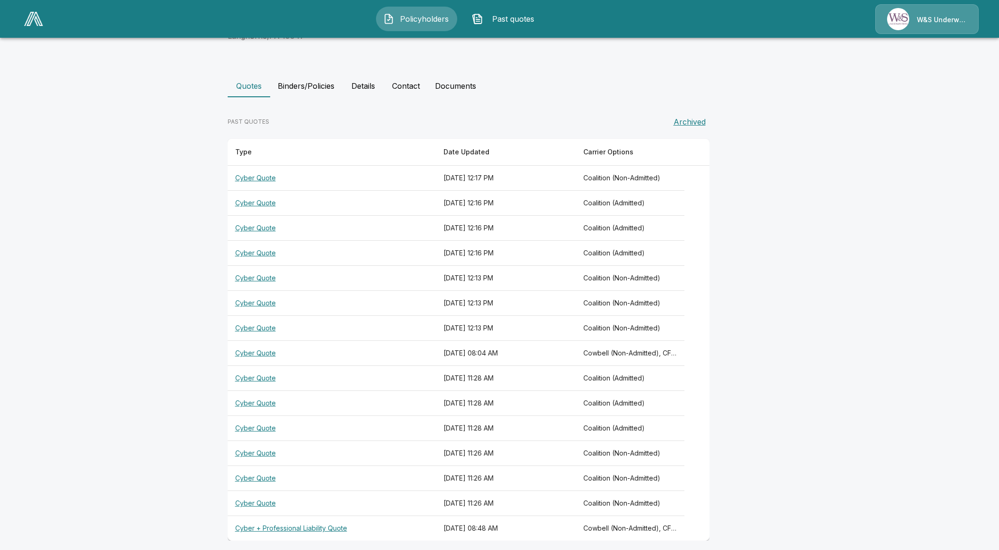
scroll to position [170, 0]
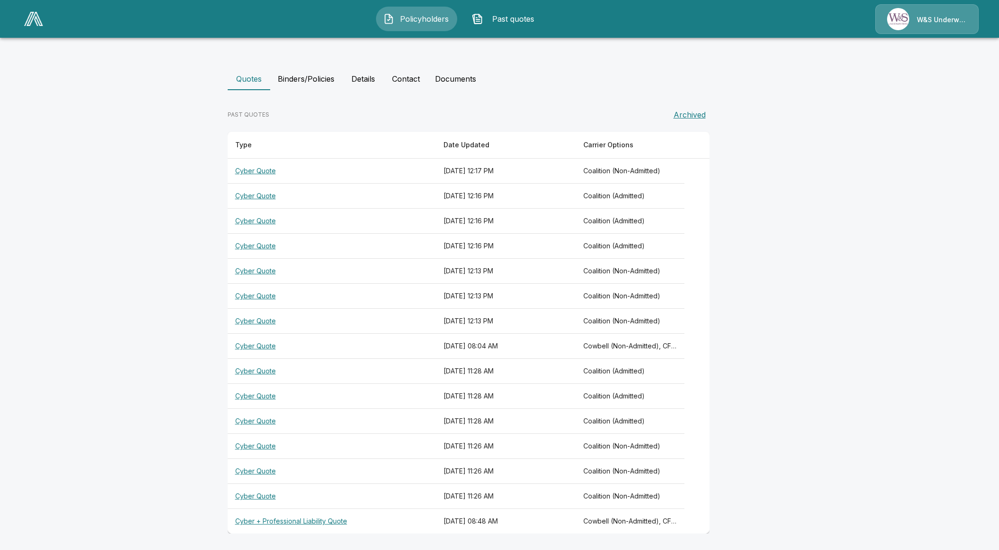
click at [764, 398] on div "PAST QUOTES Archived Type Date Updated Carrier Options Cyber Quote September 29…" at bounding box center [500, 316] width 544 height 436
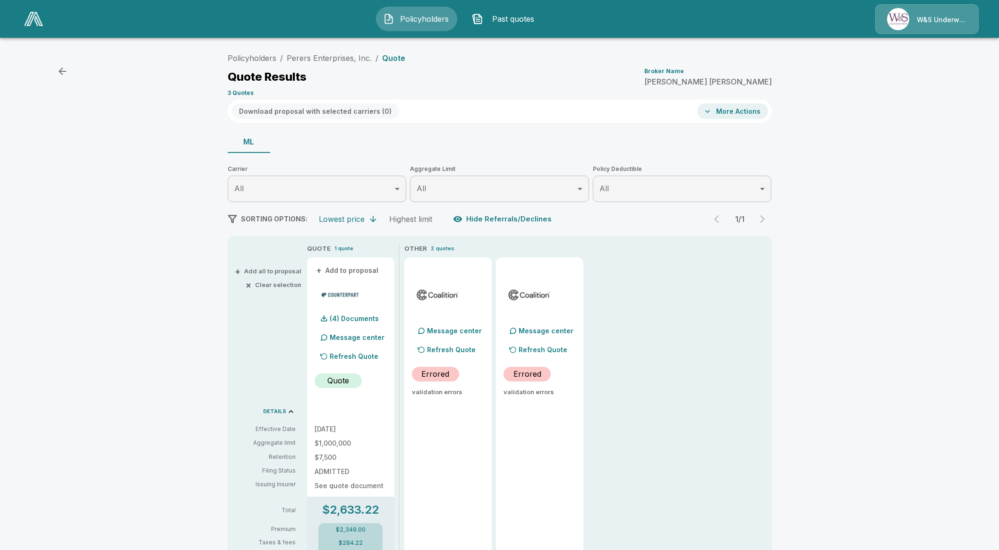
drag, startPoint x: 508, startPoint y: 342, endPoint x: 521, endPoint y: 344, distance: 13.0
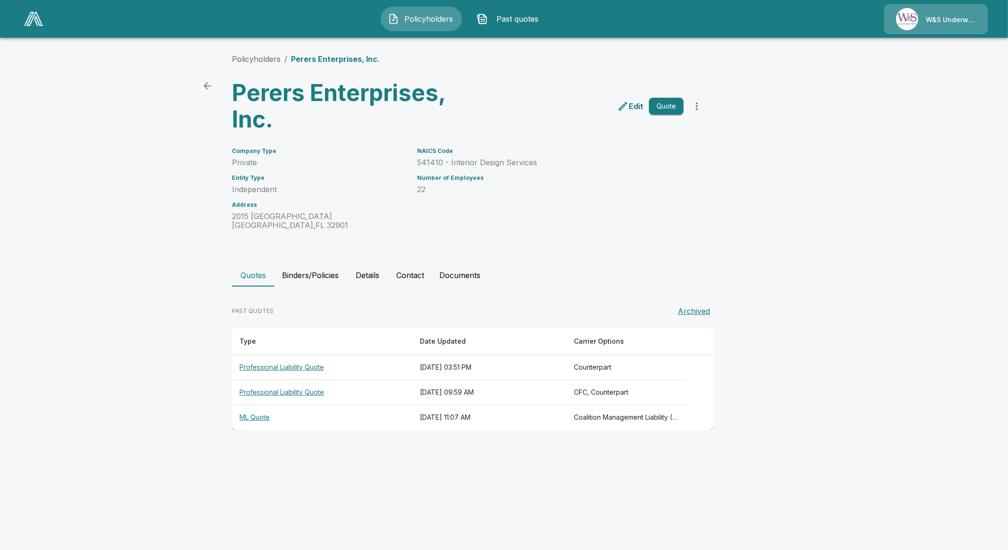
click at [254, 417] on th "ML Quote" at bounding box center [322, 417] width 180 height 25
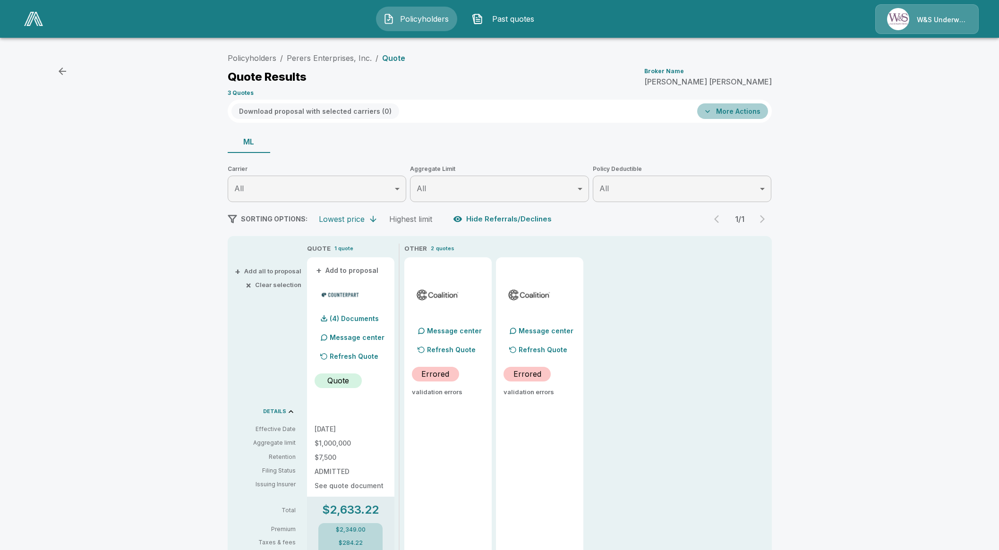
click at [762, 112] on button "More Actions" at bounding box center [732, 111] width 71 height 16
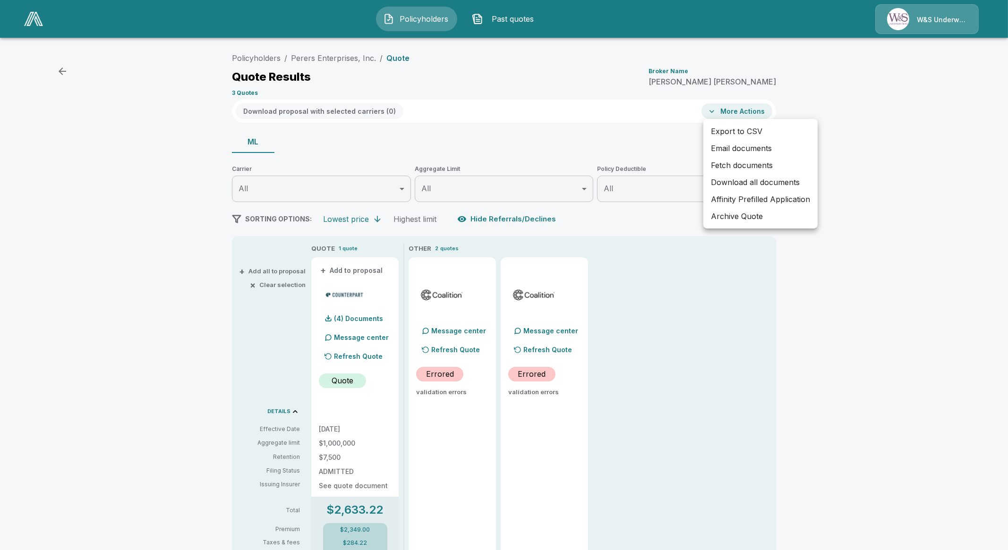
click at [616, 210] on div at bounding box center [504, 275] width 1008 height 550
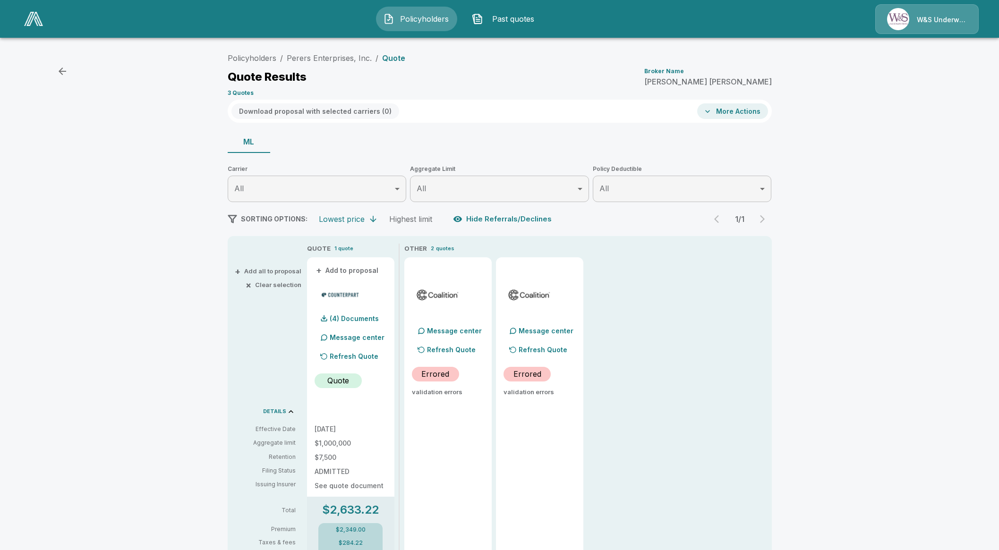
click at [719, 115] on button "More Actions" at bounding box center [732, 111] width 71 height 16
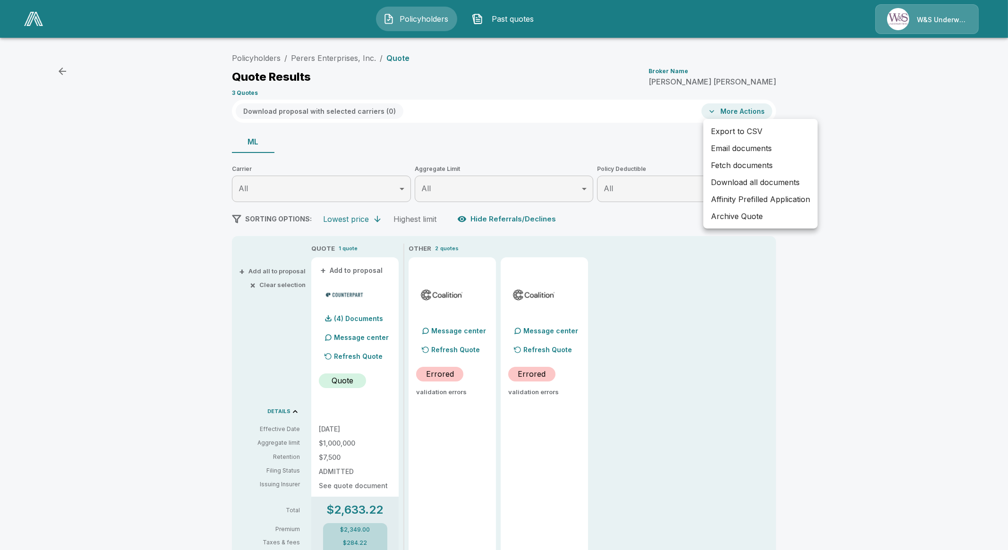
click at [599, 141] on div at bounding box center [504, 275] width 1008 height 550
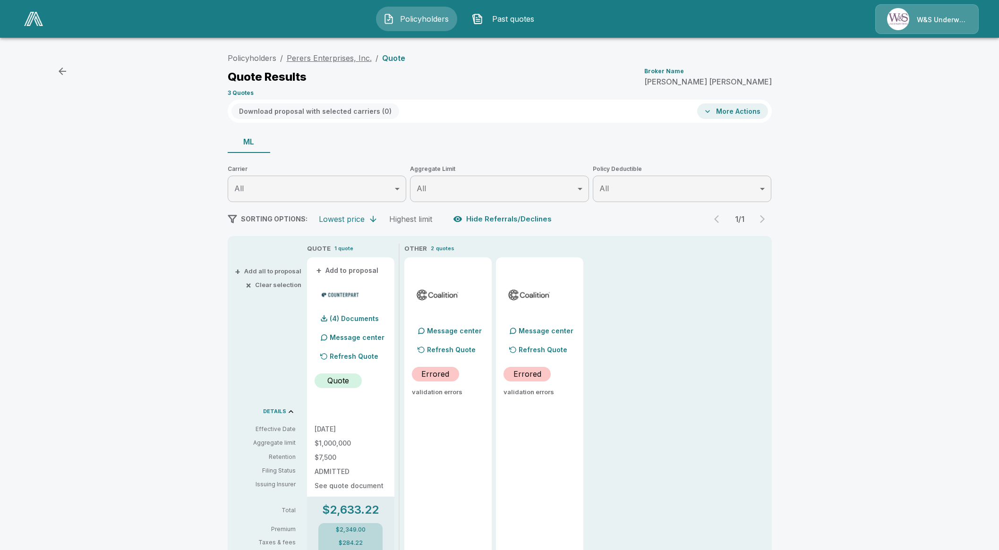
click at [343, 57] on link "Perers Enterprises, Inc." at bounding box center [329, 57] width 85 height 9
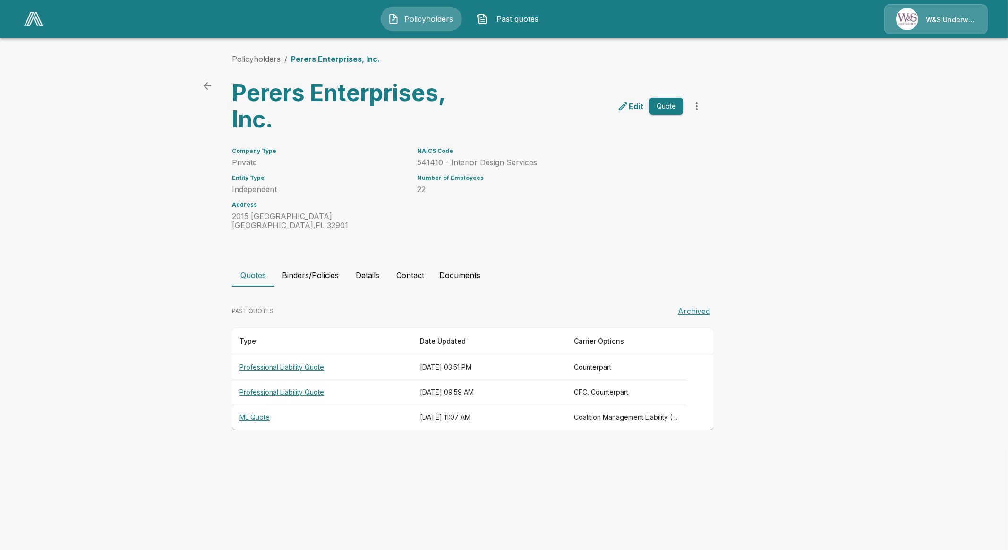
click at [303, 372] on th "Professional Liability Quote" at bounding box center [322, 367] width 180 height 25
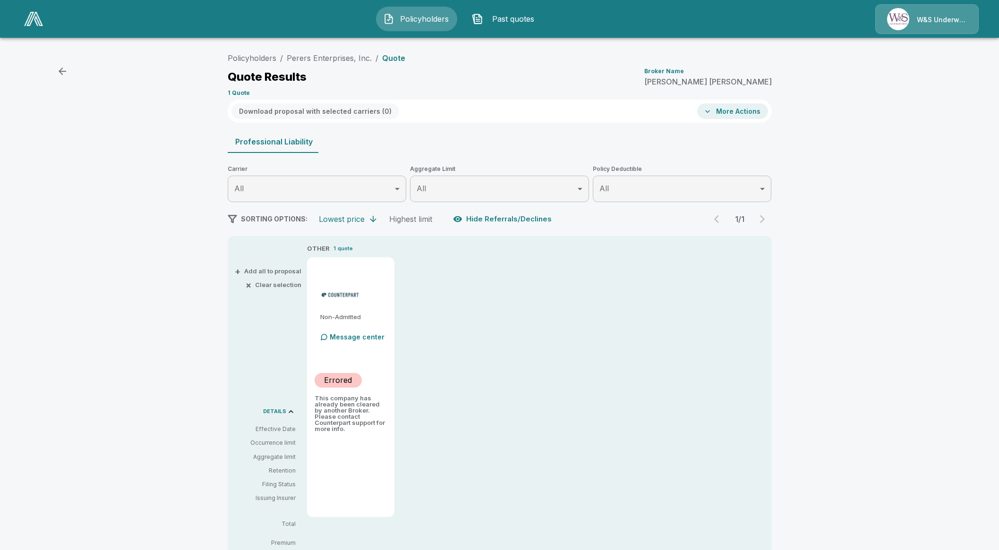
drag, startPoint x: 406, startPoint y: 407, endPoint x: 393, endPoint y: 408, distance: 13.2
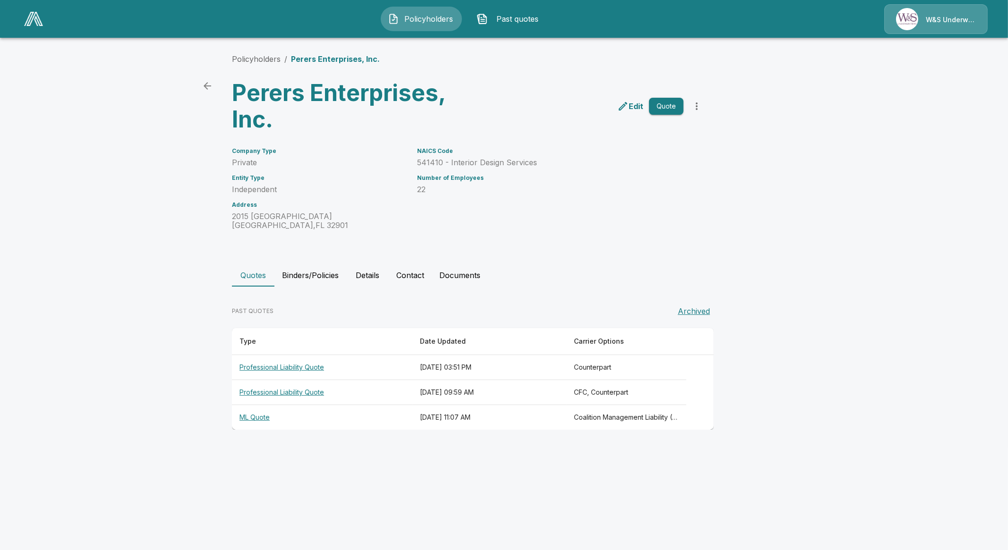
click at [305, 393] on th "Professional Liability Quote" at bounding box center [322, 392] width 180 height 25
click at [345, 276] on button "Binders/Policies" at bounding box center [310, 275] width 72 height 23
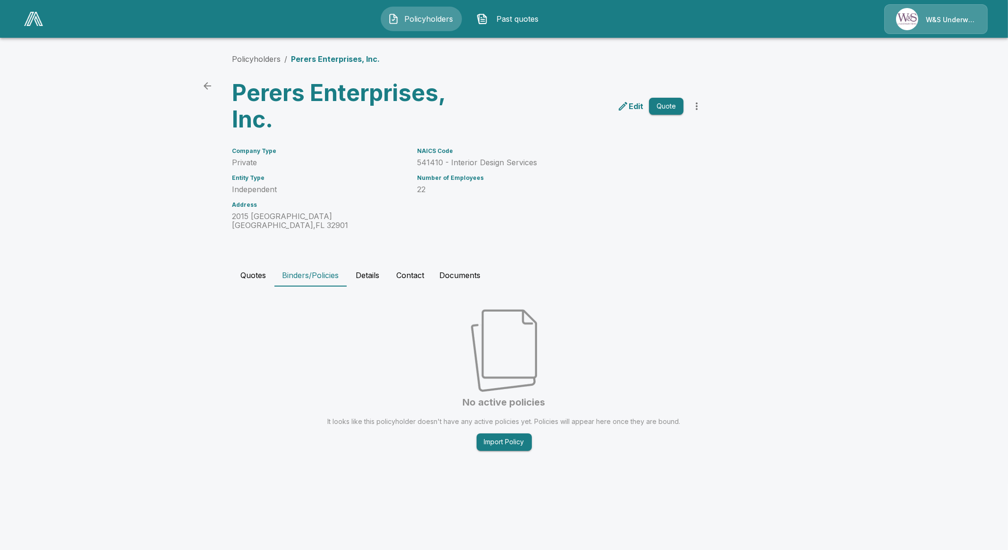
click at [235, 274] on button "Quotes" at bounding box center [253, 275] width 43 height 23
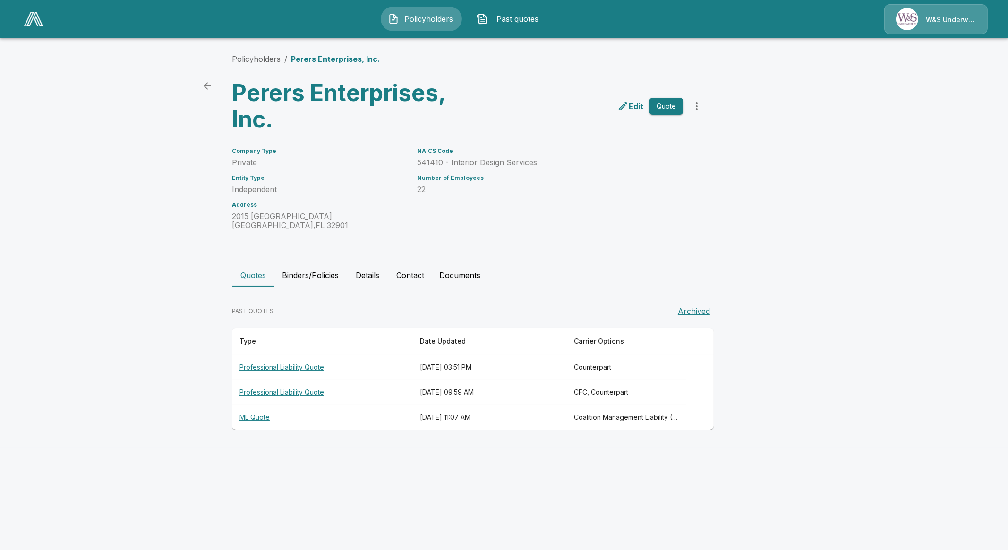
click at [841, 448] on html "Policyholders Past quotes W&S Underwriters Policyholders / Perers Enterprises, …" at bounding box center [504, 224] width 1008 height 448
click at [827, 448] on html "Policyholders Past quotes W&S Underwriters Policyholders / Perers Enterprises, …" at bounding box center [504, 224] width 1008 height 448
click at [436, 29] on button "Policyholders" at bounding box center [421, 19] width 81 height 25
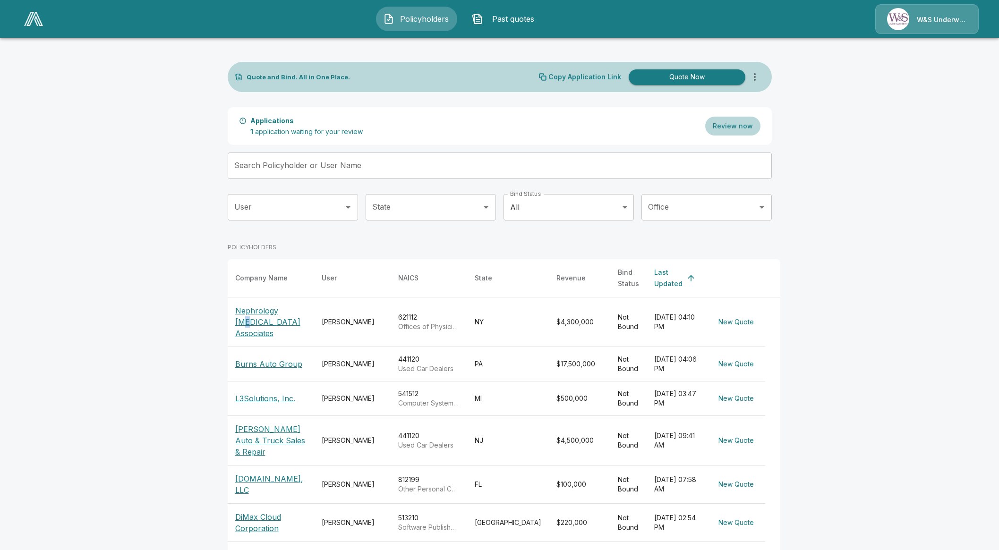
click at [250, 320] on p "Nephrology [MEDICAL_DATA] Associates" at bounding box center [270, 322] width 71 height 34
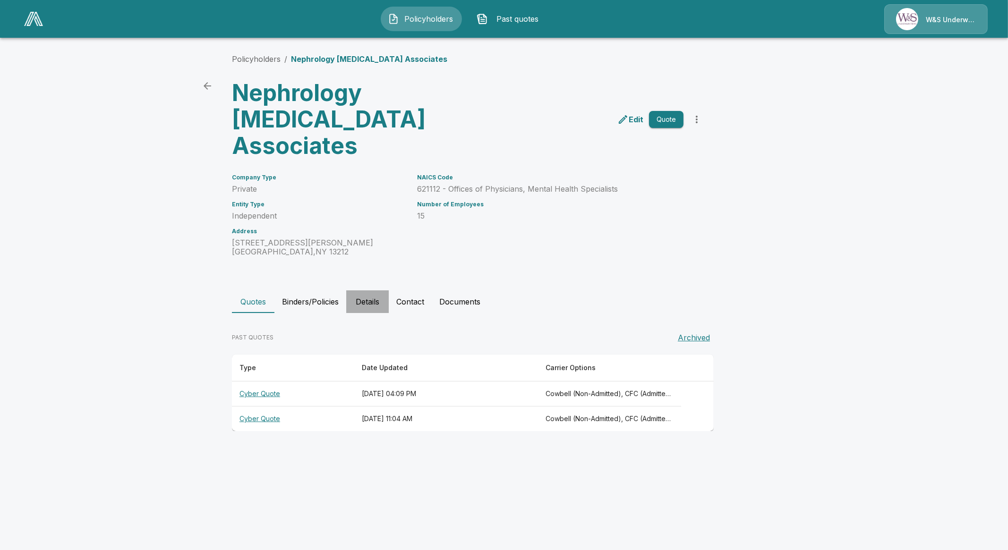
click at [376, 298] on button "Details" at bounding box center [367, 302] width 43 height 23
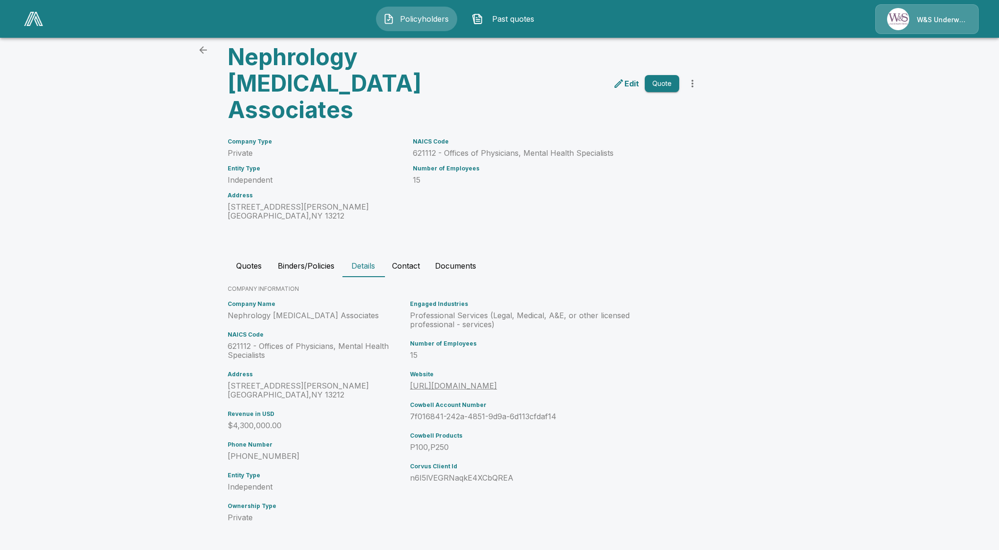
scroll to position [37, 0]
drag, startPoint x: 302, startPoint y: 393, endPoint x: 292, endPoint y: 393, distance: 9.9
click at [292, 393] on p "6846 Buckley Rd North Syracuse , NY 13212" at bounding box center [317, 389] width 179 height 18
click at [335, 473] on h6 "Entity Type" at bounding box center [317, 474] width 179 height 7
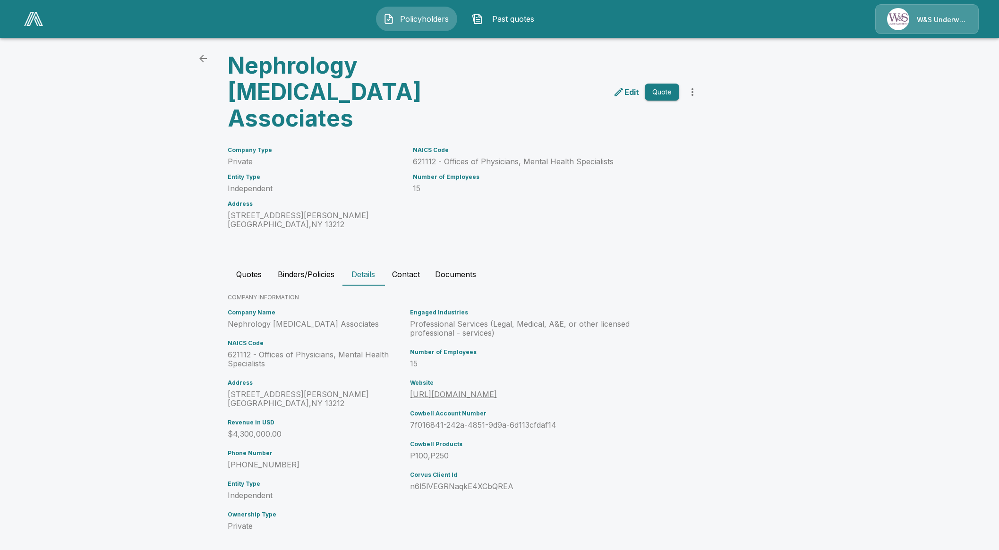
scroll to position [0, 0]
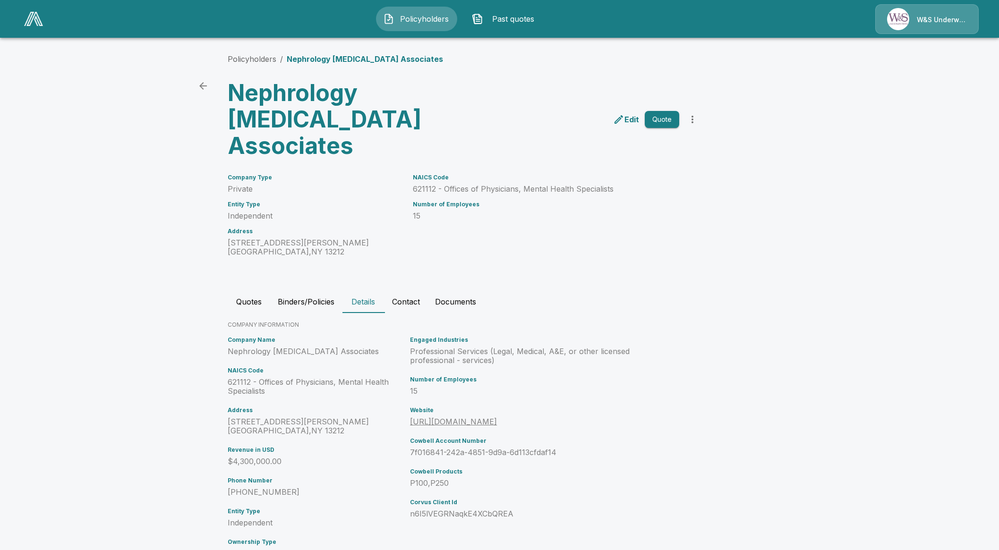
click at [255, 302] on button "Quotes" at bounding box center [249, 302] width 43 height 23
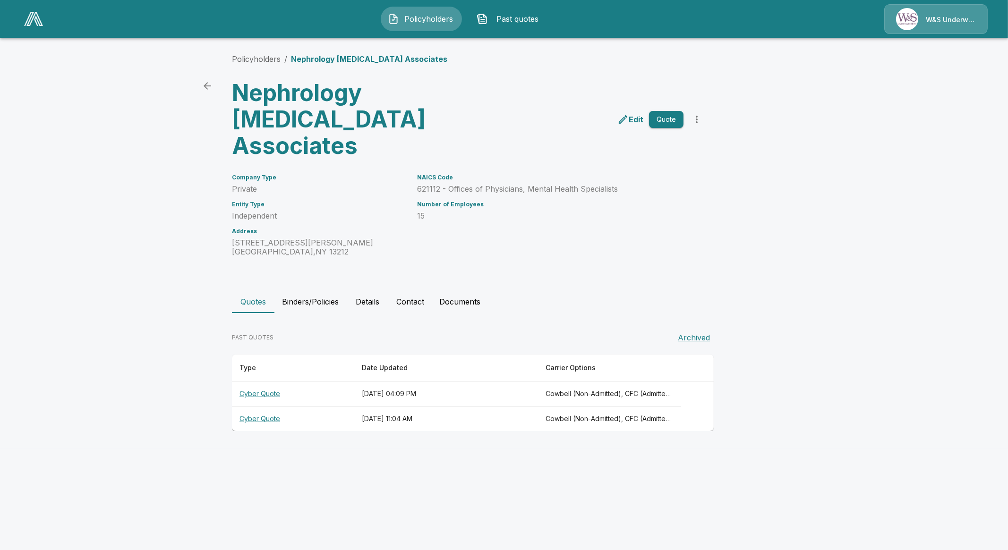
click at [260, 397] on th "Cyber Quote" at bounding box center [293, 394] width 122 height 25
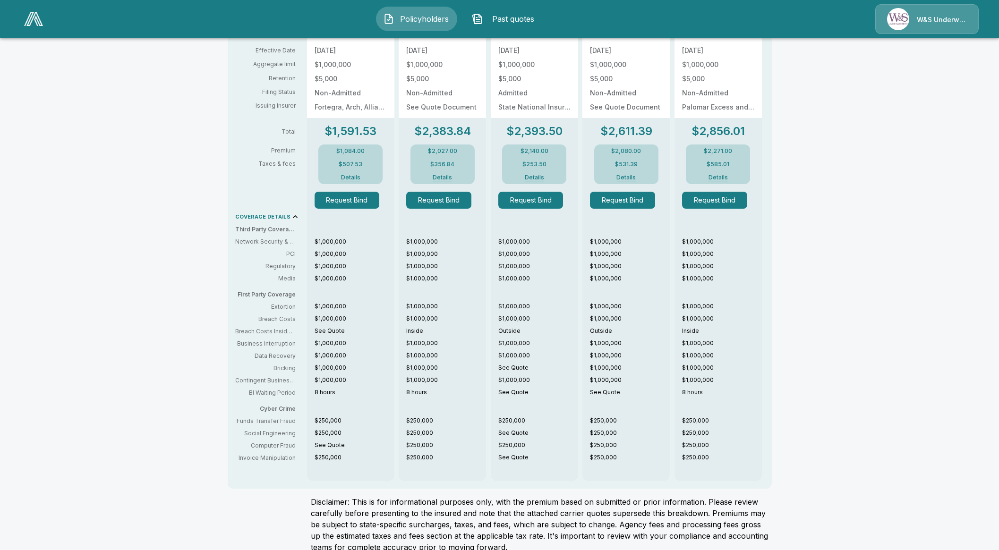
scroll to position [393, 0]
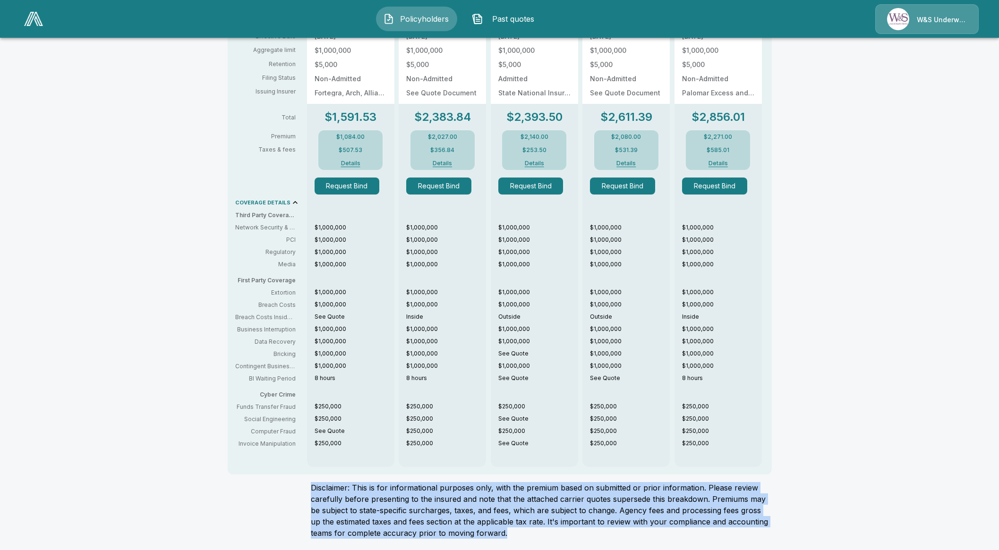
drag, startPoint x: 511, startPoint y: 537, endPoint x: 310, endPoint y: 481, distance: 208.8
click at [310, 481] on div "Policyholders / Nephrology Hypertension Associates / Quote Quote Results Broker…" at bounding box center [499, 102] width 567 height 895
click at [803, 513] on div "Policyholders / Nephrology Hypertension Associates / Quote Quote Results Broker…" at bounding box center [499, 100] width 999 height 899
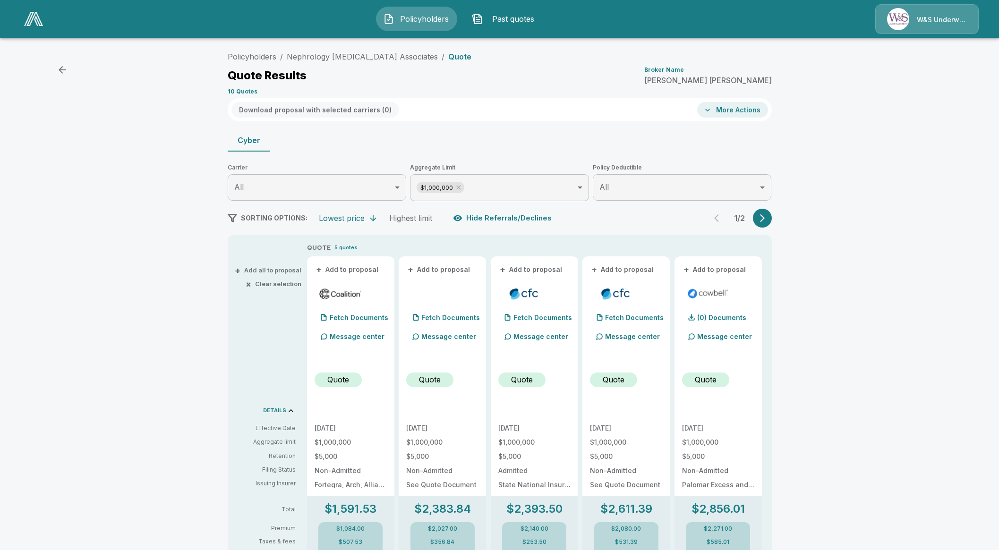
scroll to position [0, 0]
click at [257, 60] on link "Policyholders" at bounding box center [252, 57] width 49 height 9
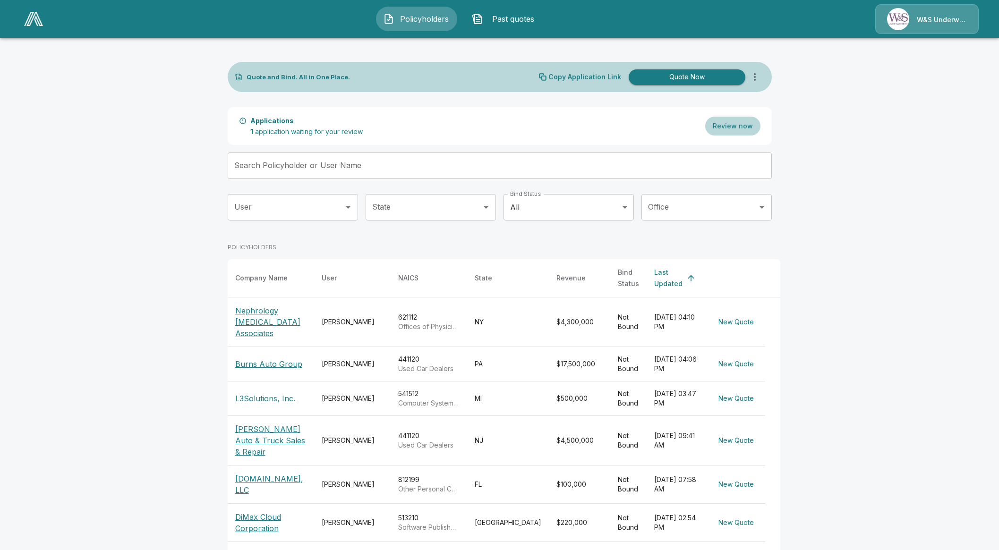
click at [433, 211] on input "State" at bounding box center [424, 207] width 108 height 18
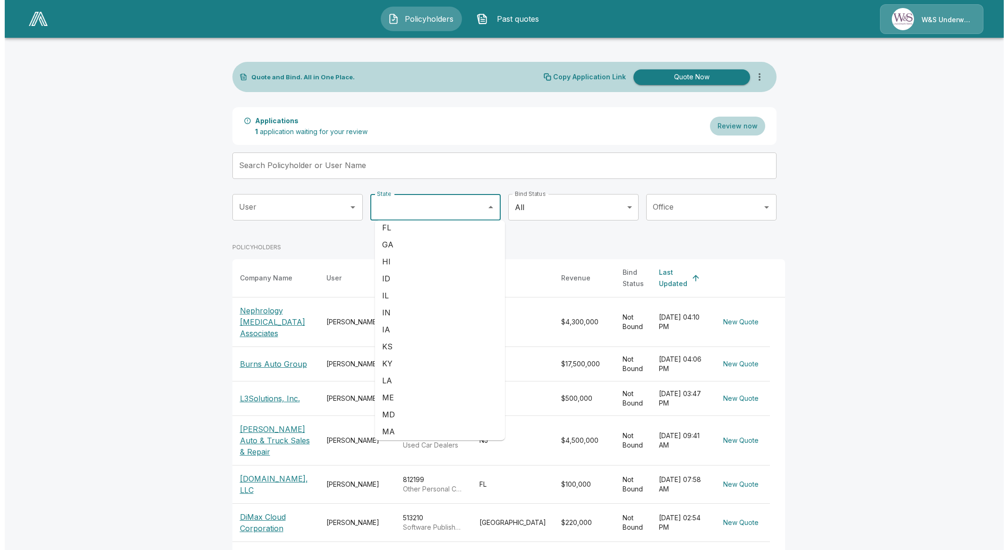
scroll to position [156, 0]
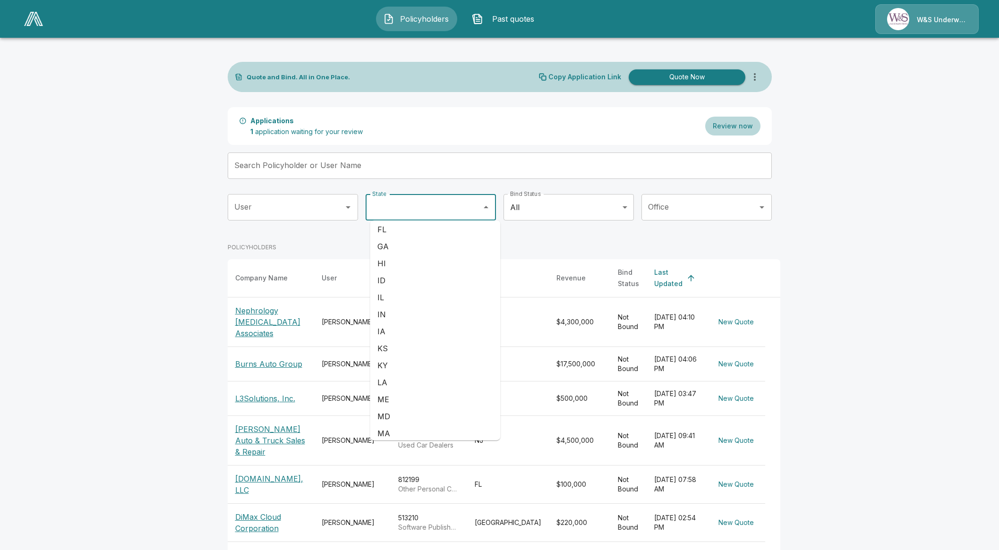
click at [388, 300] on li "IL" at bounding box center [435, 297] width 130 height 17
type input "**"
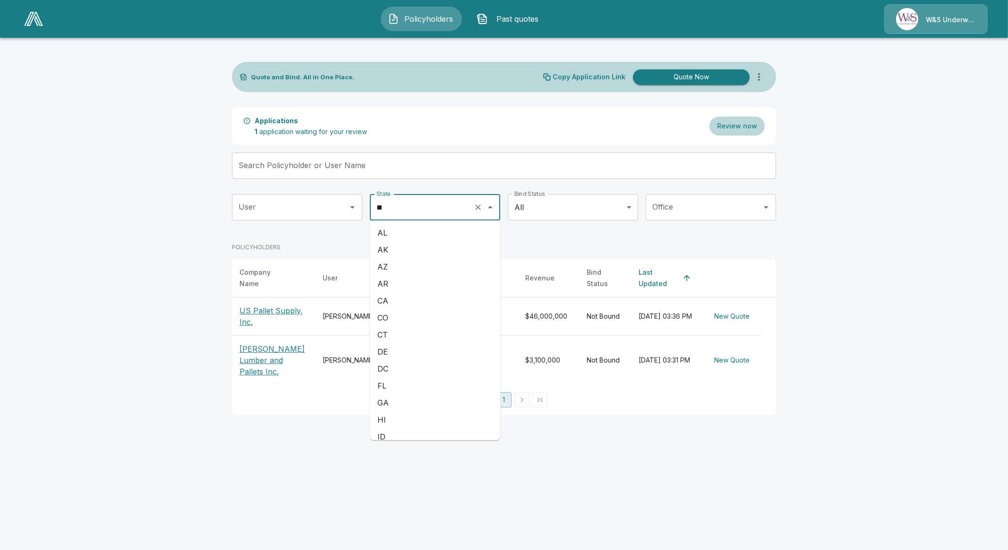
click at [438, 215] on input "**" at bounding box center [421, 207] width 95 height 18
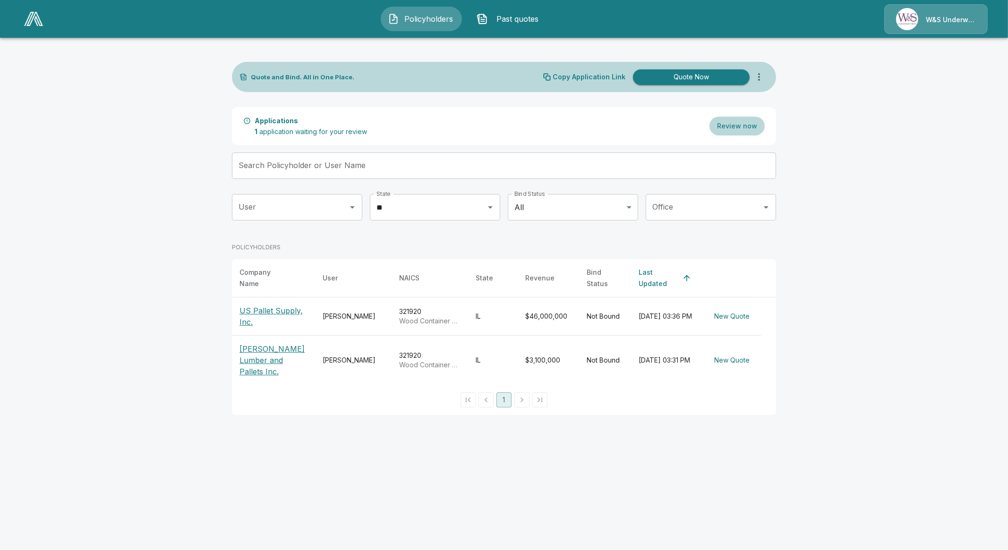
click at [921, 30] on div "W&S Underwriters" at bounding box center [935, 19] width 103 height 30
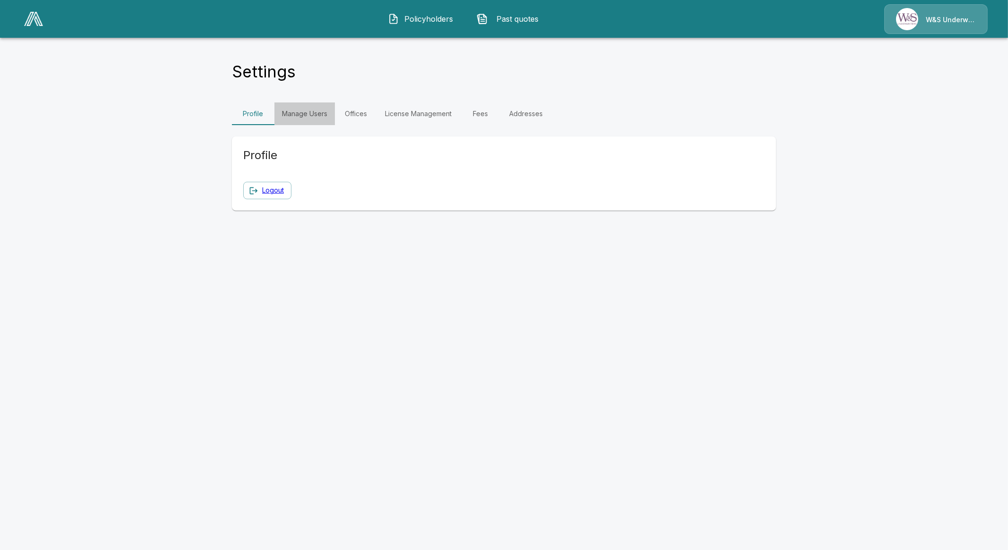
click at [307, 114] on link "Manage Users" at bounding box center [304, 114] width 60 height 23
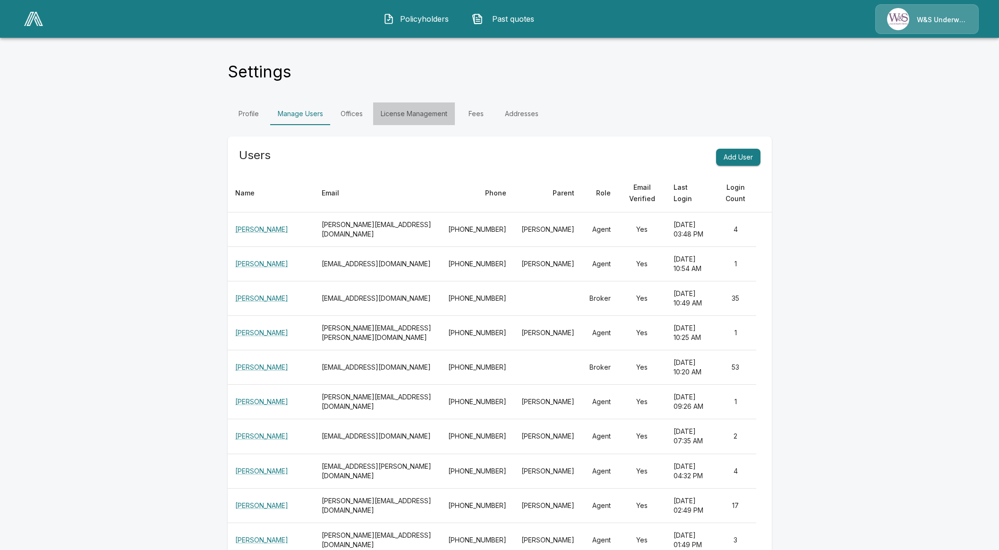
click at [410, 112] on link "License Management" at bounding box center [414, 114] width 82 height 23
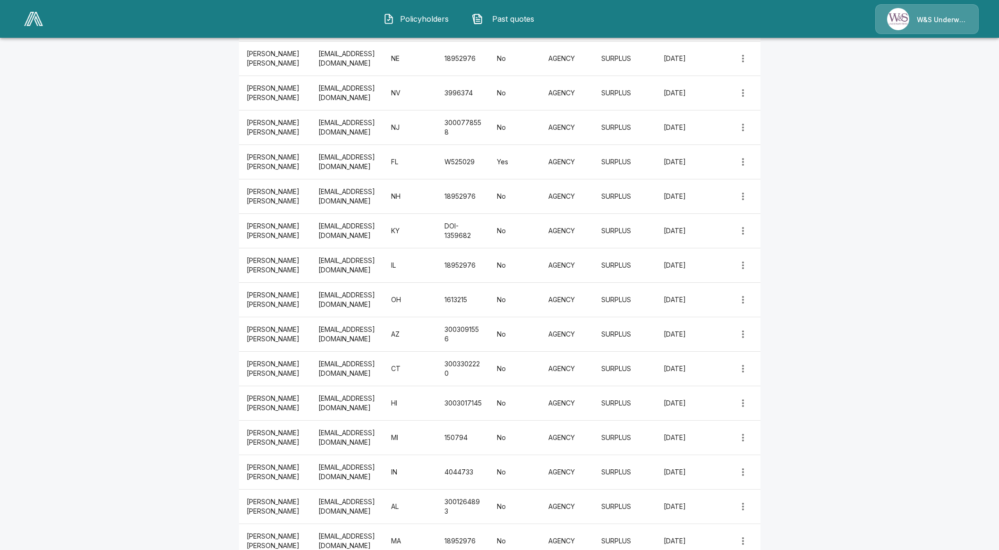
scroll to position [531, 0]
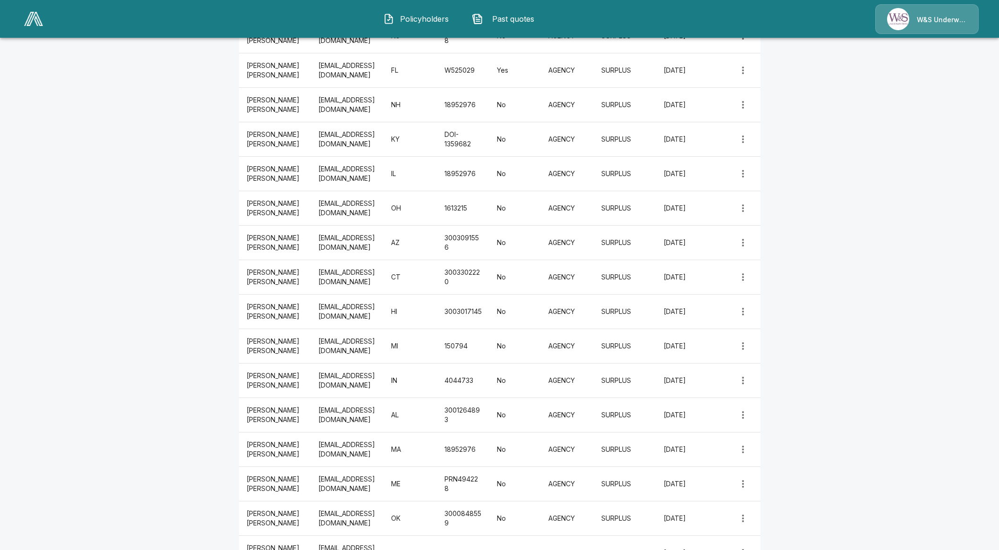
drag, startPoint x: 695, startPoint y: 347, endPoint x: 254, endPoint y: 347, distance: 441.2
click at [254, 347] on tr "Mike Keese mkeese@wsunderwriters.com MI 150794 No AGENCY SURPLUS 3/31/2025" at bounding box center [500, 346] width 522 height 34
click at [269, 351] on td "Mike Keese" at bounding box center [275, 346] width 72 height 34
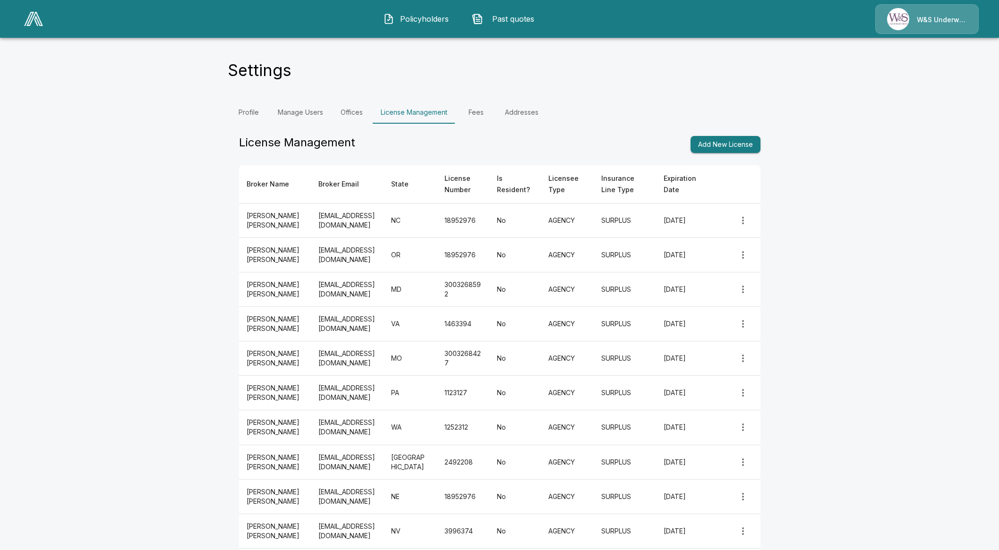
scroll to position [0, 0]
click at [297, 121] on link "Manage Users" at bounding box center [300, 114] width 60 height 23
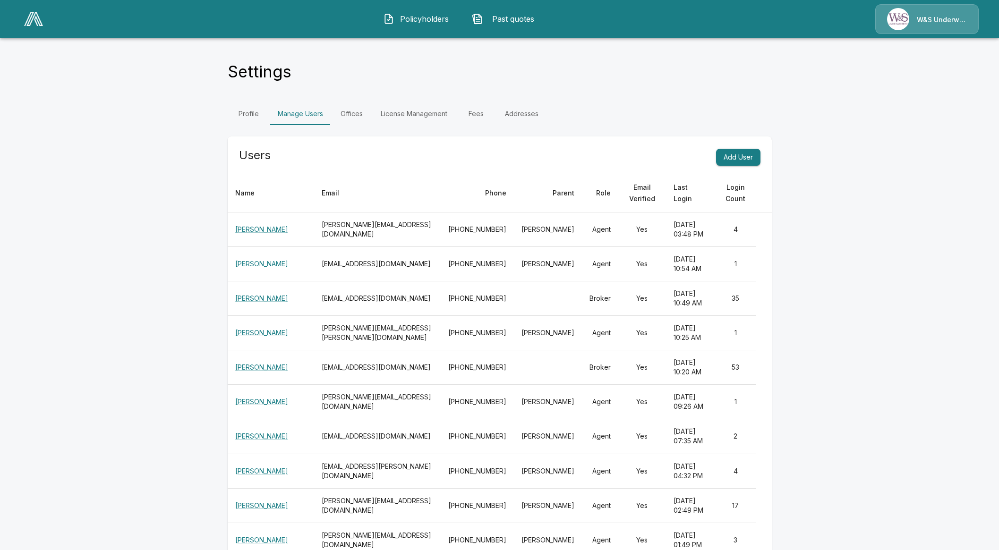
click at [410, 19] on span "Policyholders" at bounding box center [424, 18] width 52 height 11
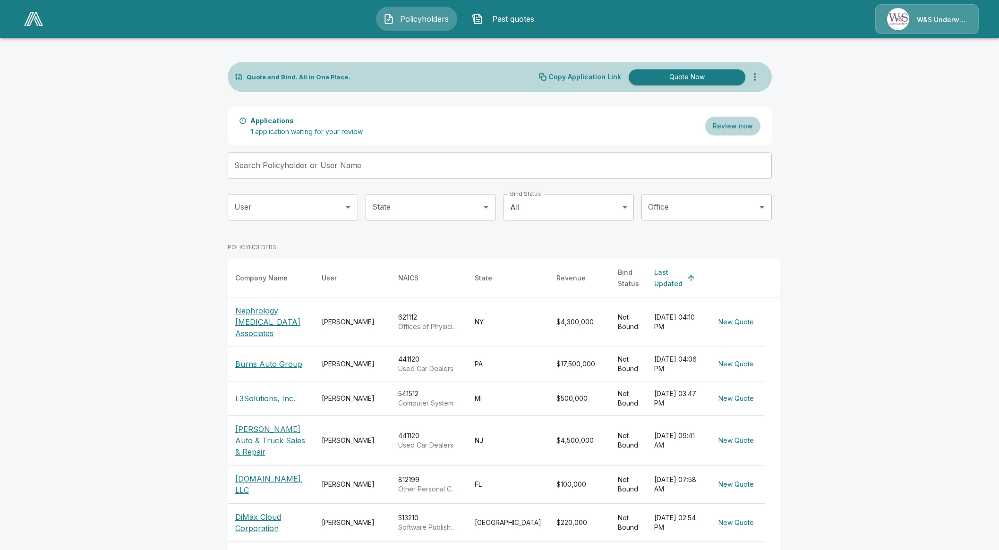
click at [920, 14] on div "W&S Underwriters" at bounding box center [942, 19] width 50 height 11
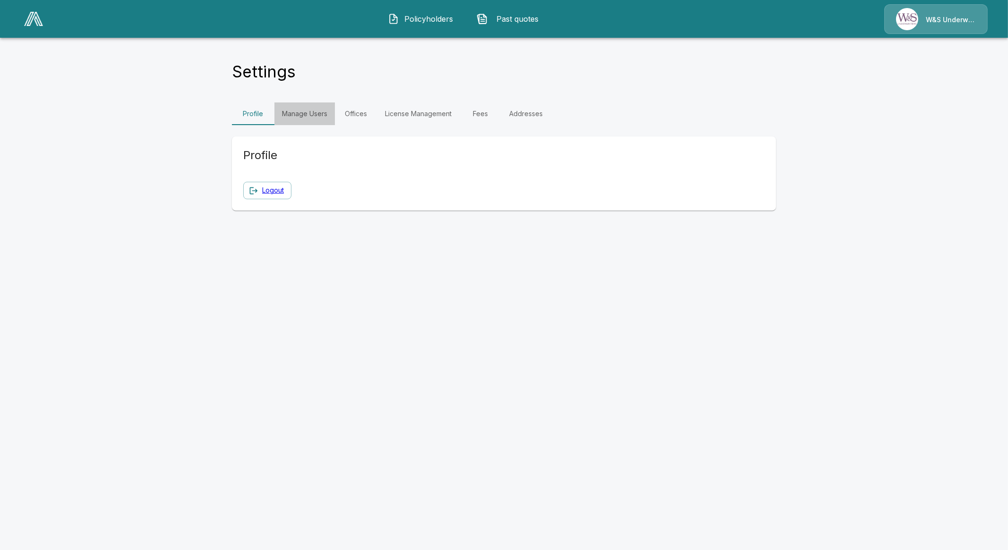
click at [298, 112] on link "Manage Users" at bounding box center [304, 114] width 60 height 23
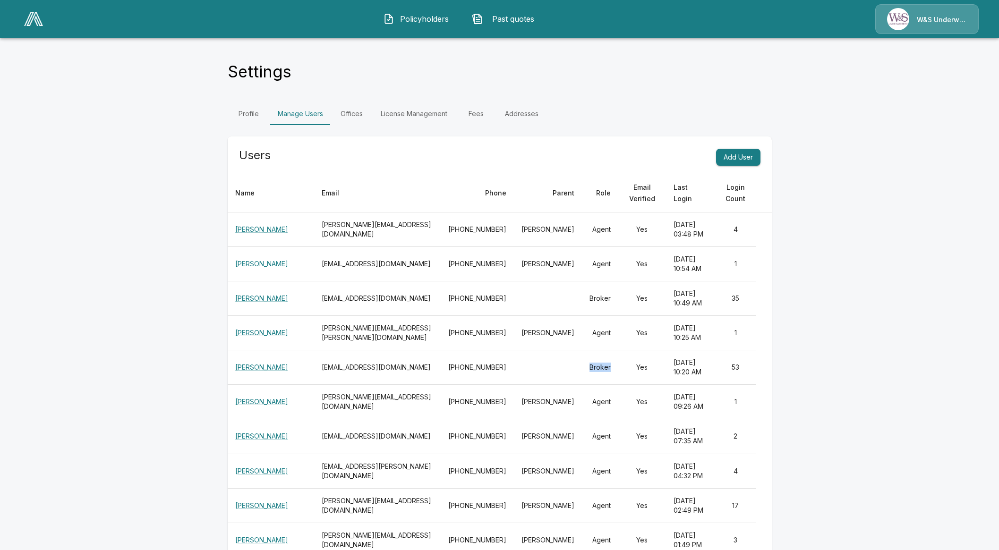
drag, startPoint x: 587, startPoint y: 366, endPoint x: 562, endPoint y: 365, distance: 25.5
click at [582, 365] on td "Broker" at bounding box center [600, 368] width 36 height 34
click at [406, 114] on link "License Management" at bounding box center [414, 114] width 82 height 23
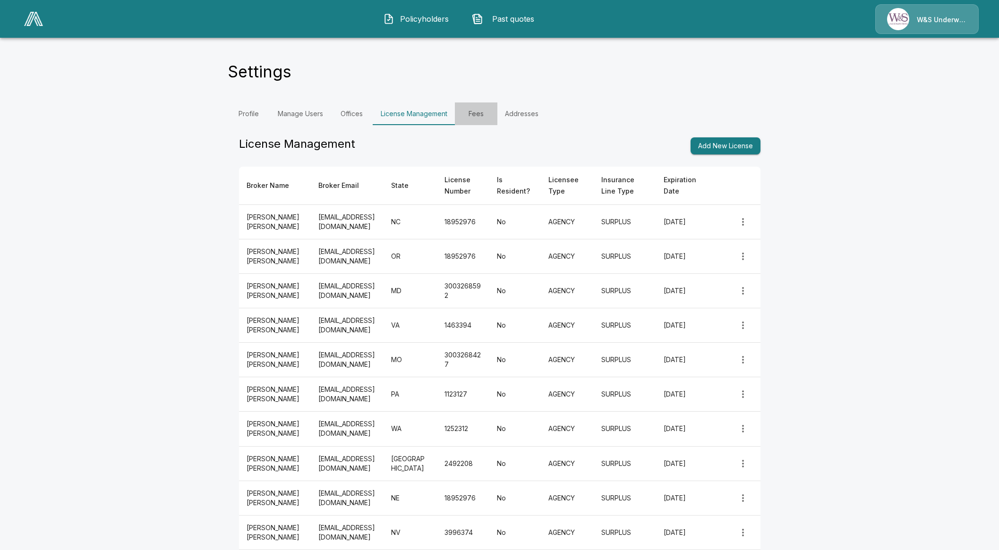
click at [488, 114] on link "Fees" at bounding box center [476, 114] width 43 height 23
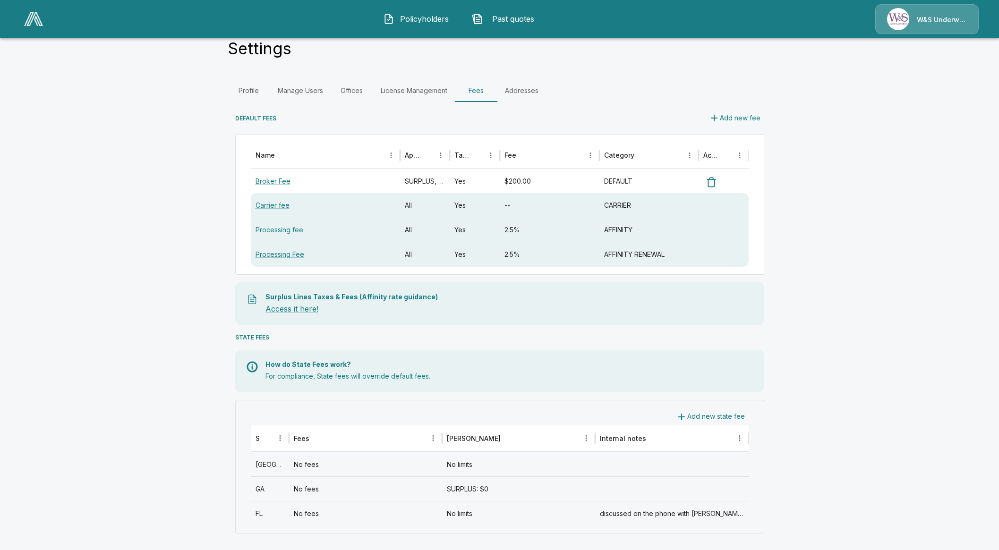
scroll to position [25, 0]
click at [357, 89] on link "Offices" at bounding box center [352, 88] width 43 height 23
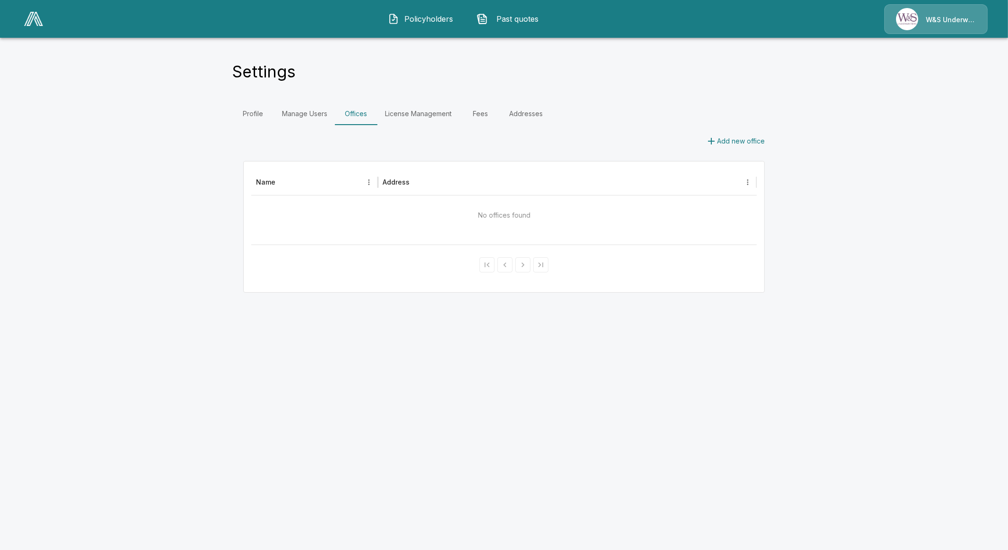
click at [439, 24] on span "Policyholders" at bounding box center [429, 18] width 52 height 11
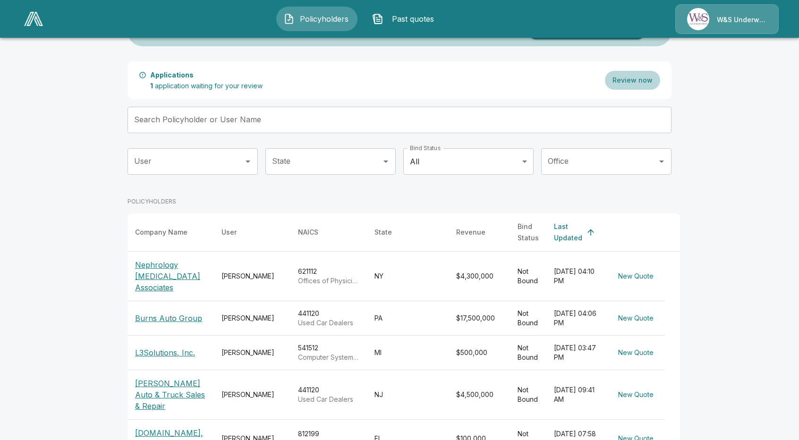
scroll to position [47, 0]
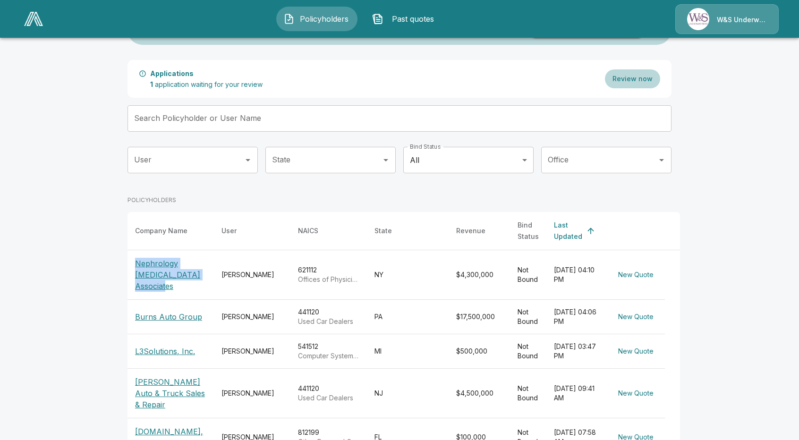
drag, startPoint x: 214, startPoint y: 288, endPoint x: 132, endPoint y: 254, distance: 87.9
click at [132, 254] on th "Nephrology Hypertension Associates" at bounding box center [171, 275] width 86 height 50
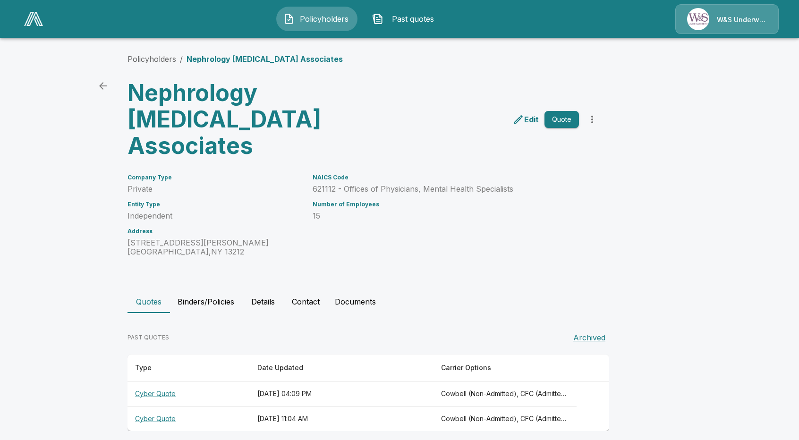
click at [569, 119] on button "Quote" at bounding box center [562, 119] width 34 height 17
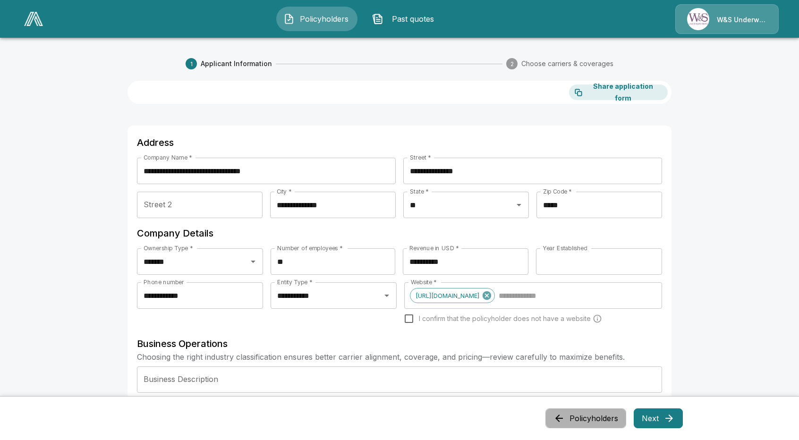
click at [579, 417] on button "Policyholders" at bounding box center [586, 419] width 81 height 20
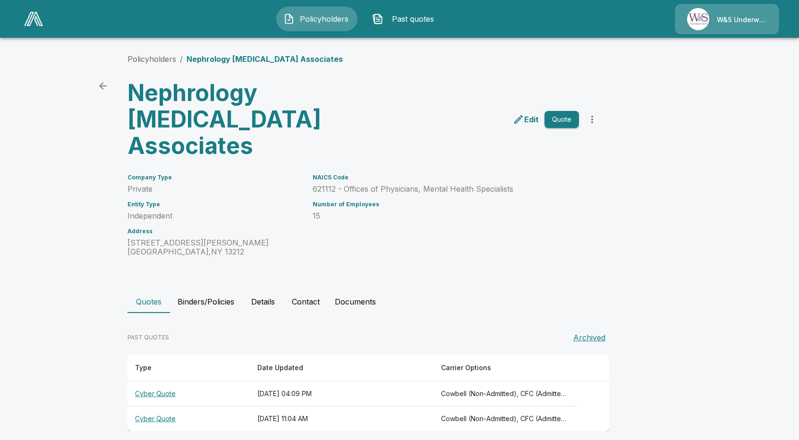
click at [149, 402] on th "Cyber Quote" at bounding box center [189, 394] width 122 height 25
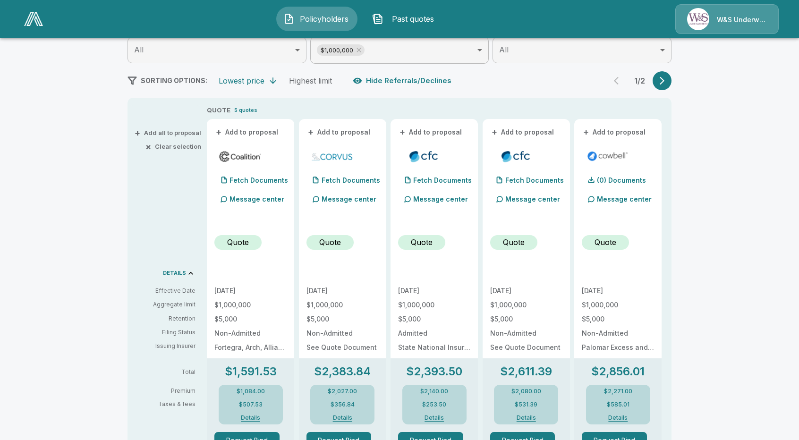
scroll to position [142, 0]
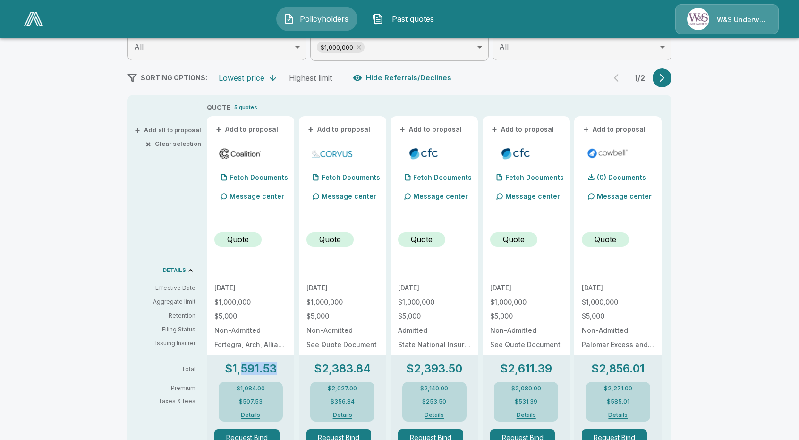
drag, startPoint x: 271, startPoint y: 372, endPoint x: 248, endPoint y: 371, distance: 22.7
click at [248, 371] on div "$1,591.53 $1,084.00 $507.53 Details" at bounding box center [250, 392] width 72 height 59
drag, startPoint x: 278, startPoint y: 388, endPoint x: 238, endPoint y: 391, distance: 40.2
click at [238, 391] on div "$1,084.00 $507.53 Details" at bounding box center [251, 402] width 64 height 40
click at [246, 195] on p "Message center" at bounding box center [257, 196] width 55 height 10
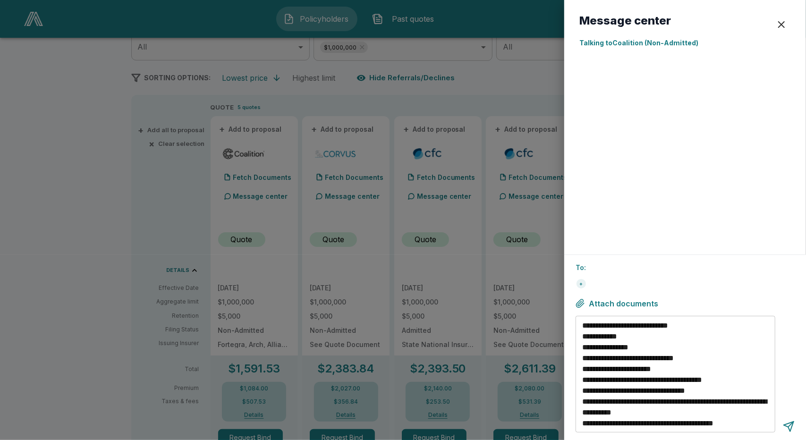
click at [784, 28] on div "button" at bounding box center [781, 24] width 11 height 11
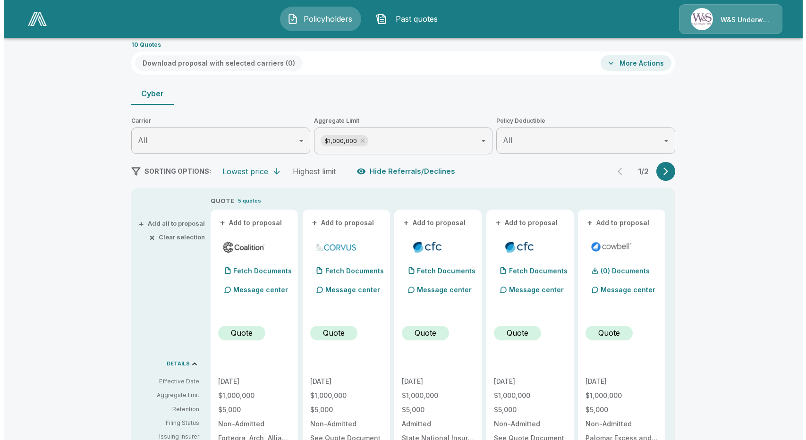
scroll to position [47, 0]
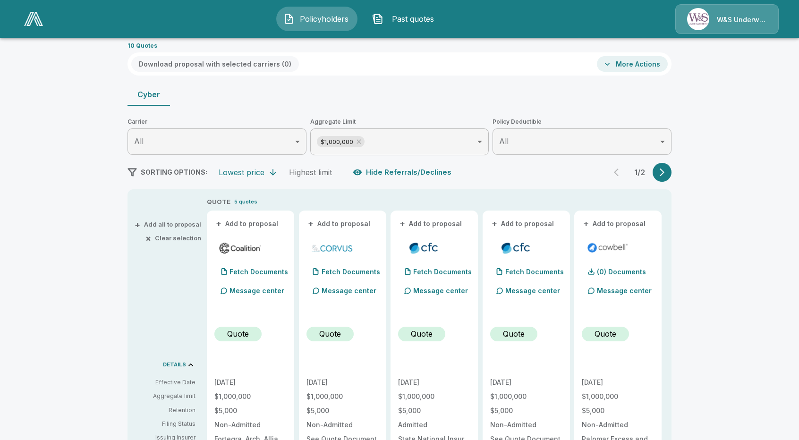
click at [357, 292] on p "Message center" at bounding box center [349, 291] width 55 height 10
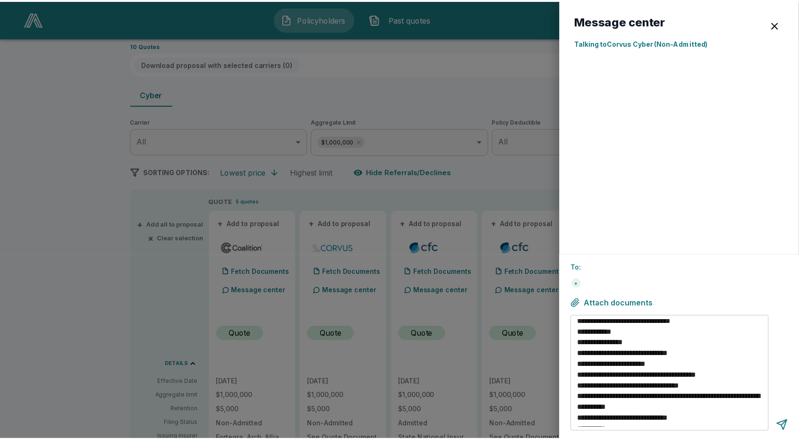
scroll to position [0, 0]
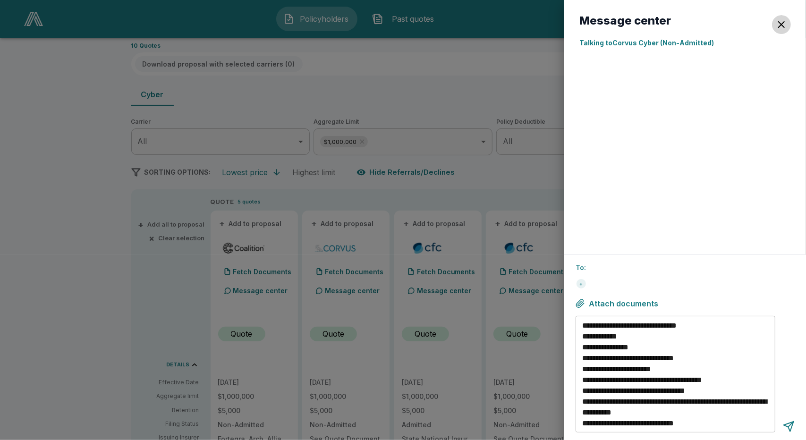
click at [782, 31] on button "button" at bounding box center [781, 24] width 19 height 19
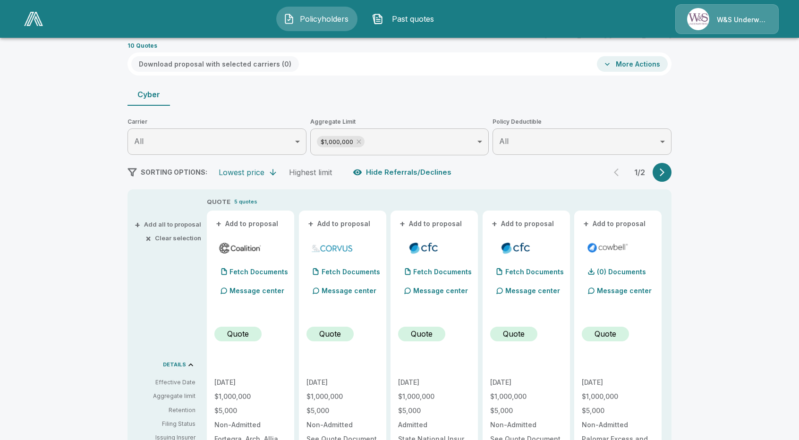
click at [300, 21] on span "Policyholders" at bounding box center [325, 18] width 52 height 11
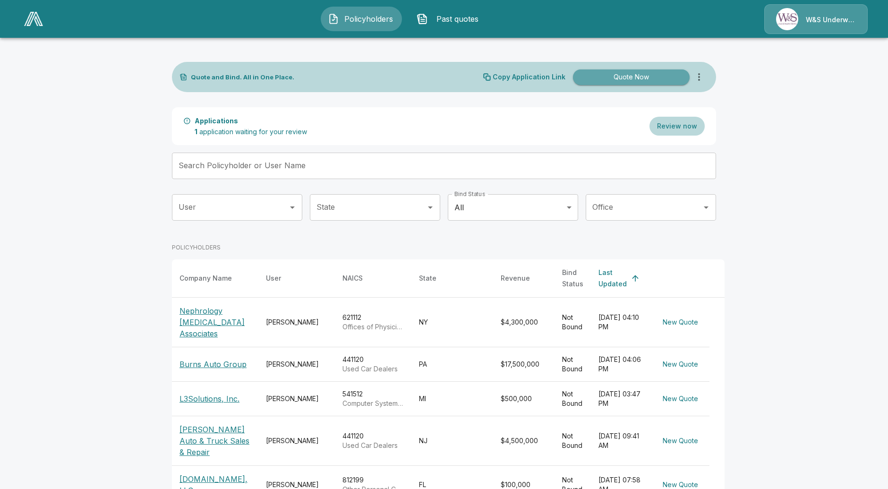
click at [629, 79] on button "Quote Now" at bounding box center [631, 77] width 117 height 16
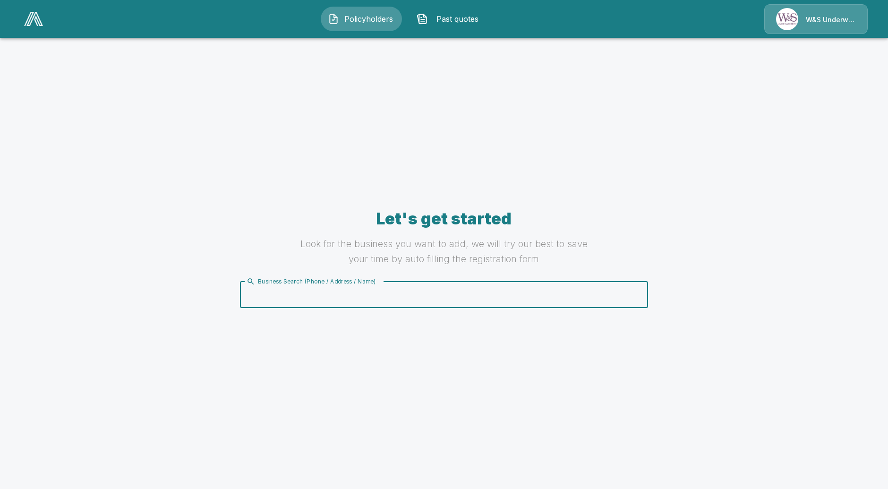
click at [385, 298] on input "Business Search (Phone / Address / Name)" at bounding box center [442, 295] width 396 height 18
click at [488, 289] on input "Business Search (Phone / Address / Name)" at bounding box center [442, 295] width 396 height 18
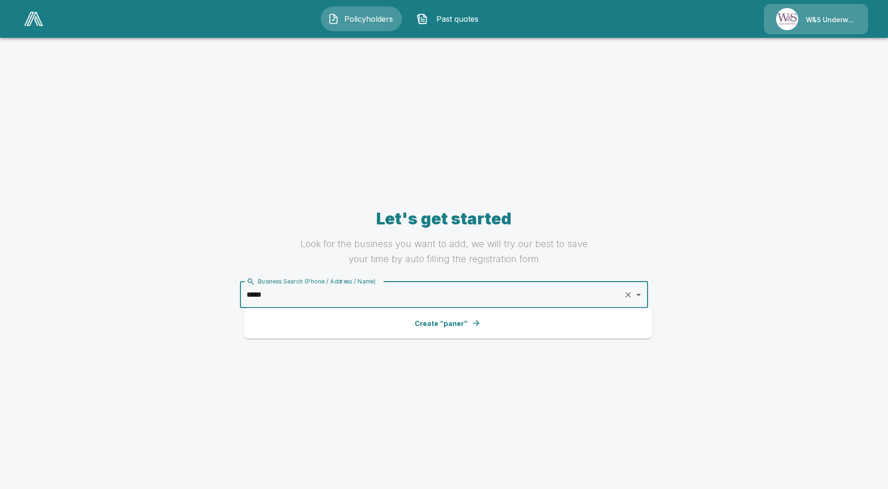
type input "******"
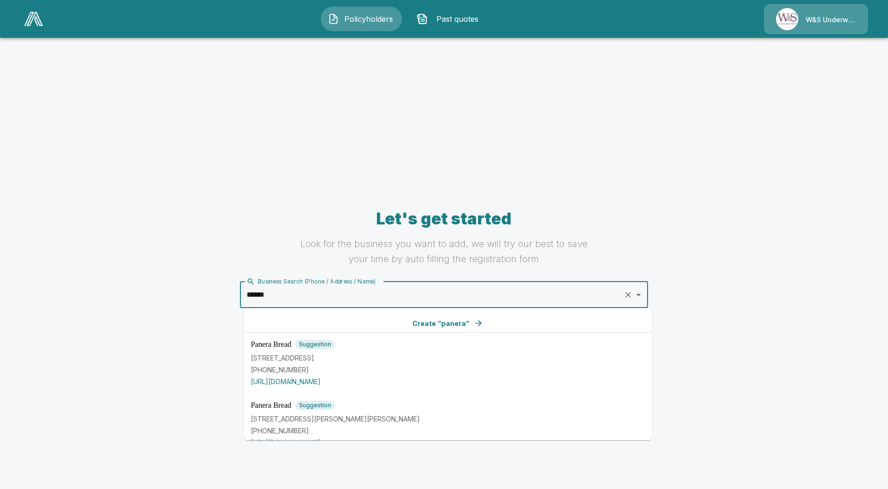
drag, startPoint x: 257, startPoint y: 294, endPoint x: 162, endPoint y: 296, distance: 94.5
click at [162, 296] on main "Let's get started Look for the business you want to add, we will try our best t…" at bounding box center [444, 286] width 888 height 573
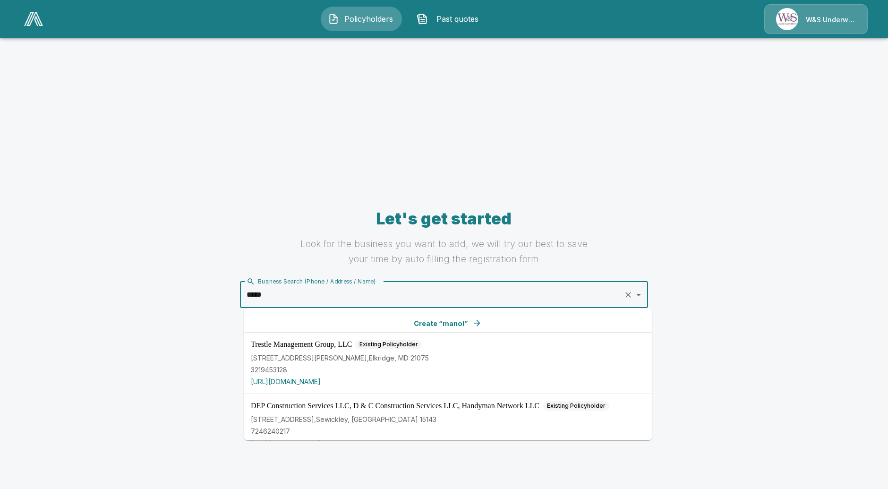
type input "******"
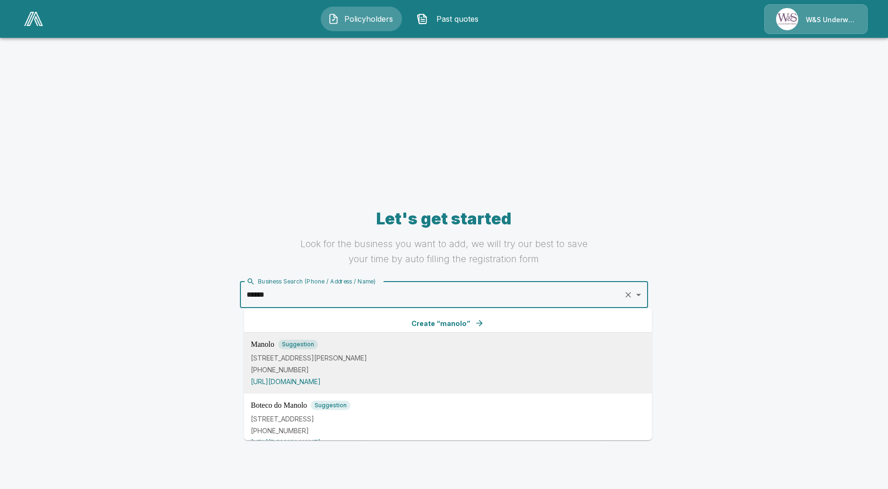
click at [372, 364] on p "(305) 868-4381" at bounding box center [448, 369] width 394 height 10
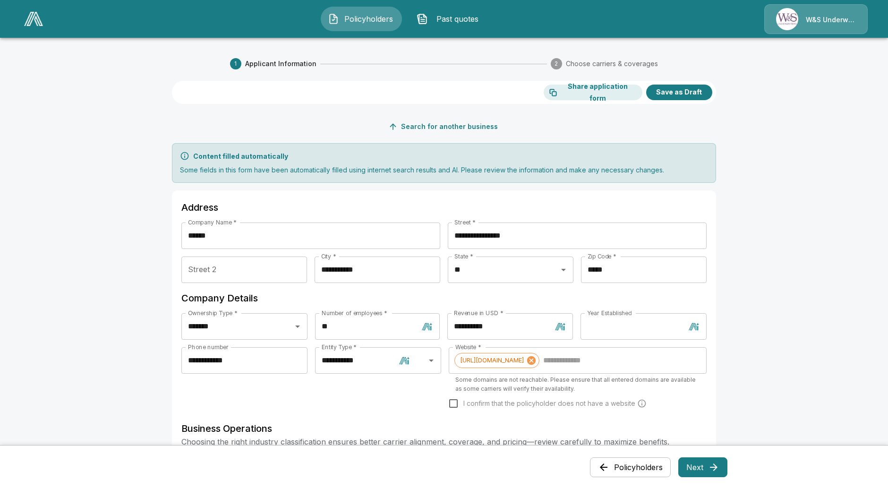
click at [345, 293] on h6 "Company Details" at bounding box center [443, 298] width 525 height 15
click at [564, 289] on div "State * ** State *" at bounding box center [511, 274] width 126 height 34
click at [569, 289] on div "State * ** State *" at bounding box center [511, 274] width 126 height 34
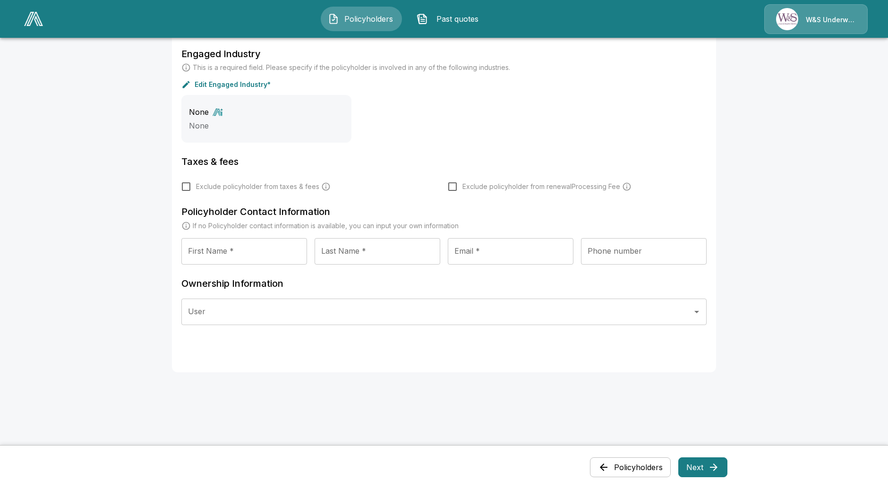
scroll to position [265, 0]
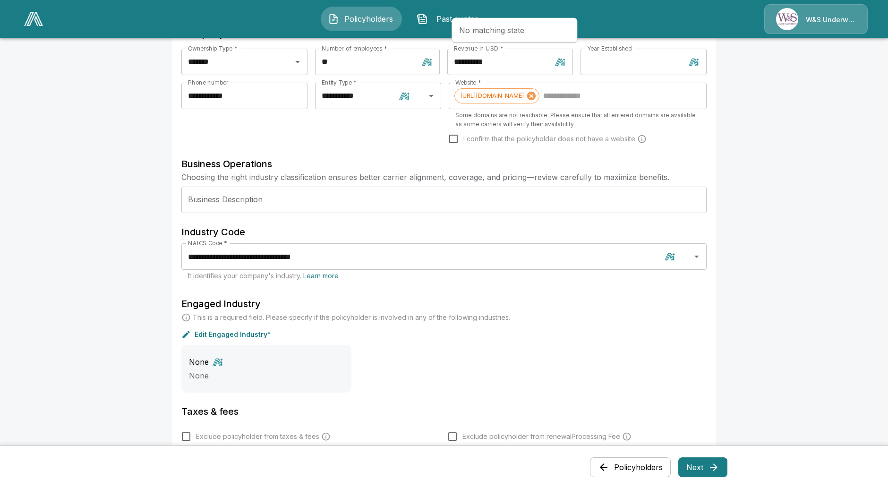
type input "**"
click at [433, 307] on h6 "Engaged Industry" at bounding box center [443, 303] width 525 height 15
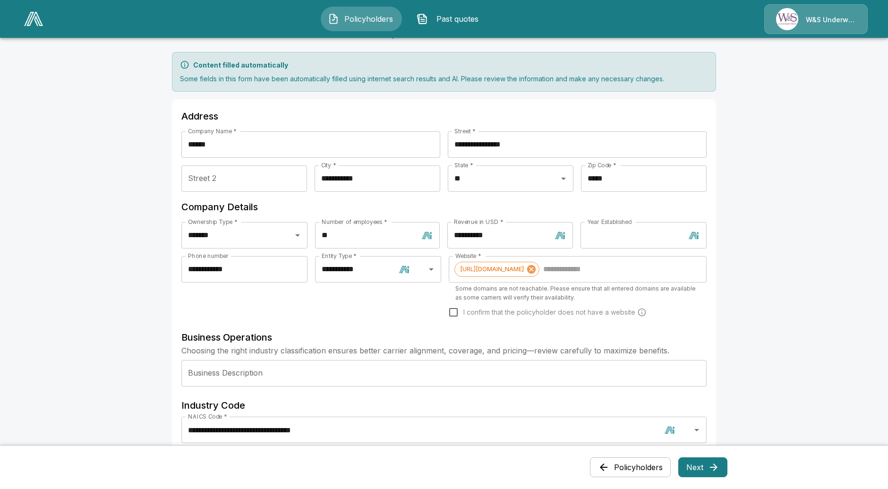
scroll to position [107, 0]
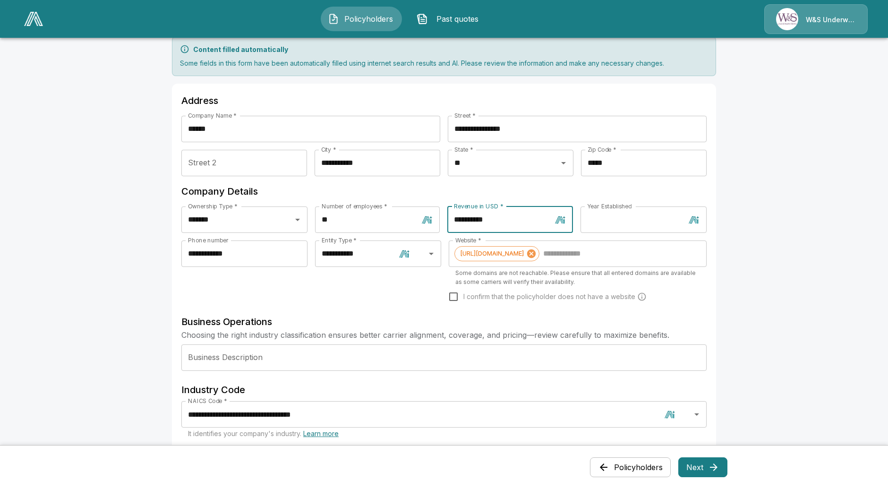
drag, startPoint x: 525, startPoint y: 215, endPoint x: 375, endPoint y: 214, distance: 150.2
click at [375, 214] on div "**********" at bounding box center [443, 223] width 525 height 34
drag, startPoint x: 374, startPoint y: 211, endPoint x: 286, endPoint y: 214, distance: 87.9
click at [286, 214] on div "**********" at bounding box center [443, 223] width 525 height 34
click at [275, 291] on div "**********" at bounding box center [244, 277] width 126 height 74
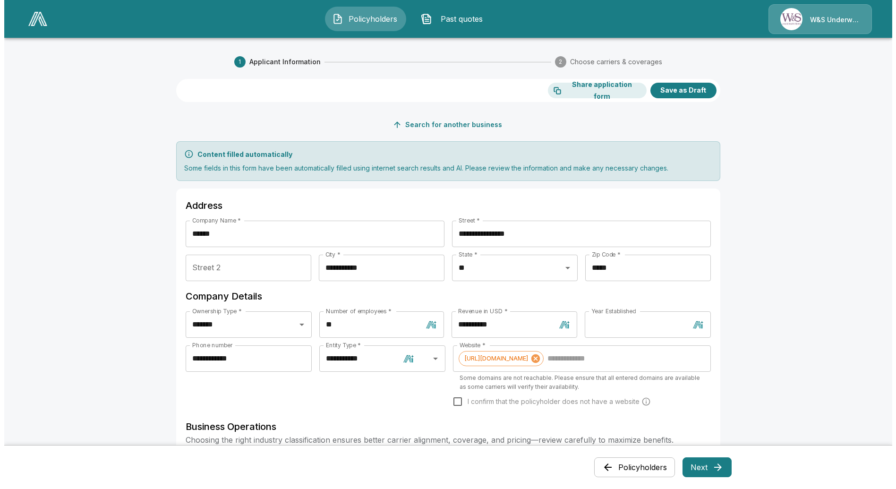
scroll to position [0, 0]
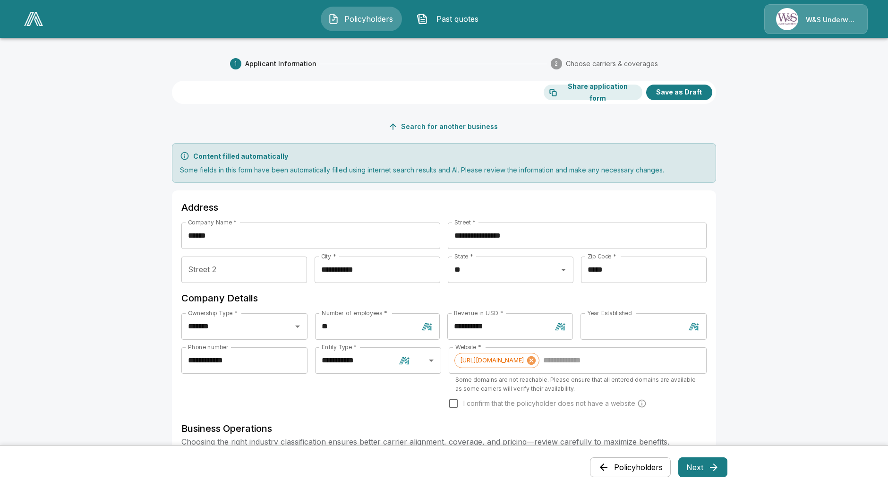
click at [372, 24] on span "Policyholders" at bounding box center [369, 18] width 52 height 11
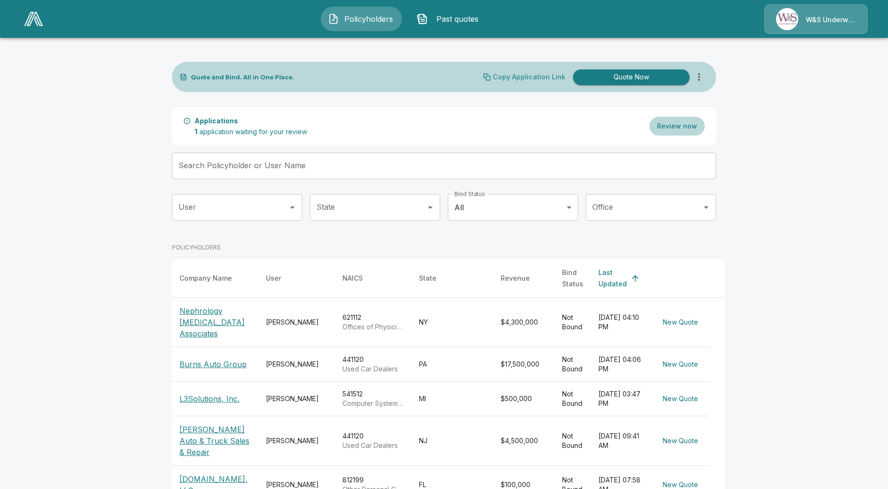
click at [521, 75] on p "Copy Application Link" at bounding box center [529, 77] width 73 height 7
drag, startPoint x: 197, startPoint y: 122, endPoint x: 327, endPoint y: 136, distance: 130.6
click at [327, 136] on div "Applications 1 application waiting for your review Review now" at bounding box center [444, 126] width 544 height 38
click at [338, 128] on div "Applications 1 application waiting for your review Review now" at bounding box center [444, 126] width 544 height 38
click at [683, 126] on button "Review now" at bounding box center [677, 126] width 55 height 19
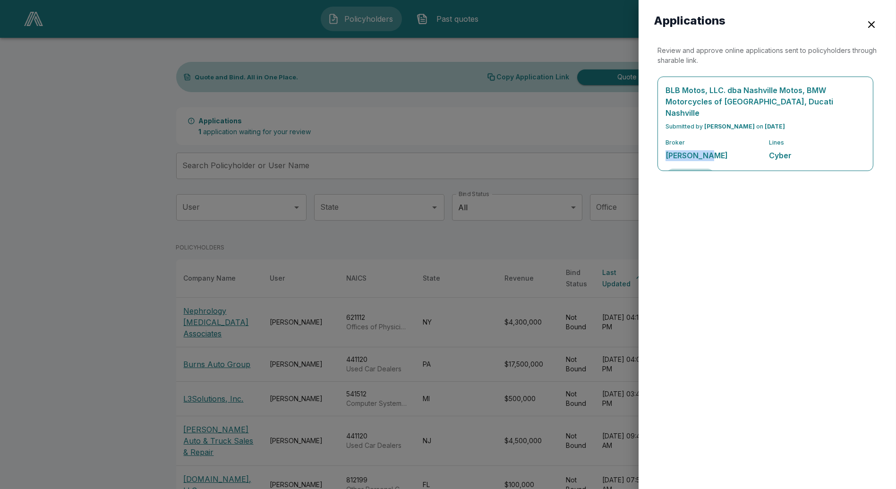
drag, startPoint x: 709, startPoint y: 145, endPoint x: 655, endPoint y: 144, distance: 53.4
click at [655, 144] on div "Review and approve online applications sent to policyholders through sharable l…" at bounding box center [767, 259] width 227 height 428
click at [677, 205] on div "Review and approve online applications sent to policyholders through sharable l…" at bounding box center [767, 259] width 227 height 428
click at [799, 30] on button "button" at bounding box center [871, 24] width 19 height 19
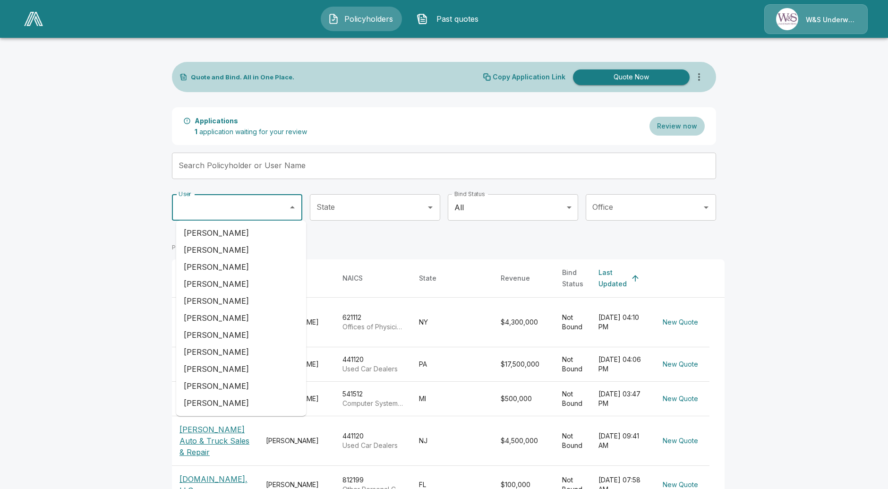
click at [242, 213] on input "User" at bounding box center [230, 207] width 108 height 18
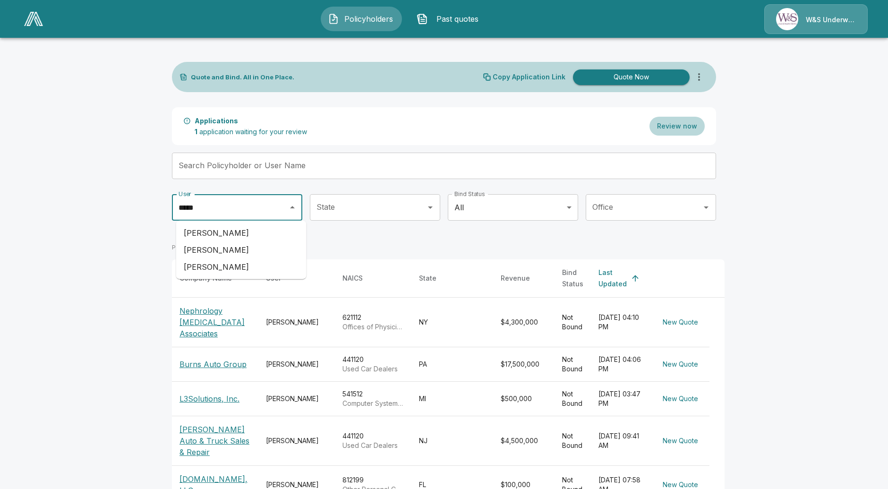
click at [237, 251] on li "Mitch Aycock" at bounding box center [241, 249] width 130 height 17
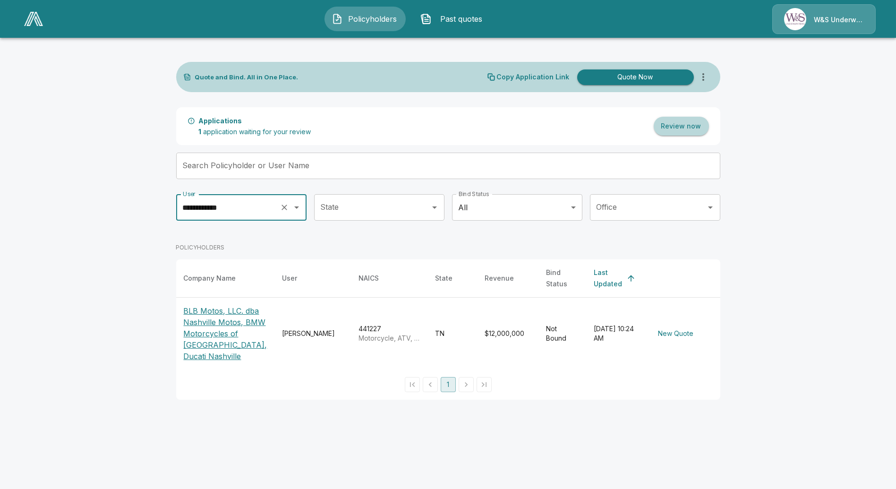
type input "**********"
click at [687, 124] on button "Review now" at bounding box center [681, 126] width 55 height 19
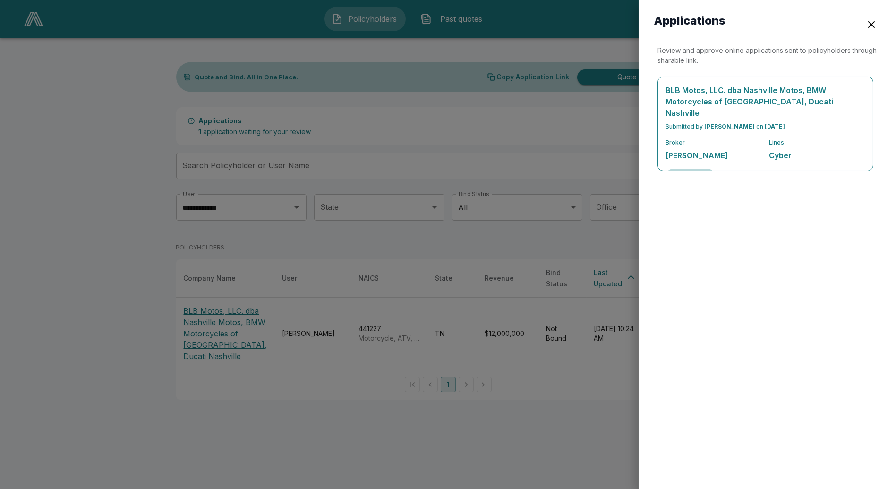
drag, startPoint x: 756, startPoint y: 116, endPoint x: 794, endPoint y: 119, distance: 37.9
click at [792, 122] on p "Submitted by Mitchell Aycock on 9/18/2025" at bounding box center [766, 126] width 200 height 9
click at [614, 237] on div at bounding box center [448, 244] width 896 height 489
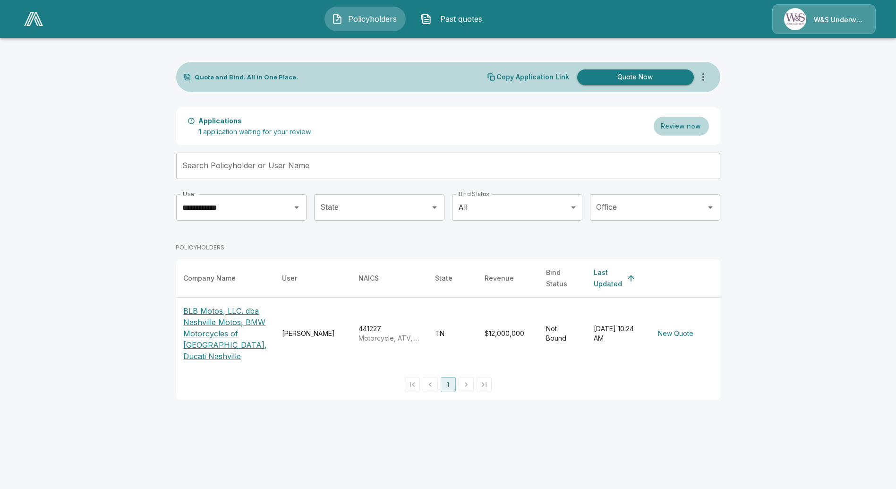
click at [196, 327] on p "BLB Motos, LLC. dba Nashville Motos, BMW Motorcycles of Nashville, Ducati Nashv…" at bounding box center [226, 333] width 84 height 57
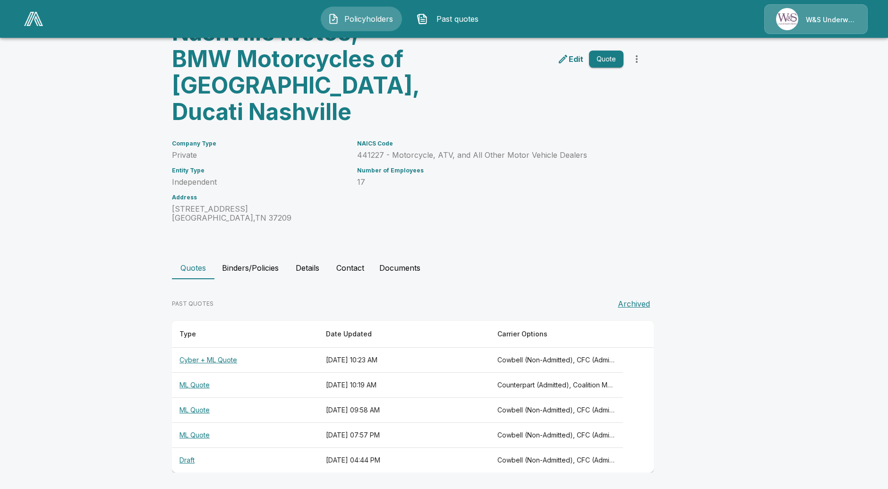
scroll to position [87, 0]
click at [267, 275] on button "Binders/Policies" at bounding box center [250, 267] width 72 height 23
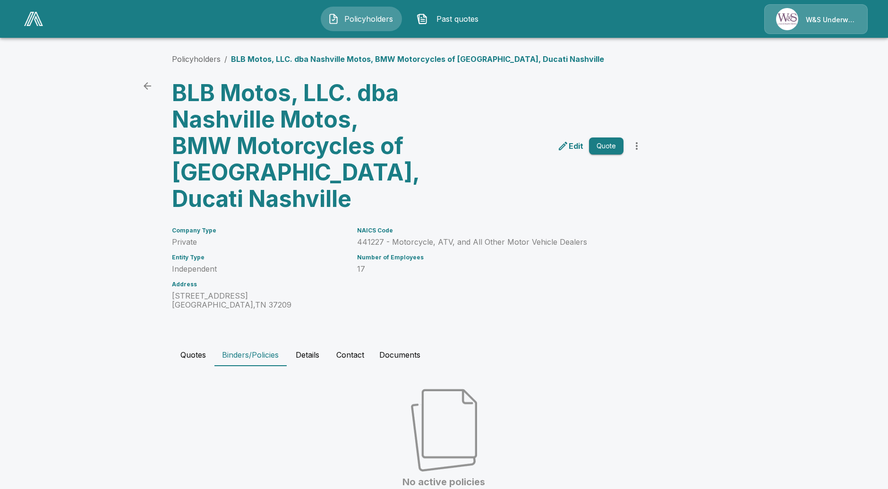
click at [205, 356] on button "Quotes" at bounding box center [193, 354] width 43 height 23
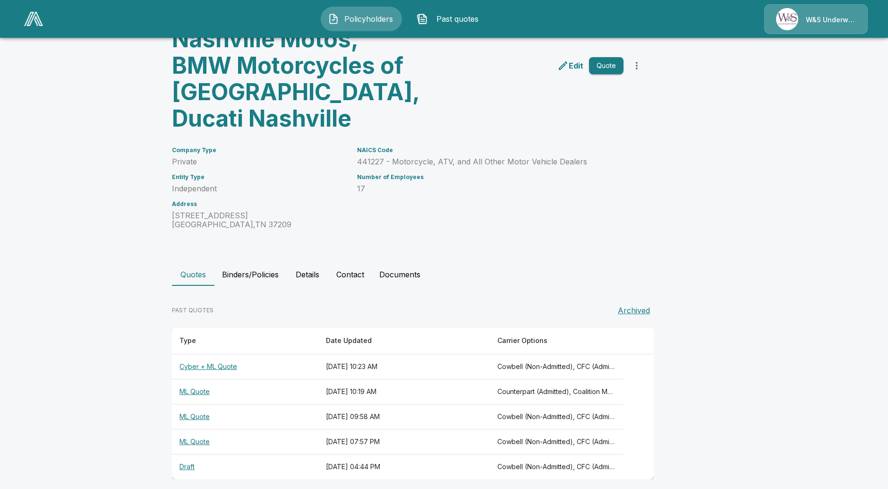
scroll to position [87, 0]
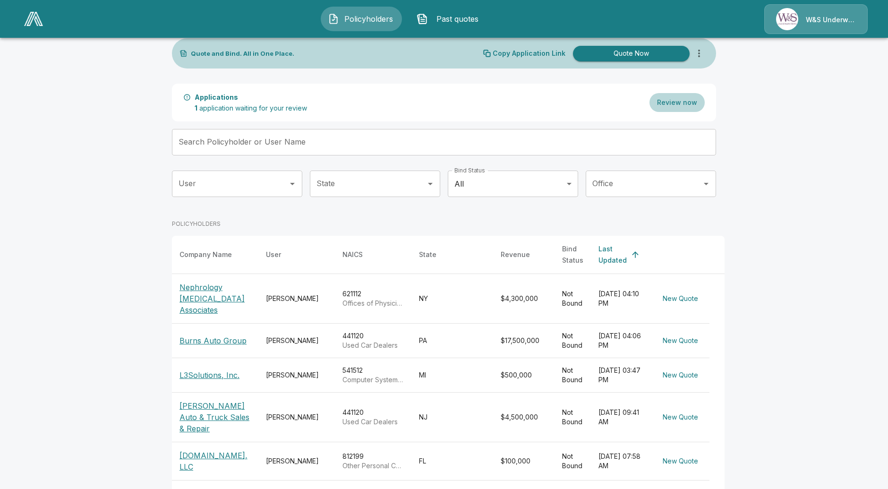
scroll to position [52, 0]
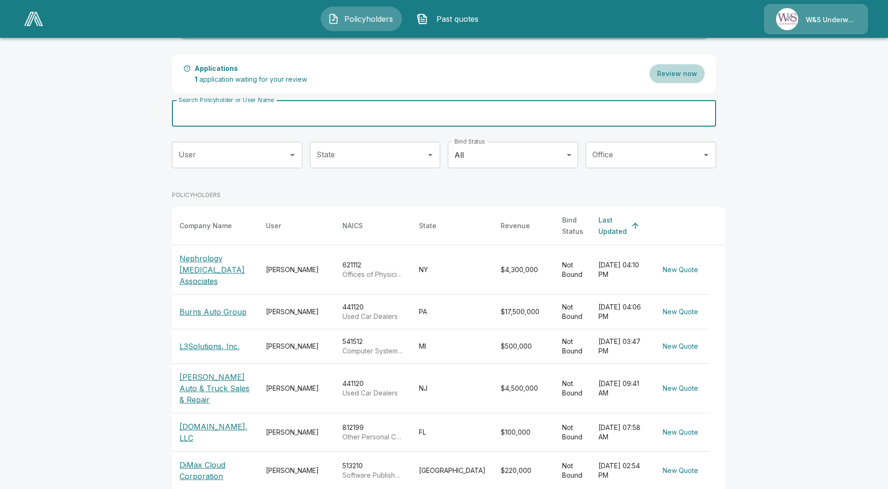
click at [325, 120] on input "Search Policyholder or User Name" at bounding box center [439, 113] width 534 height 26
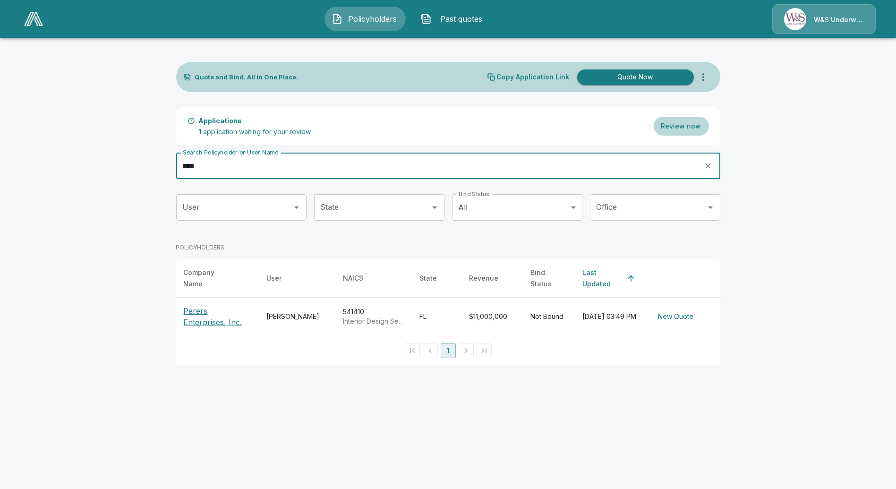
type input "****"
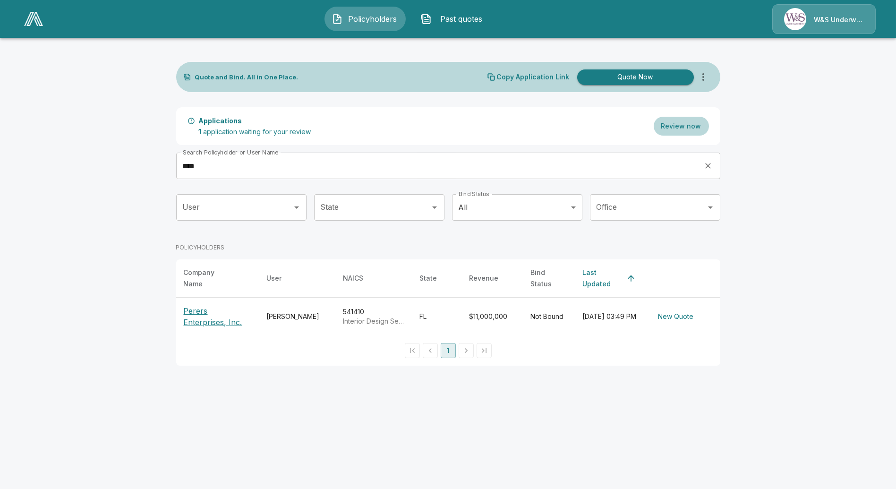
click at [197, 311] on p "Perers Enterprises, Inc." at bounding box center [218, 316] width 68 height 23
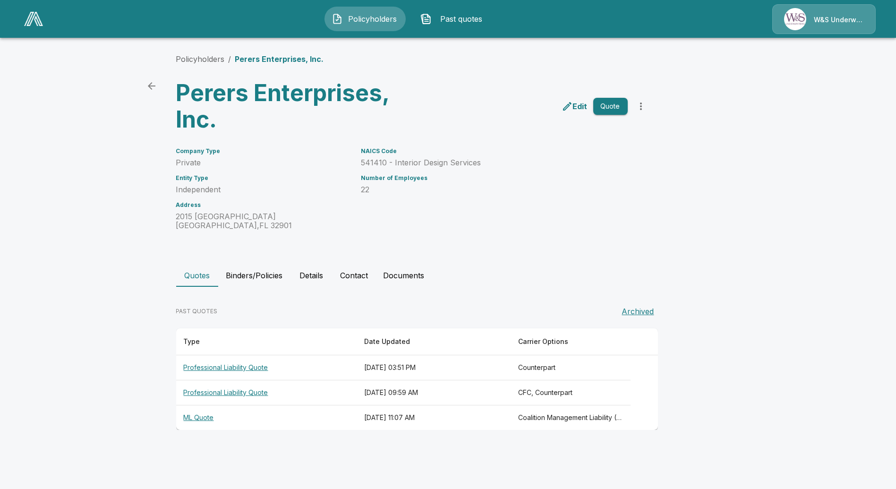
click at [186, 420] on th "ML Quote" at bounding box center [266, 417] width 180 height 25
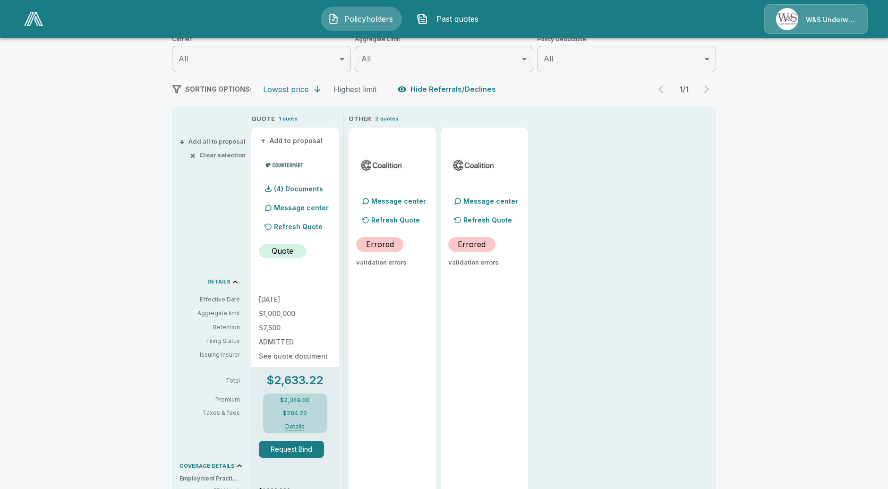
scroll to position [157, 0]
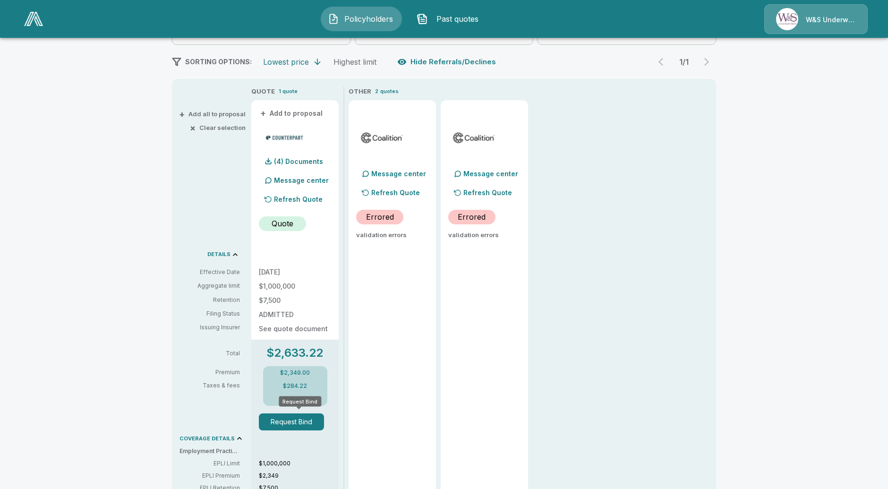
click at [310, 423] on button "Request Bind" at bounding box center [291, 421] width 65 height 17
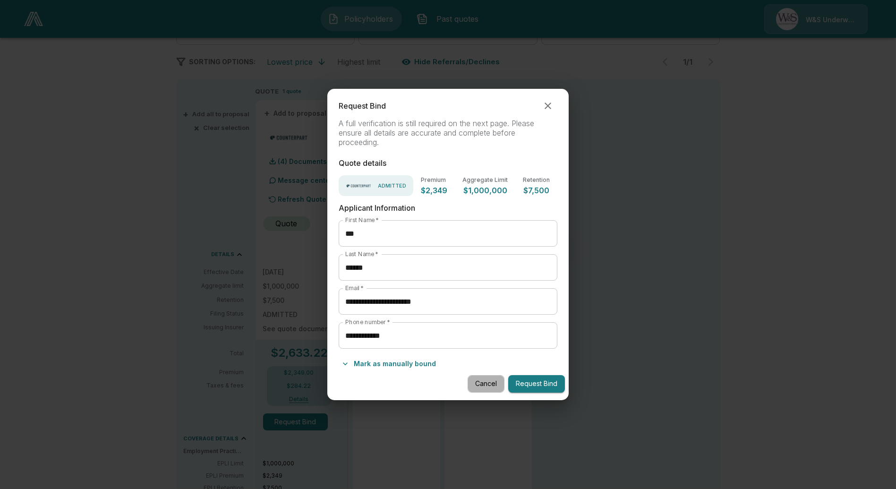
click at [484, 388] on button "Cancel" at bounding box center [486, 383] width 37 height 17
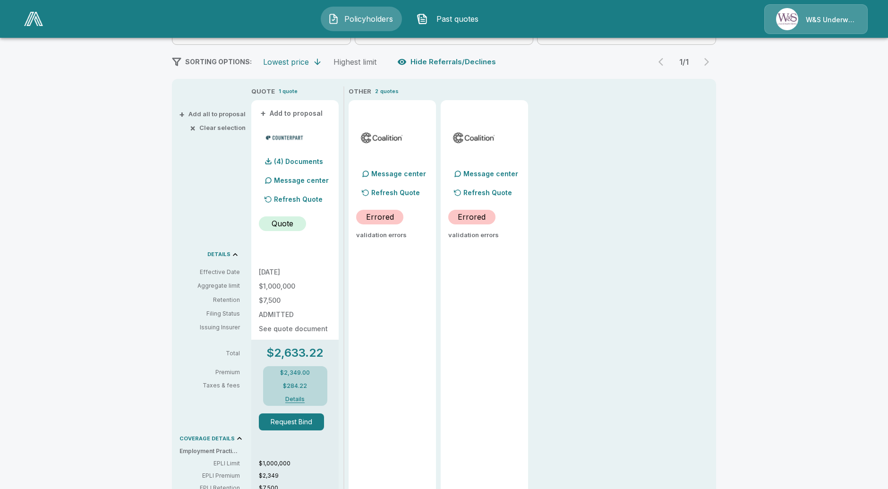
click at [314, 424] on button "Request Bind" at bounding box center [291, 421] width 65 height 17
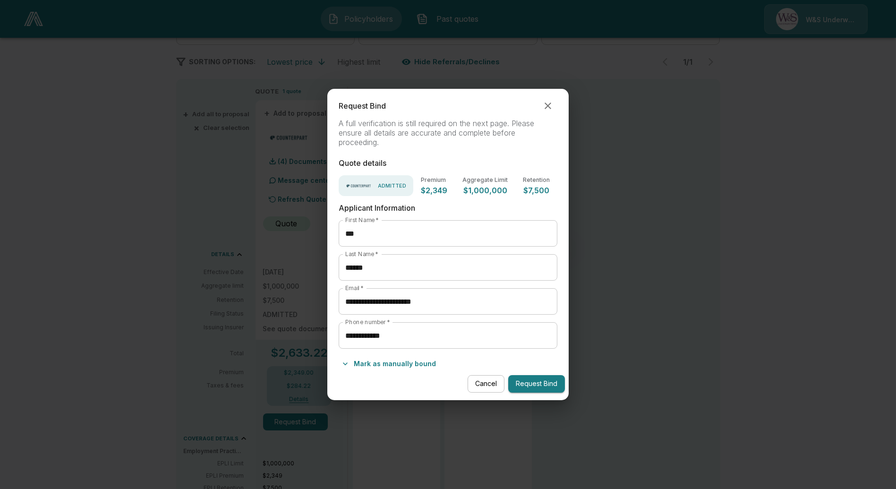
click at [486, 382] on button "Cancel" at bounding box center [486, 383] width 37 height 17
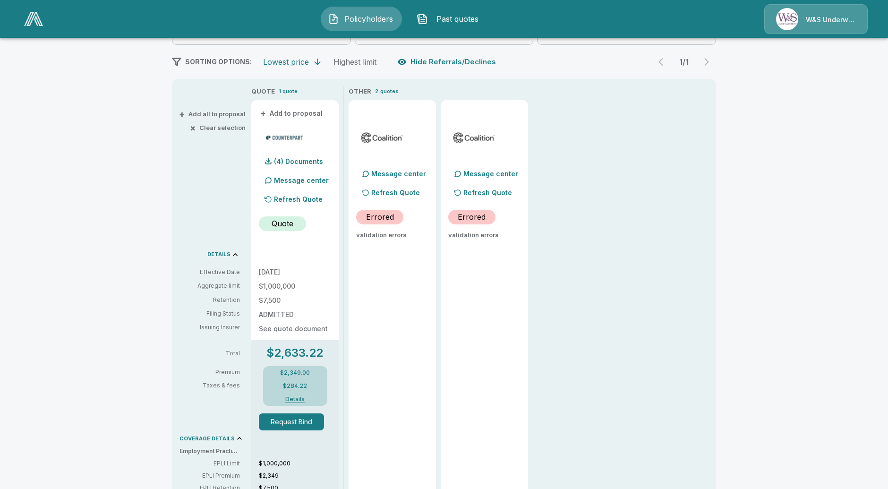
click at [28, 17] on img at bounding box center [33, 19] width 19 height 14
